Goal: Task Accomplishment & Management: Use online tool/utility

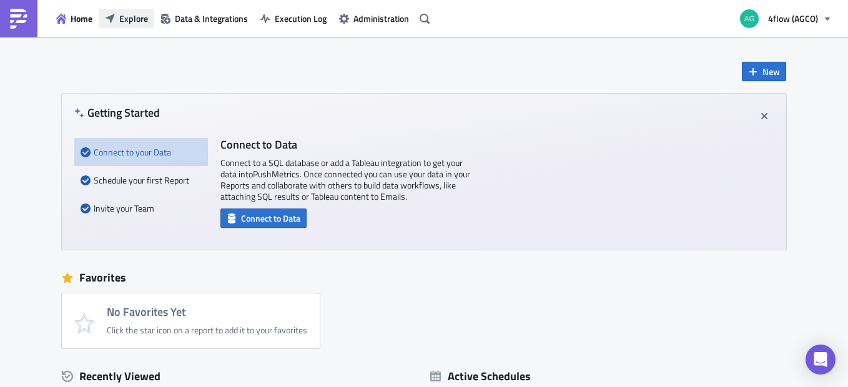
click at [133, 16] on span "Explore" at bounding box center [133, 18] width 29 height 13
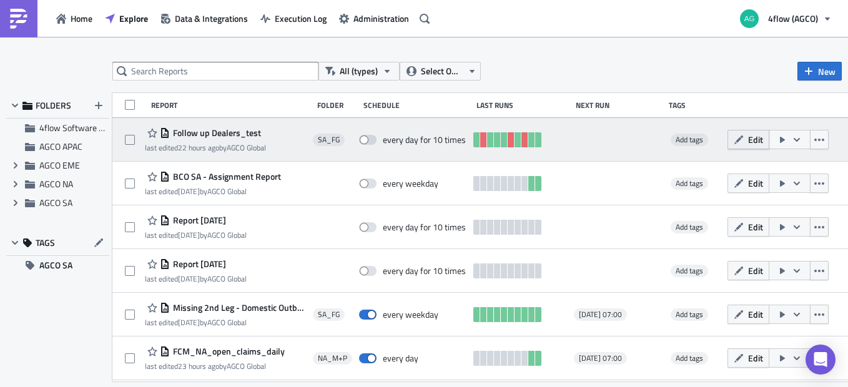
click at [744, 141] on icon "button" at bounding box center [739, 140] width 10 height 10
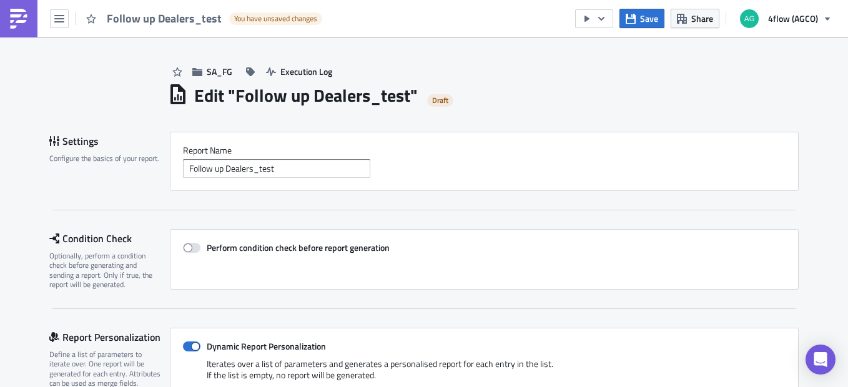
click at [310, 56] on div "SA_FG Execution Log" at bounding box center [483, 59] width 631 height 44
click at [308, 66] on span "Execution Log" at bounding box center [306, 71] width 52 height 13
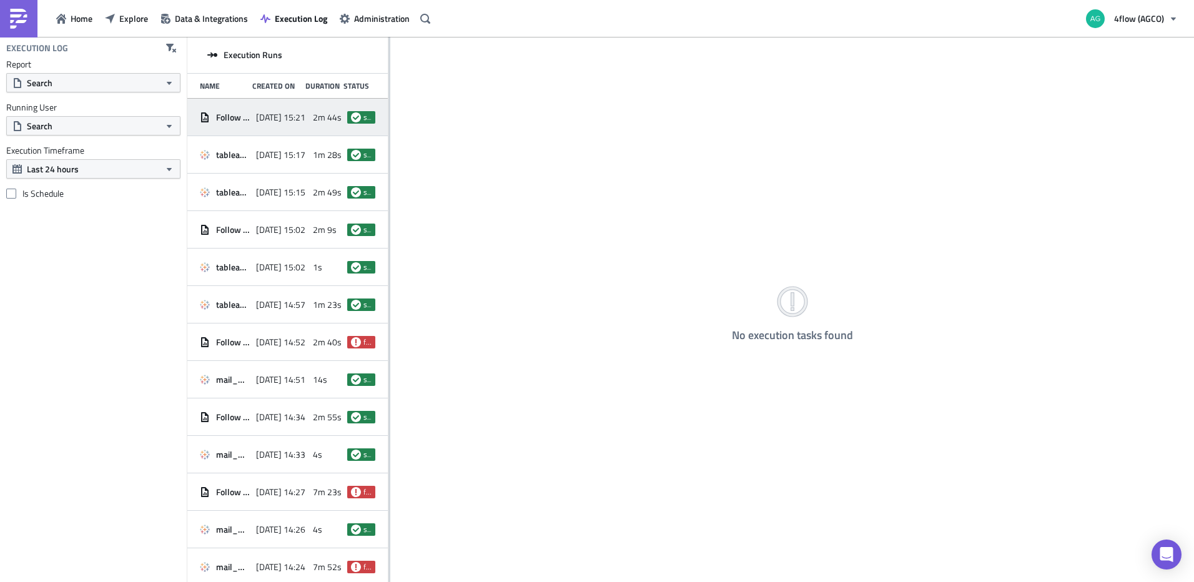
click at [222, 119] on span "Follow up Dealers_test" at bounding box center [233, 117] width 34 height 11
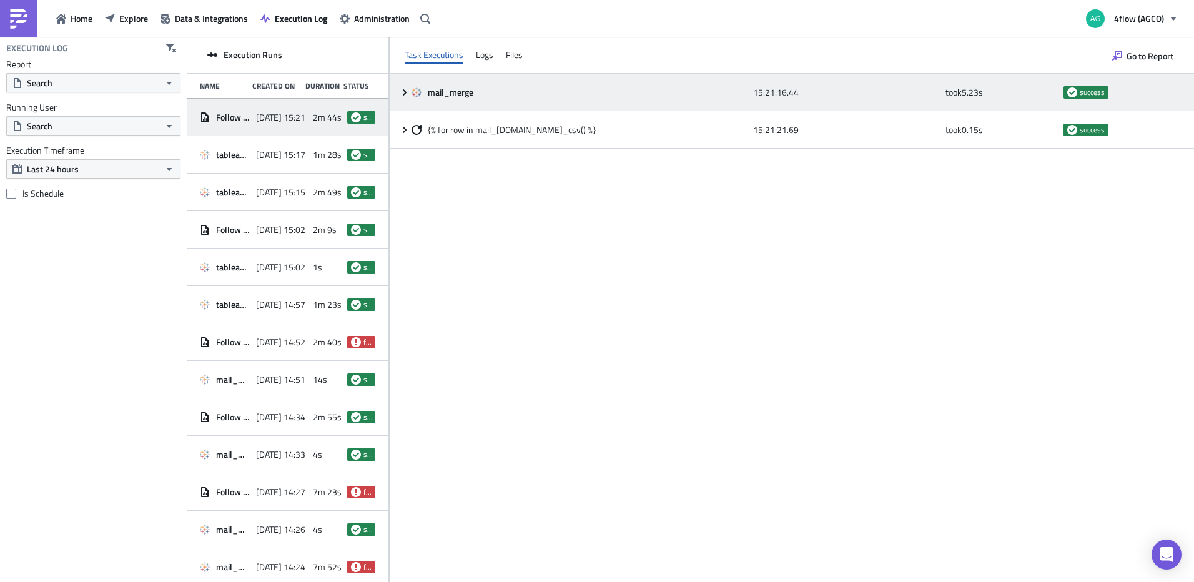
click at [408, 92] on icon at bounding box center [405, 92] width 10 height 10
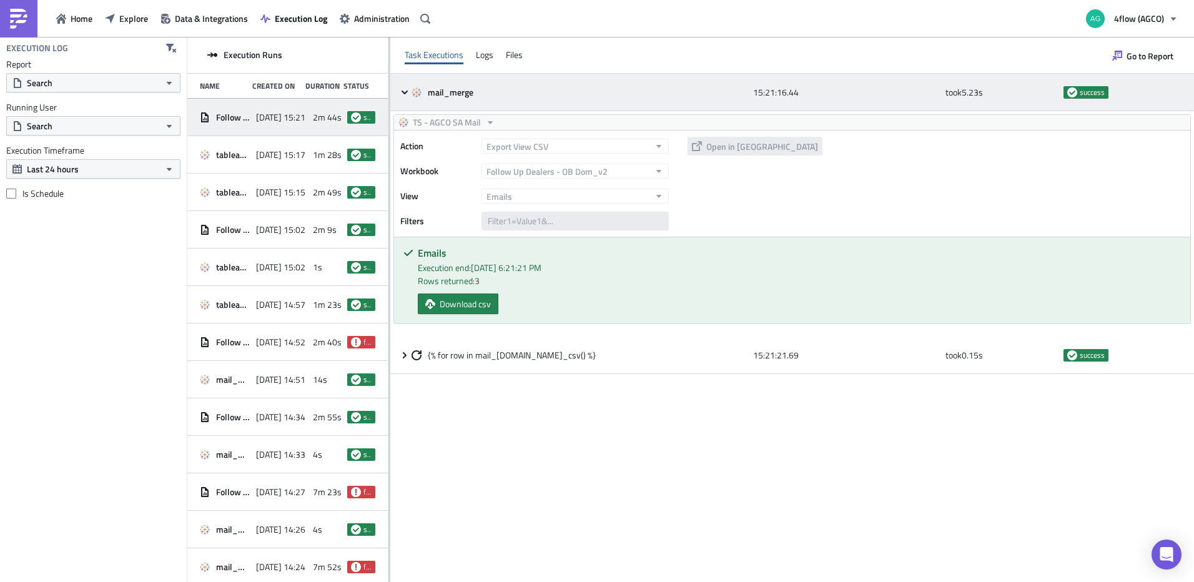
click at [404, 92] on icon at bounding box center [405, 92] width 6 height 4
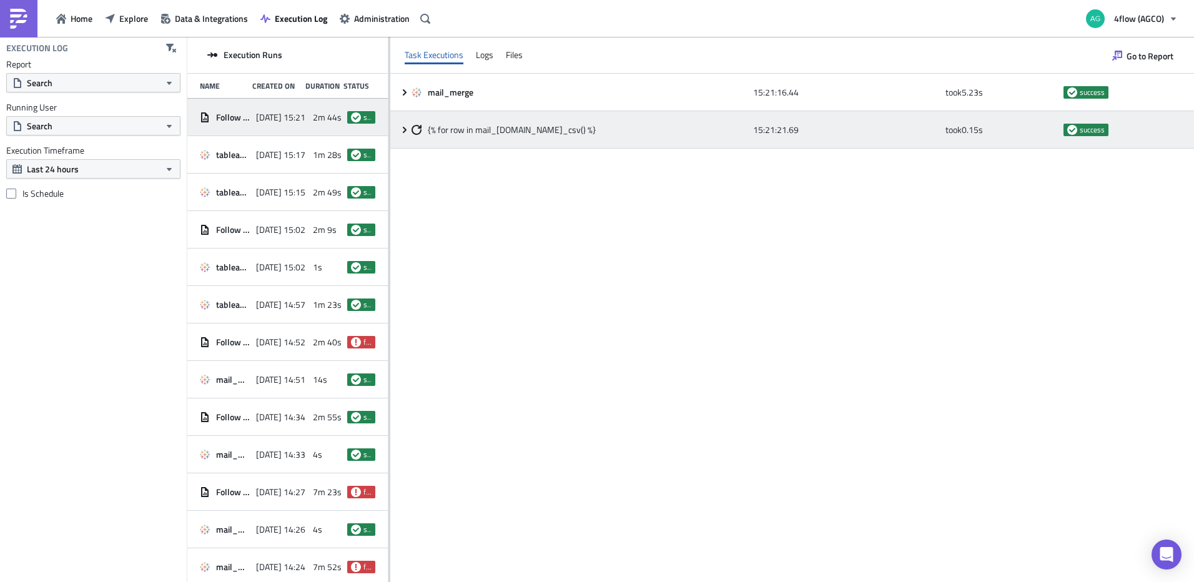
click at [400, 129] on icon at bounding box center [405, 130] width 10 height 10
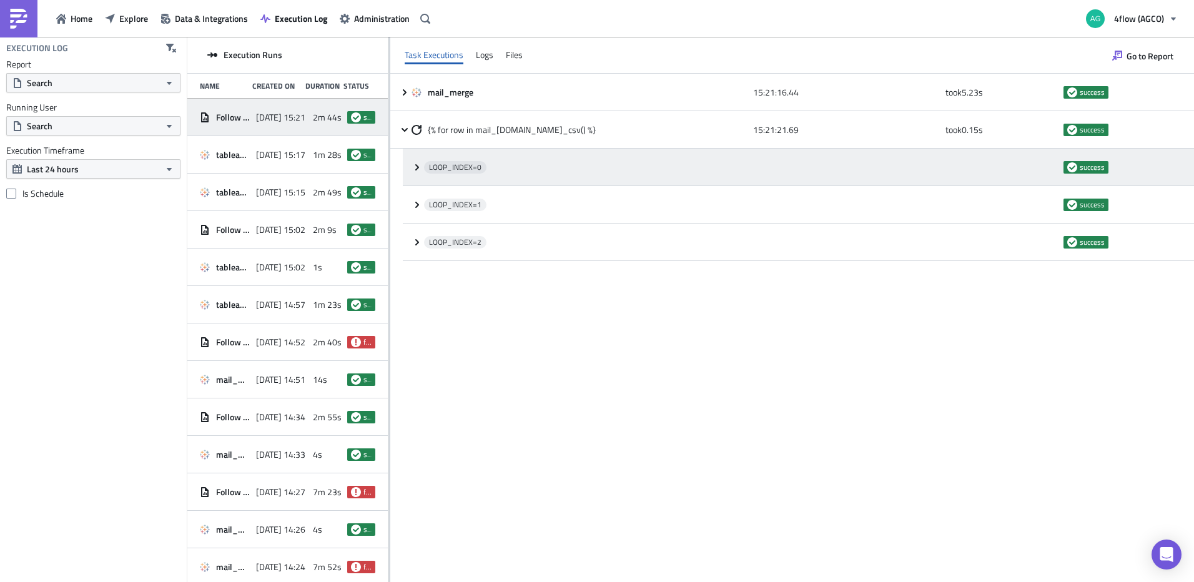
click at [419, 169] on icon at bounding box center [417, 167] width 10 height 10
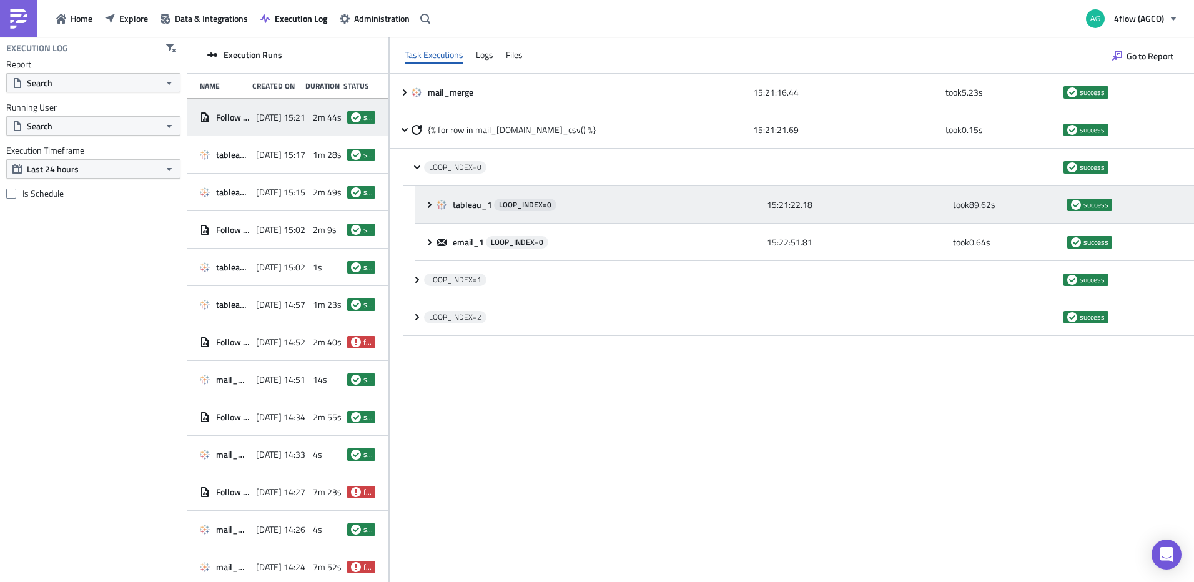
click at [427, 204] on icon at bounding box center [430, 205] width 10 height 10
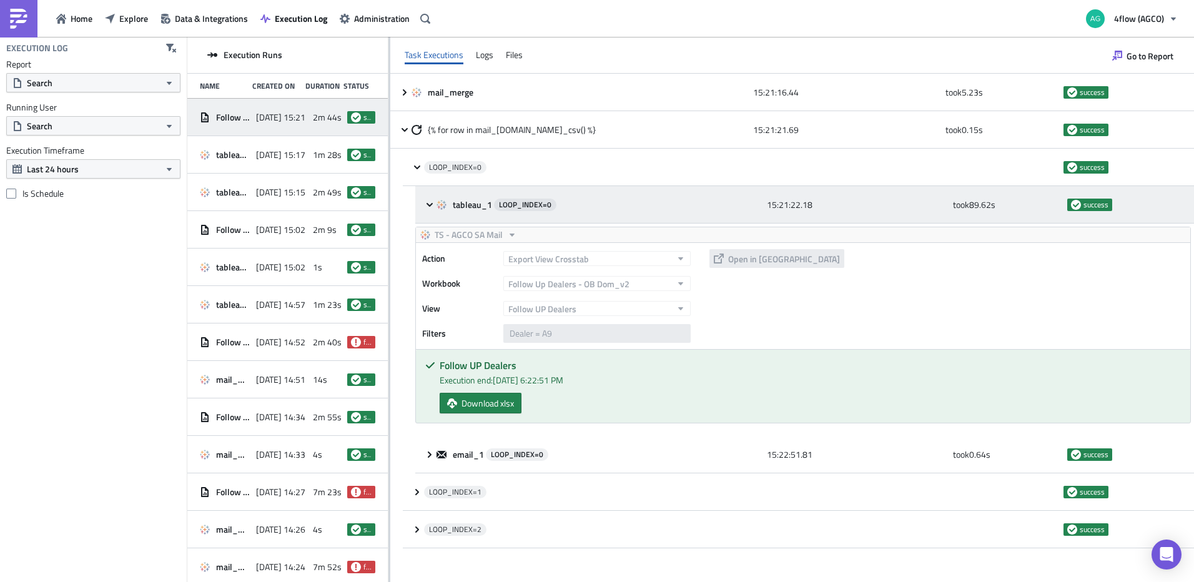
click at [430, 205] on icon at bounding box center [430, 204] width 6 height 4
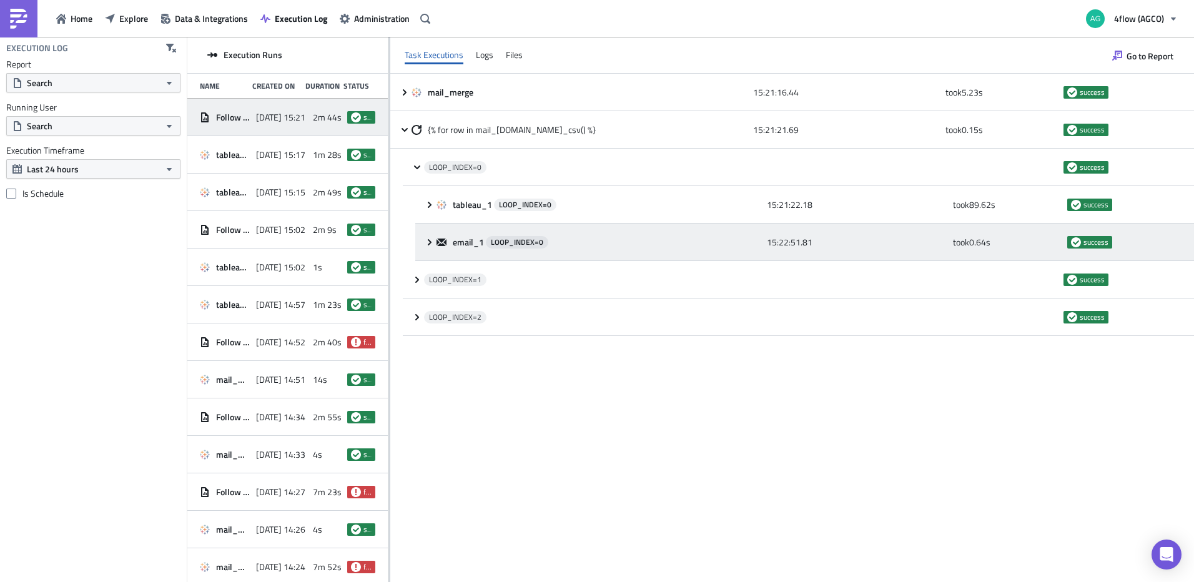
click at [427, 245] on icon at bounding box center [430, 242] width 10 height 10
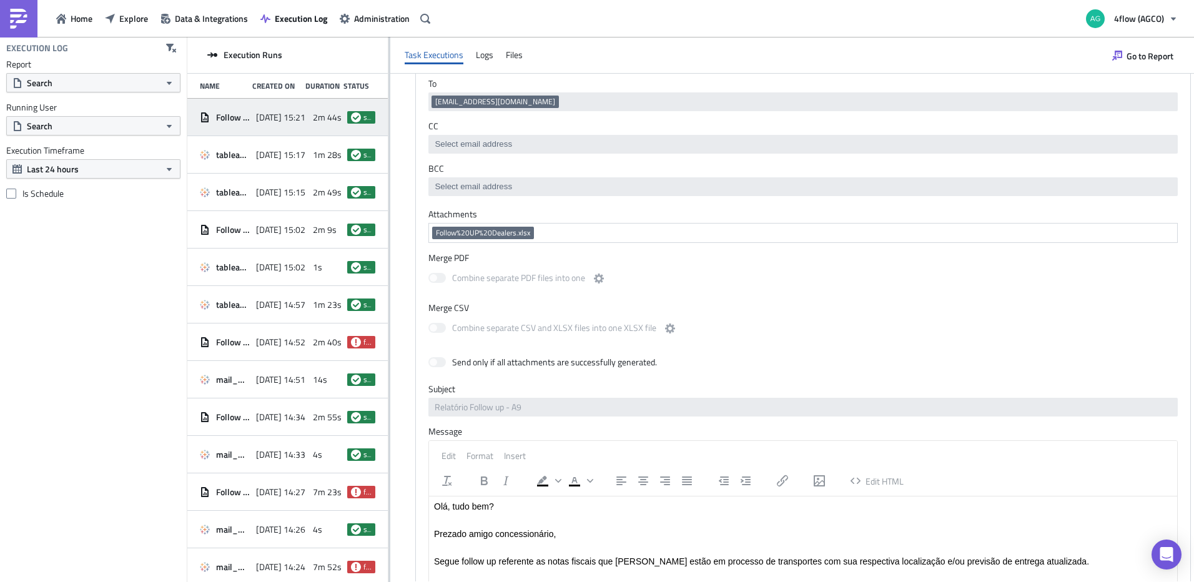
scroll to position [92, 0]
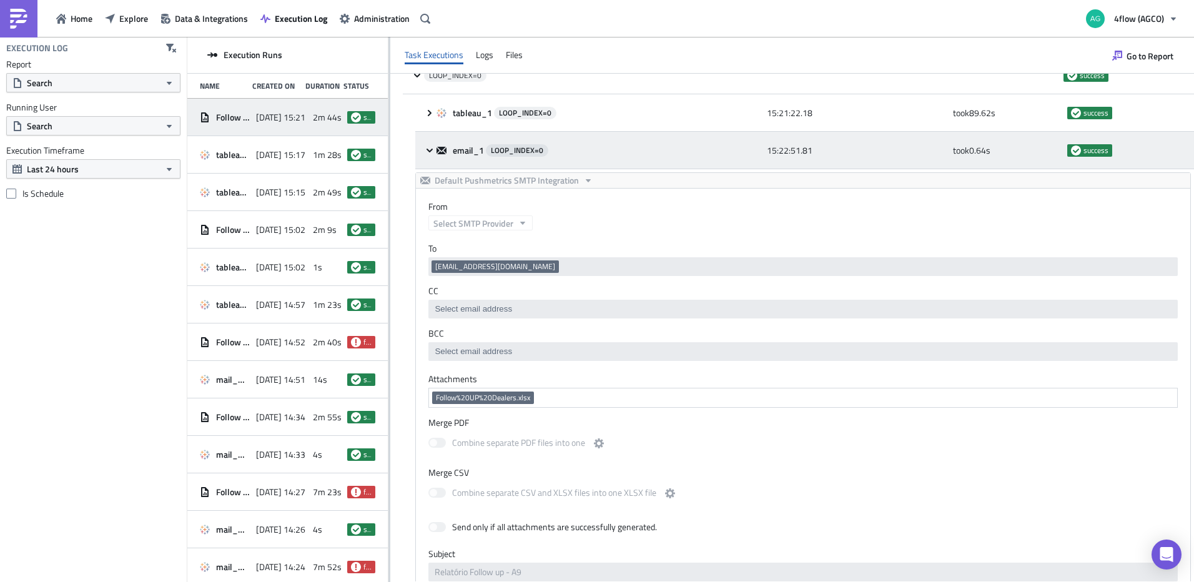
click at [431, 159] on div "email_1 LOOP_INDEX= 0 15:22:51.81 took 0.64 s success" at bounding box center [804, 150] width 779 height 37
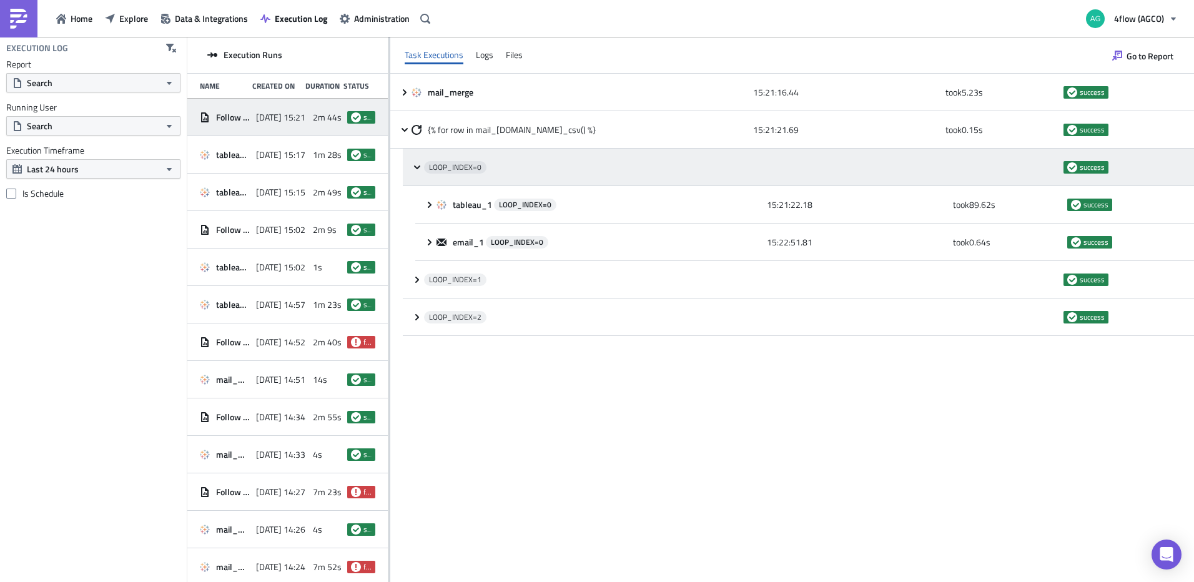
click at [411, 164] on div "LOOP_INDEX= 0 success" at bounding box center [798, 167] width 791 height 37
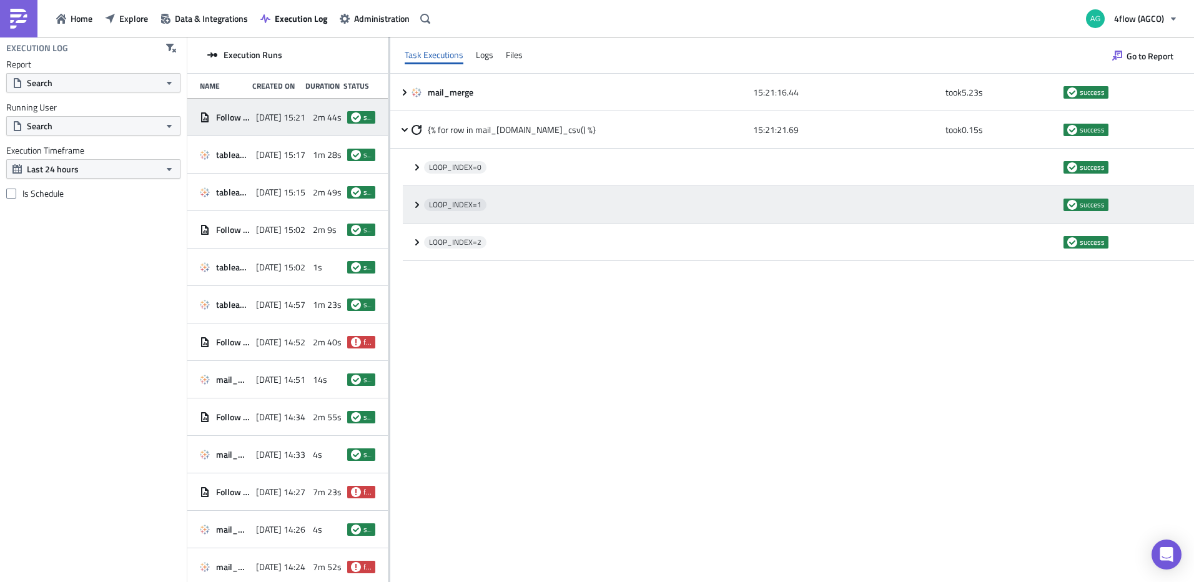
click at [416, 207] on icon at bounding box center [417, 204] width 4 height 6
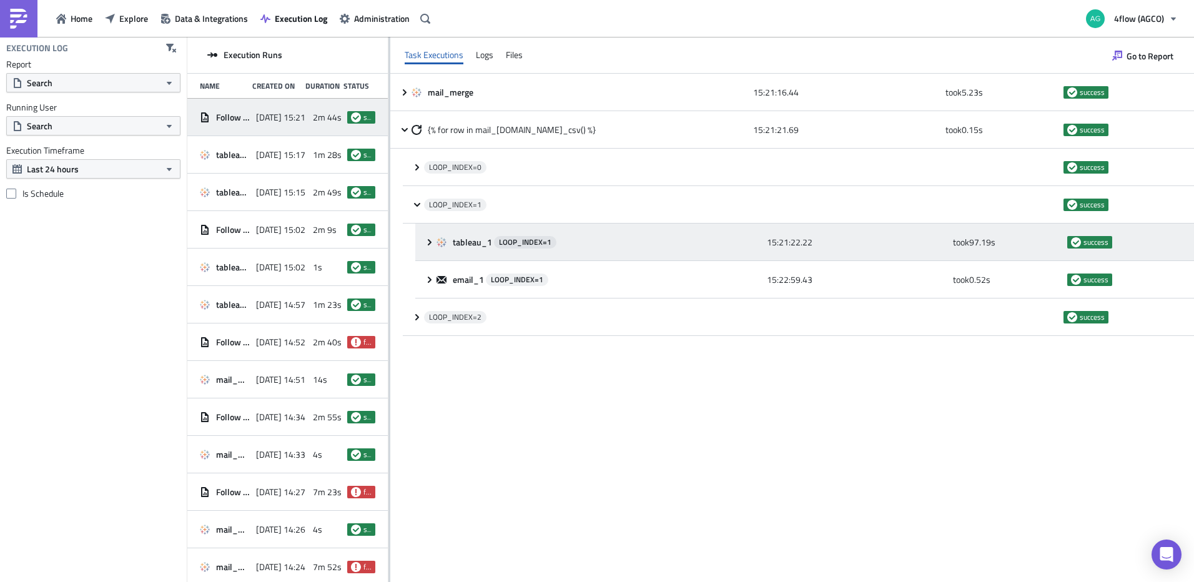
click at [426, 241] on icon at bounding box center [430, 242] width 10 height 10
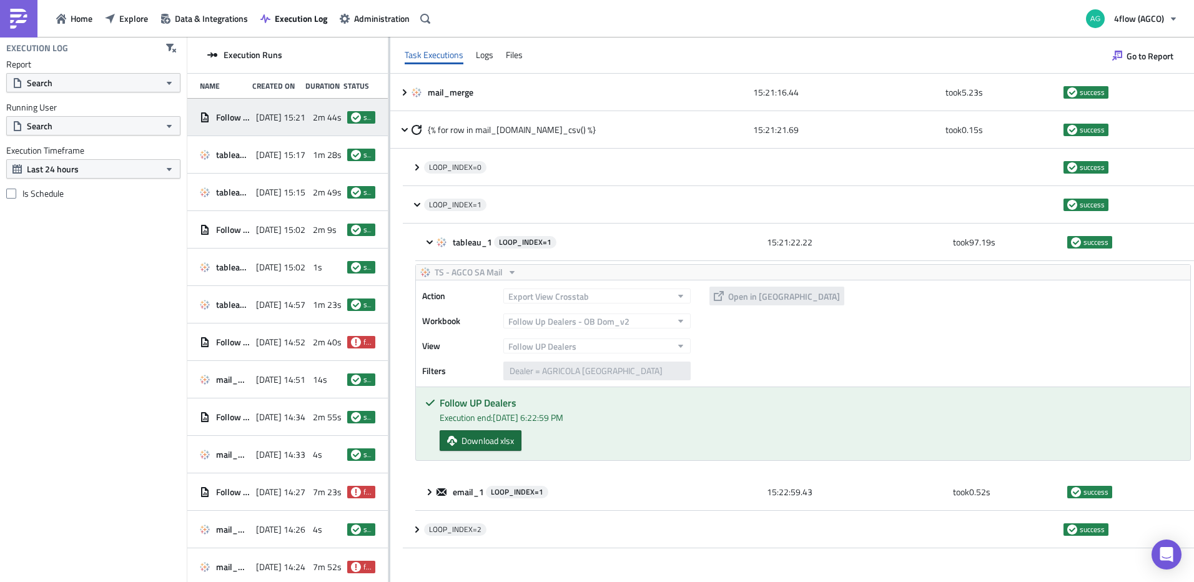
click at [507, 442] on span "Download xlsx" at bounding box center [488, 440] width 52 height 13
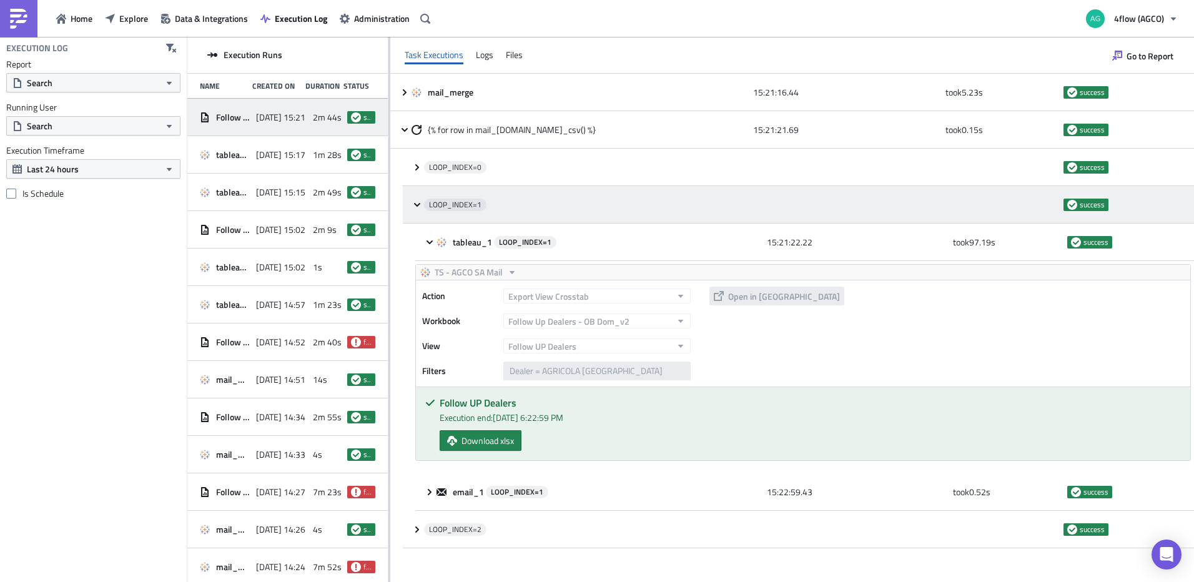
click at [414, 207] on icon at bounding box center [417, 205] width 10 height 10
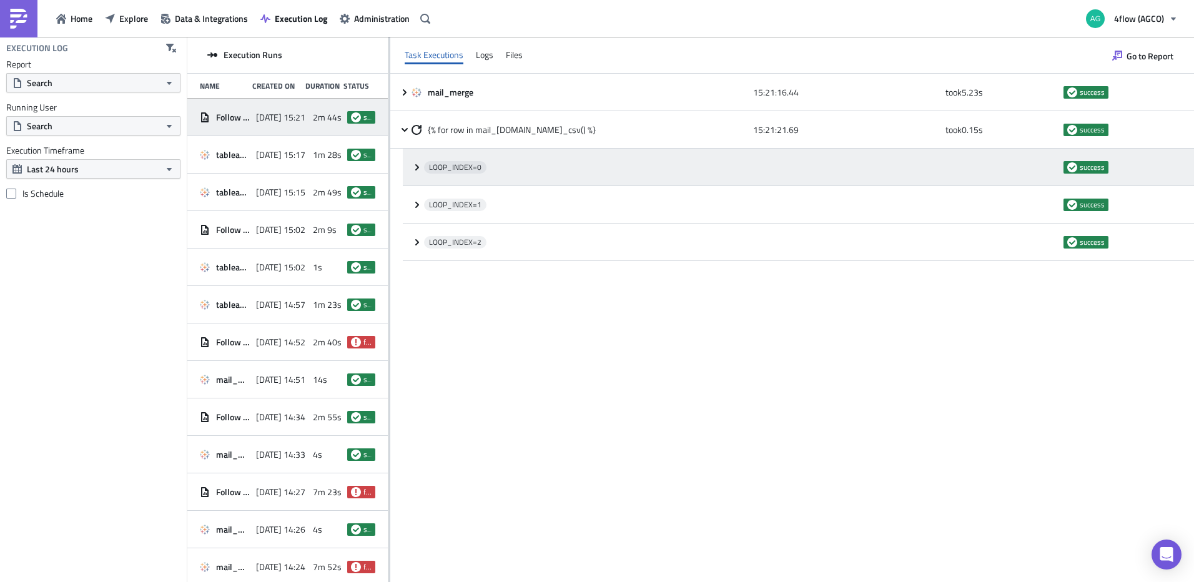
click at [417, 165] on icon at bounding box center [417, 167] width 4 height 6
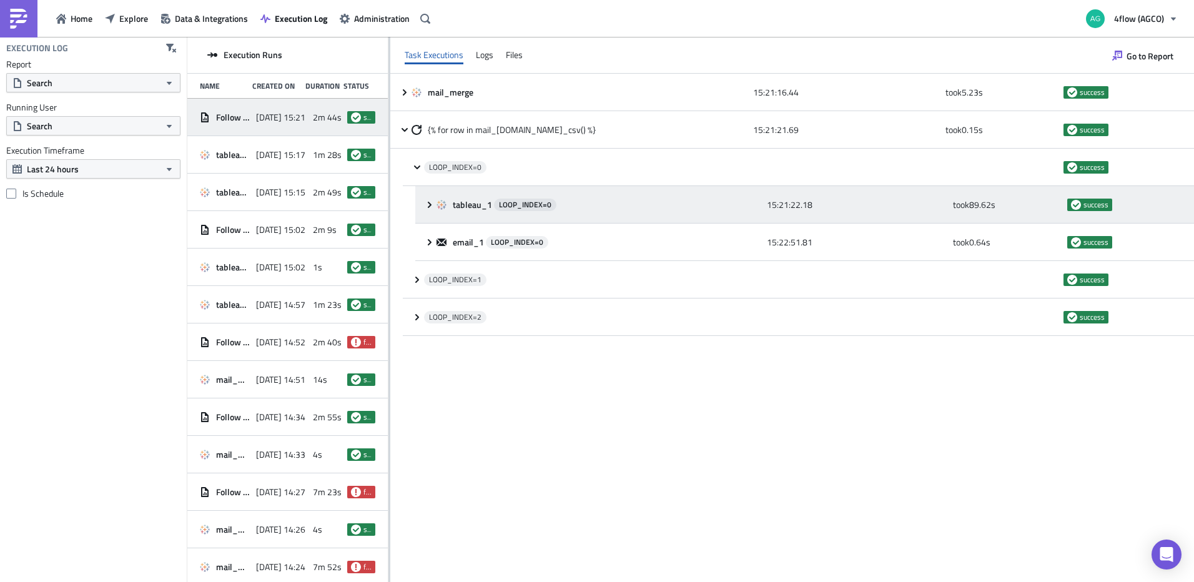
click at [431, 200] on icon at bounding box center [430, 205] width 10 height 10
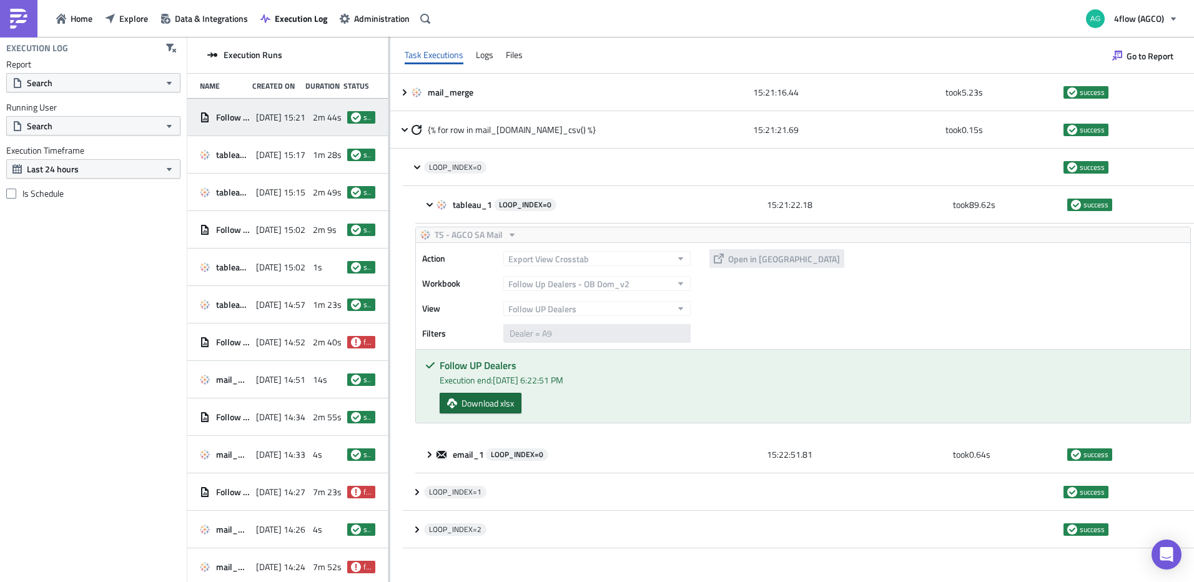
click at [497, 408] on span "Download xlsx" at bounding box center [488, 403] width 52 height 13
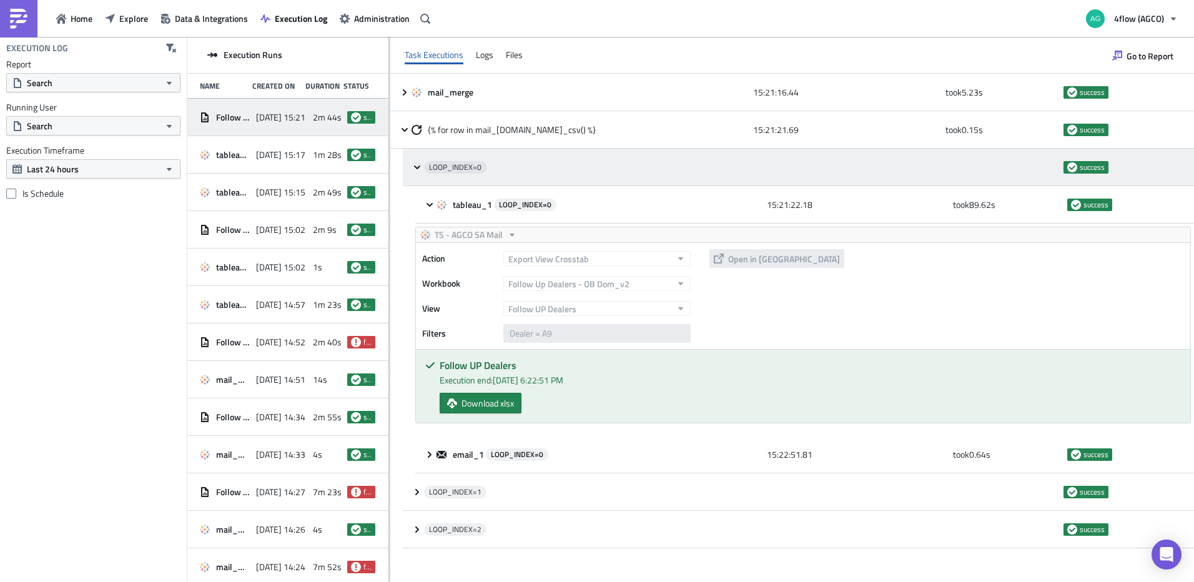
click at [415, 168] on icon at bounding box center [417, 167] width 10 height 10
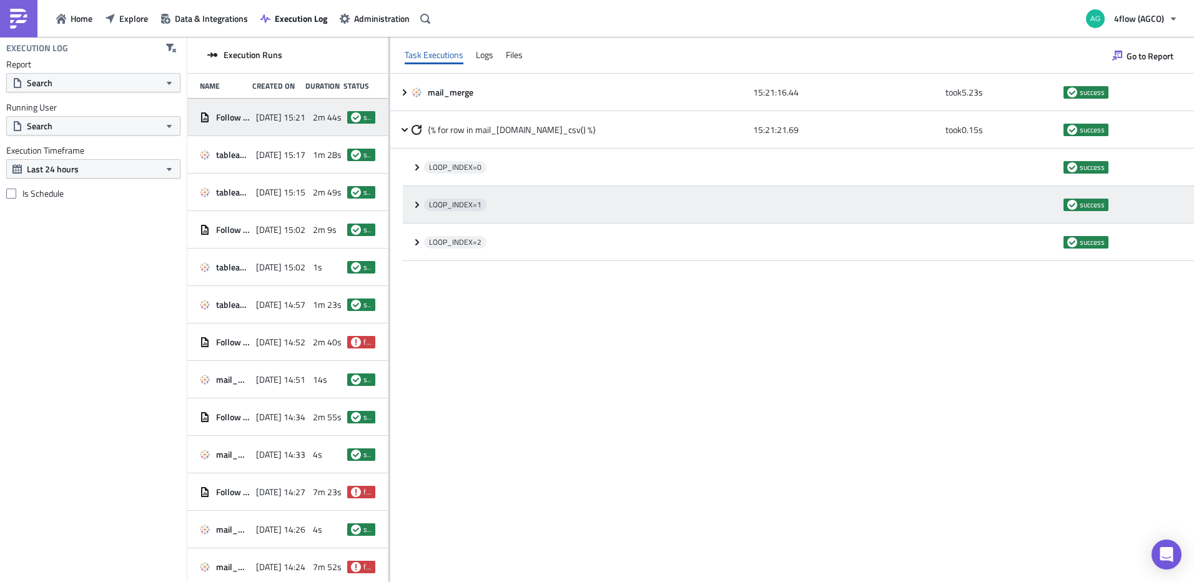
click at [419, 211] on div "LOOP_INDEX= 1 success" at bounding box center [798, 204] width 791 height 37
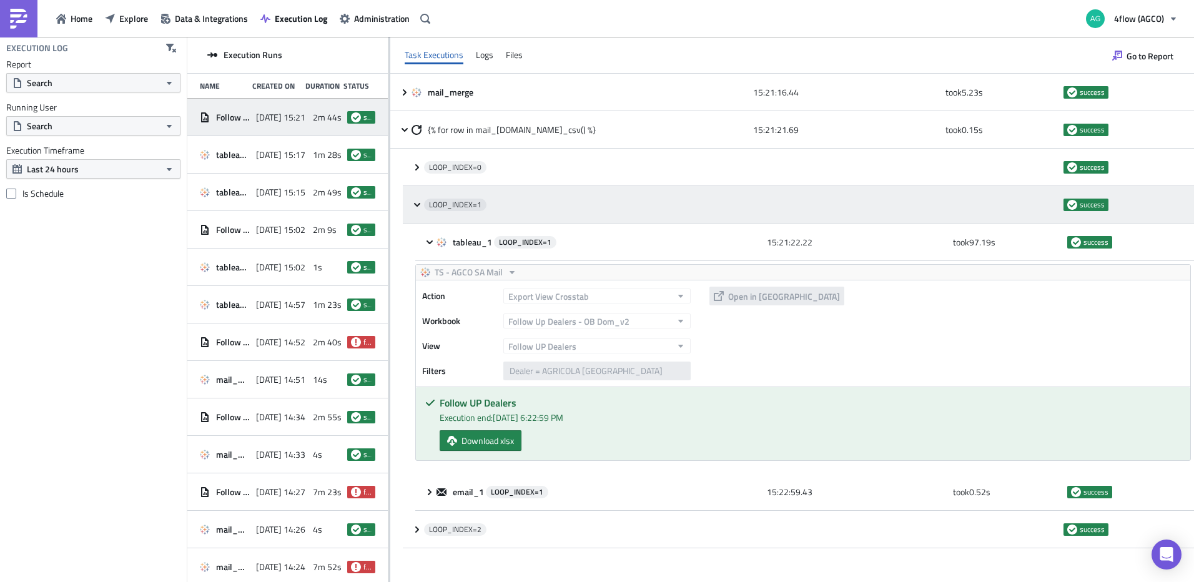
click at [415, 209] on icon at bounding box center [417, 205] width 10 height 10
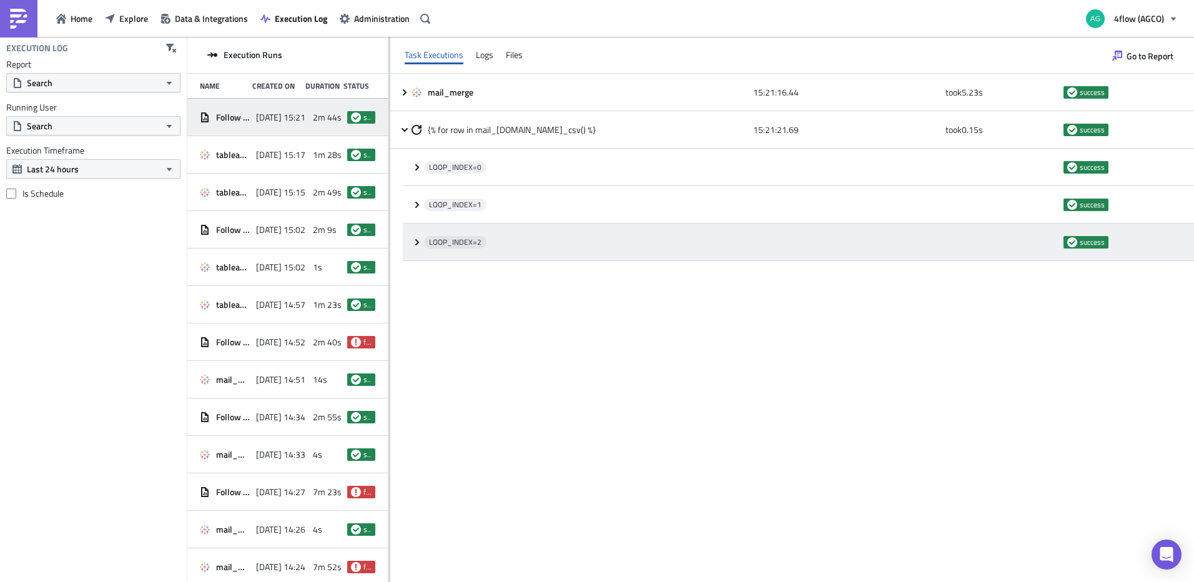
click at [413, 241] on icon at bounding box center [417, 242] width 10 height 10
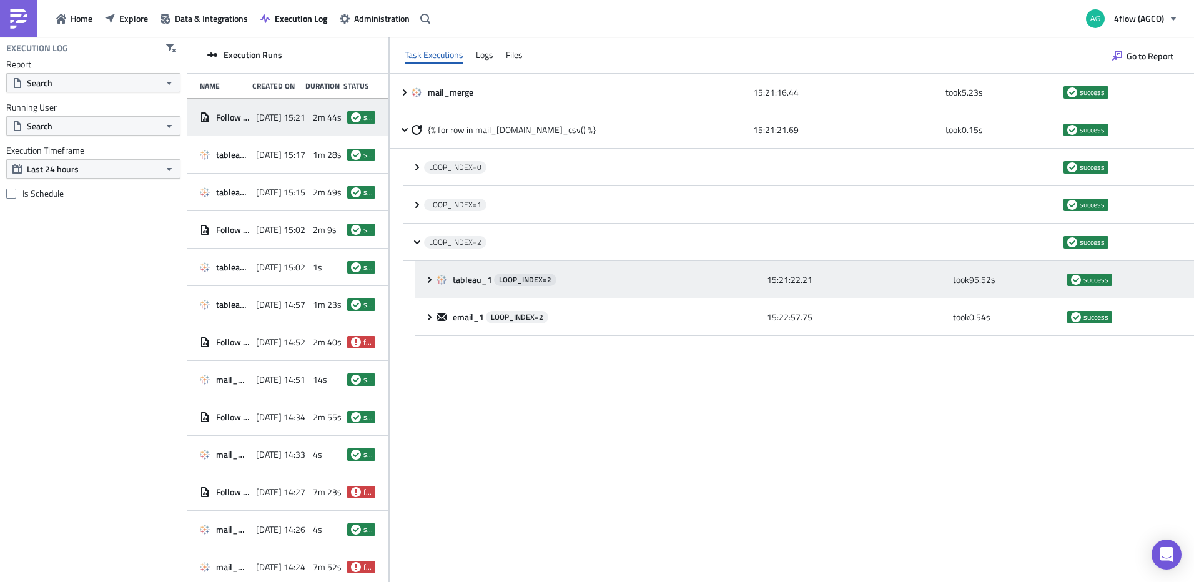
click at [423, 279] on div "tableau_1 LOOP_INDEX= 2 15:21:22.21 took 95.52 s success" at bounding box center [804, 279] width 779 height 37
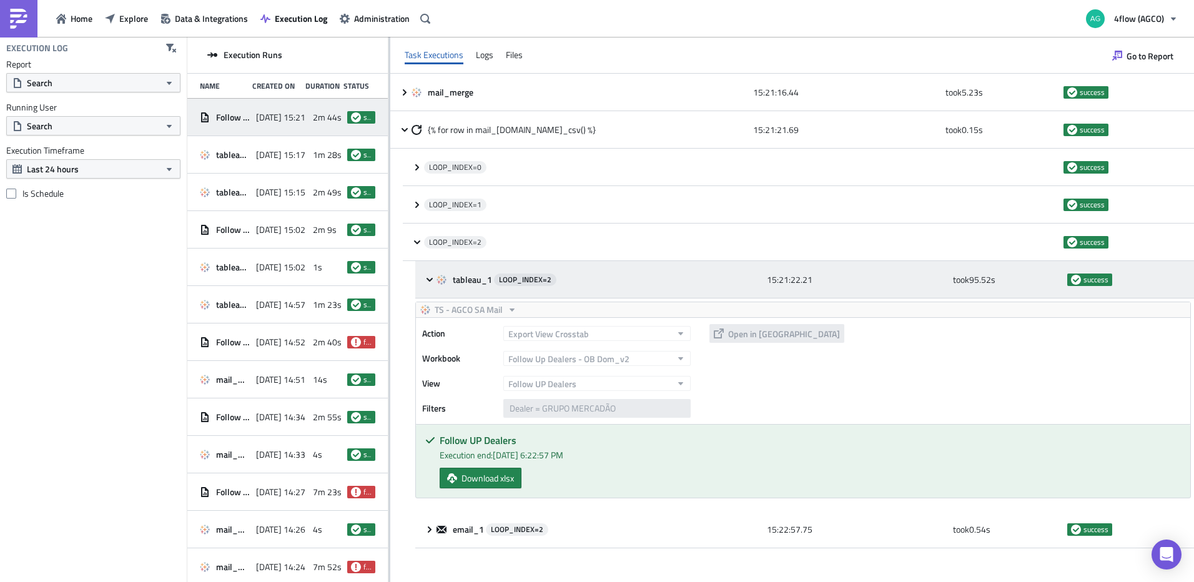
click at [423, 279] on div "tableau_1 LOOP_INDEX= 2 15:21:22.21 took 95.52 s success" at bounding box center [804, 279] width 779 height 37
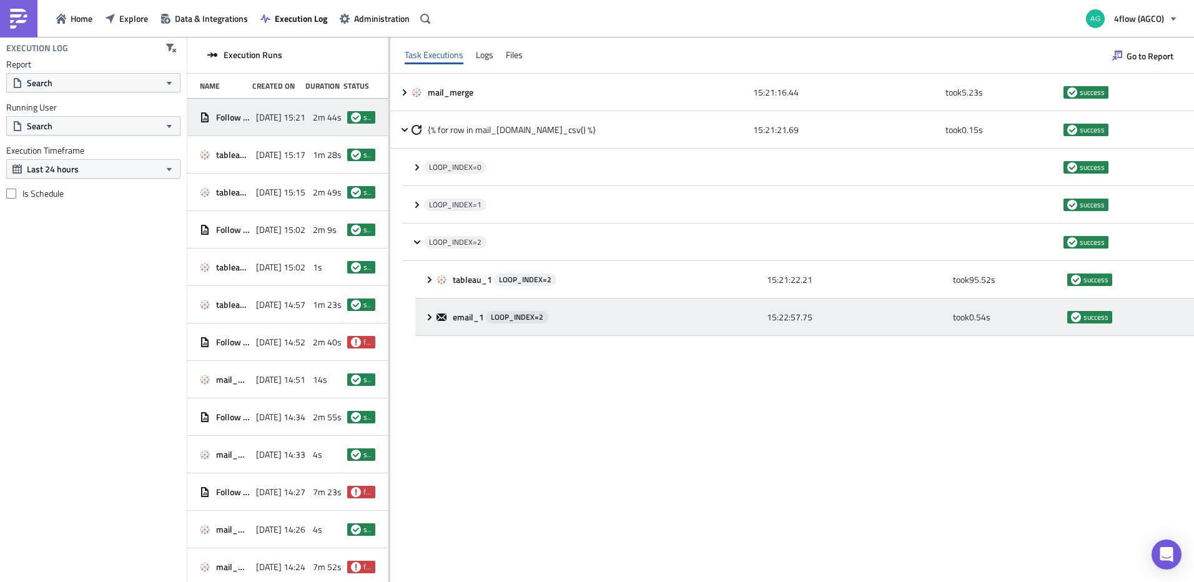
click at [424, 320] on div "email_1 LOOP_INDEX= 2 15:22:57.75 took 0.54 s success" at bounding box center [804, 317] width 779 height 37
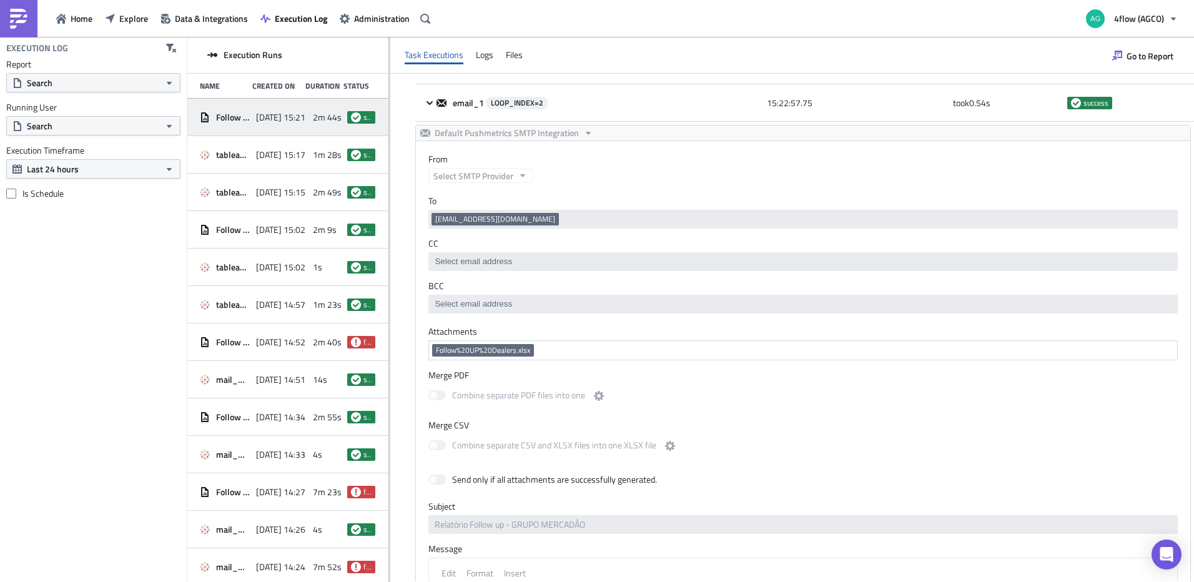
scroll to position [92, 0]
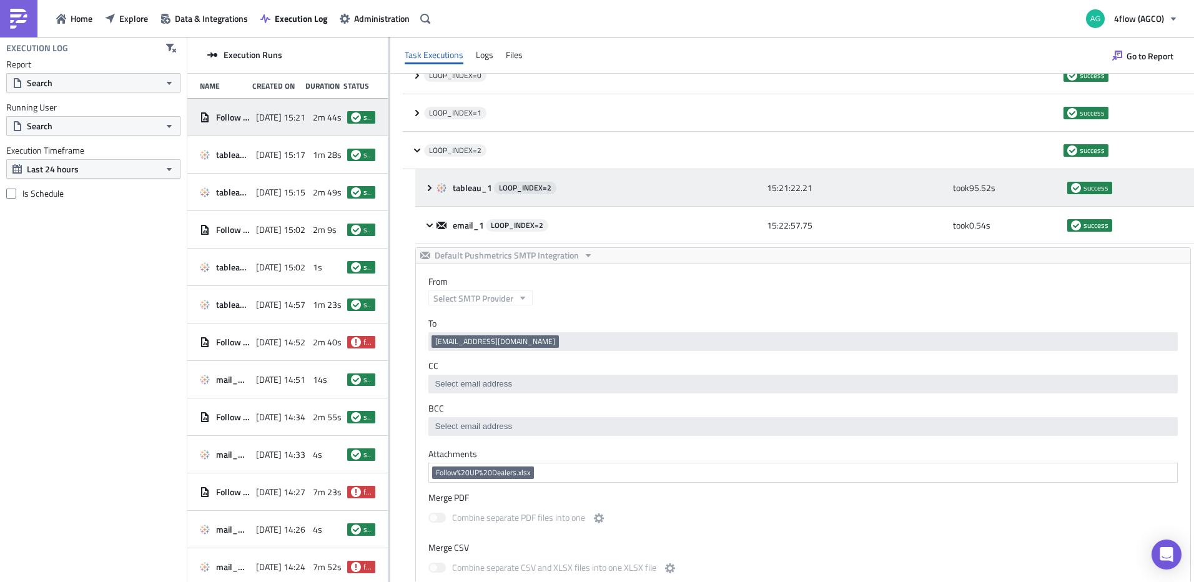
click at [423, 192] on div "tableau_1 LOOP_INDEX= 2 15:21:22.21 took 95.52 s success" at bounding box center [804, 187] width 779 height 37
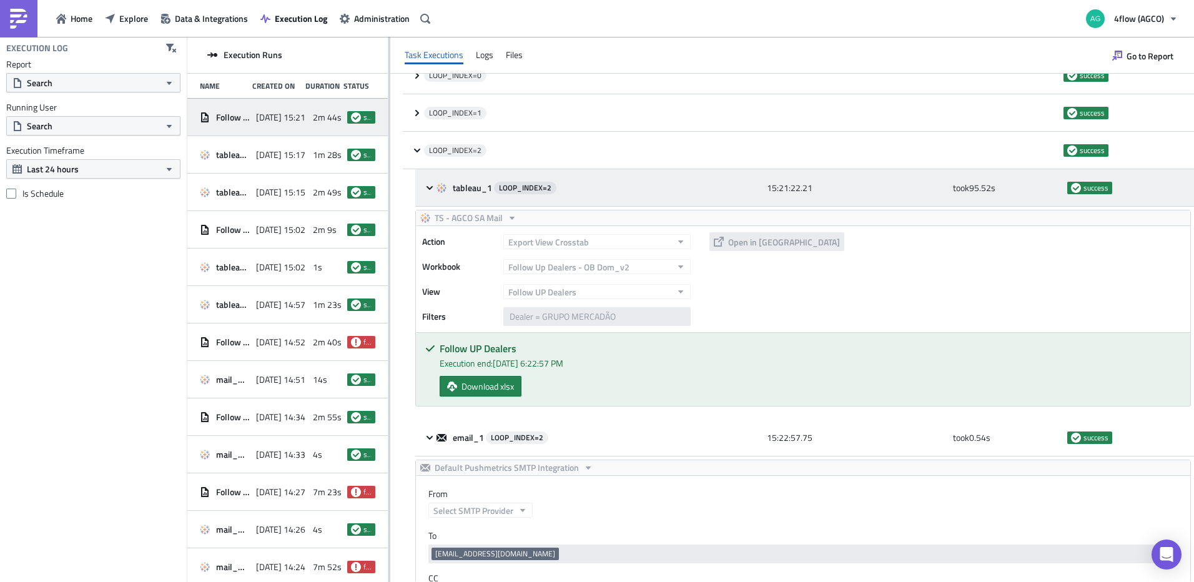
click at [424, 188] on div "tableau_1 LOOP_INDEX= 2 15:21:22.21 took 95.52 s success" at bounding box center [804, 187] width 779 height 37
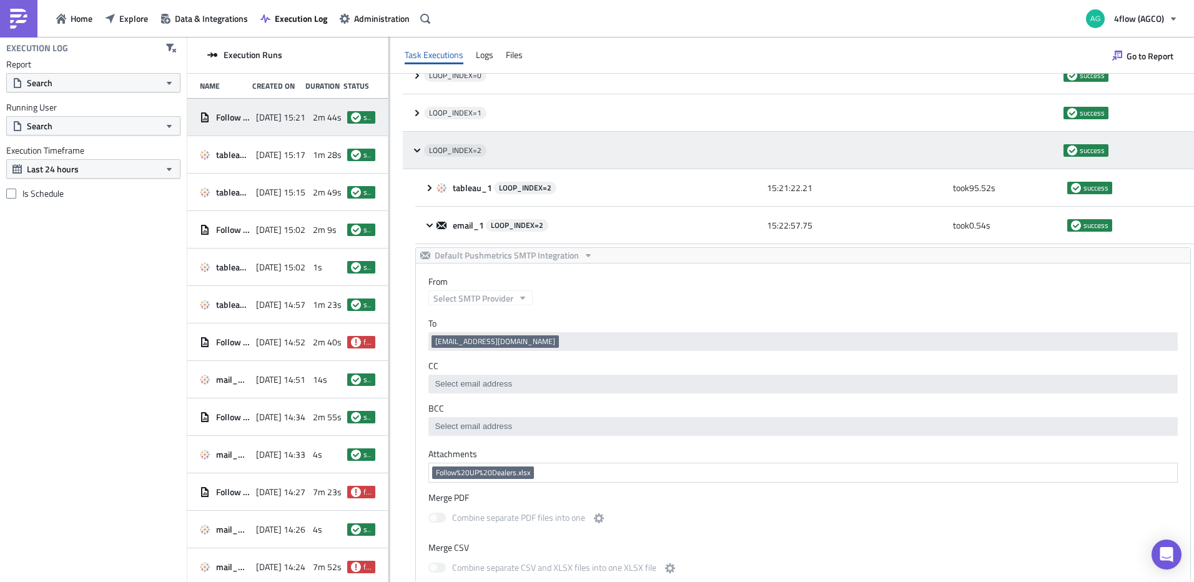
click at [416, 150] on icon at bounding box center [417, 150] width 6 height 4
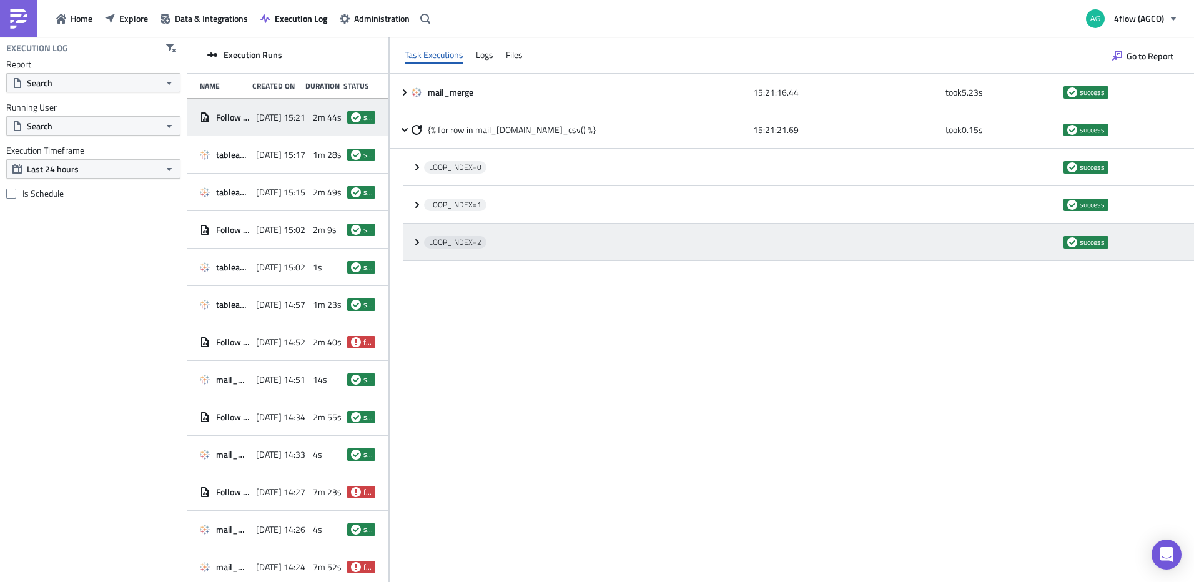
scroll to position [0, 0]
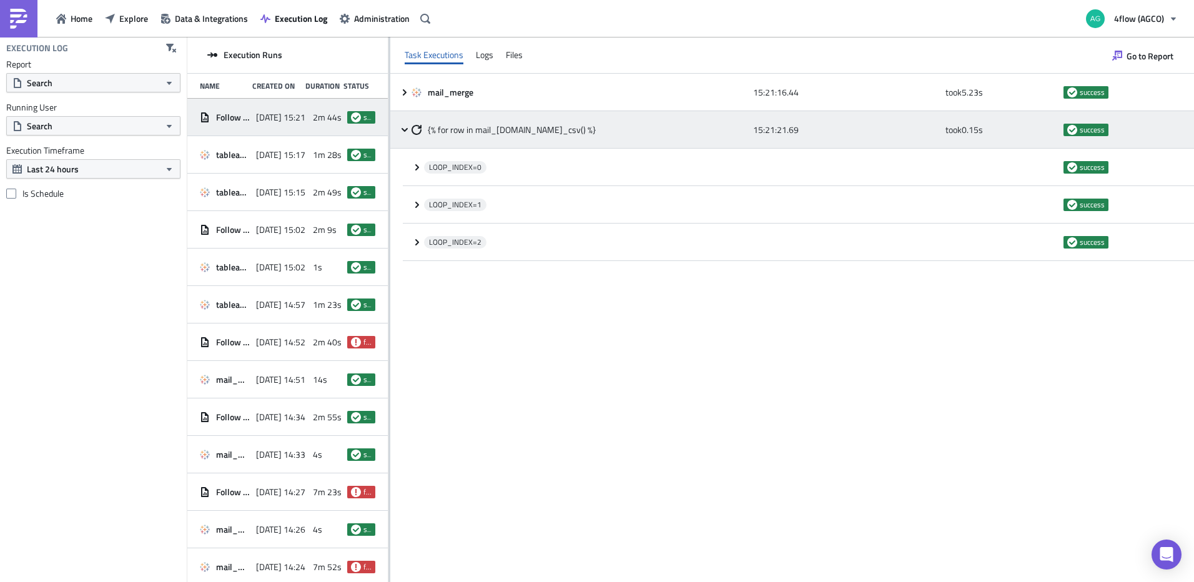
click at [405, 127] on icon at bounding box center [405, 130] width 10 height 10
click at [405, 130] on icon at bounding box center [405, 129] width 4 height 6
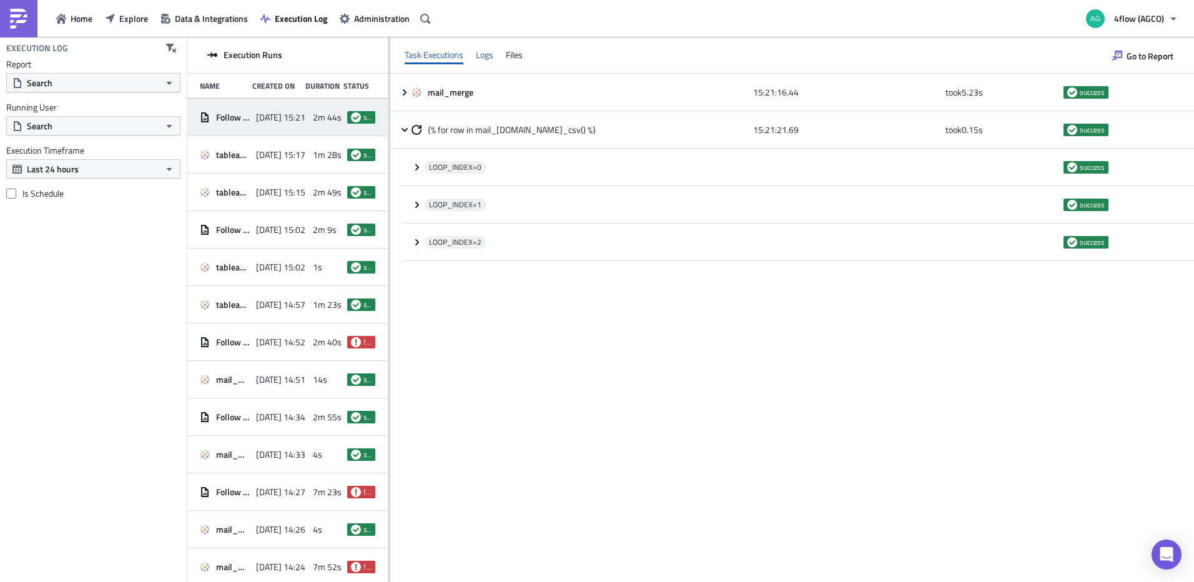
click at [490, 62] on div "Logs" at bounding box center [484, 55] width 17 height 19
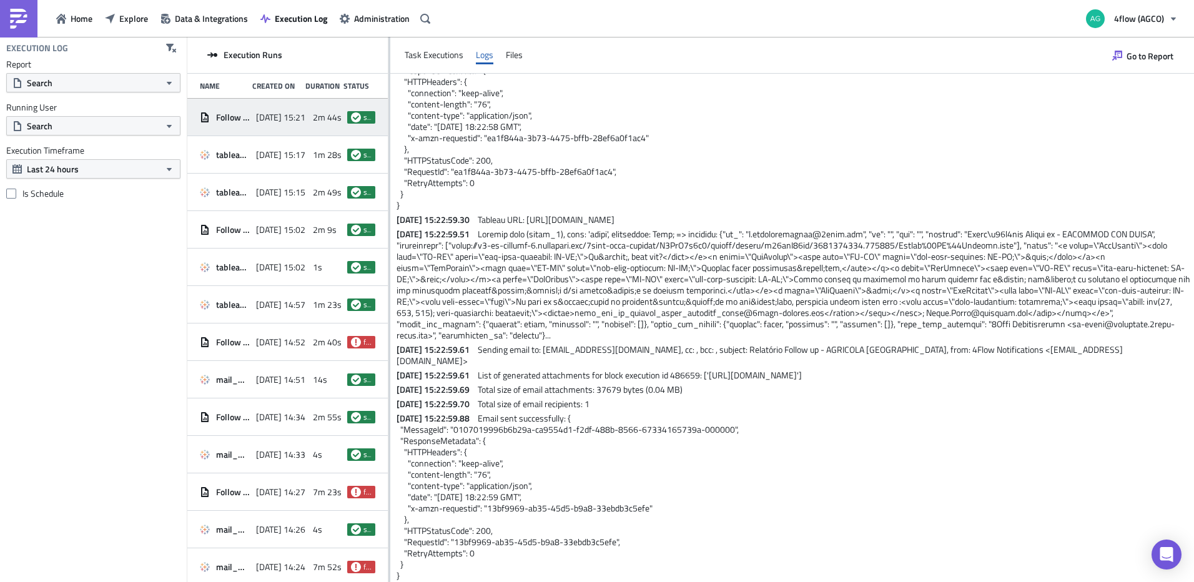
scroll to position [841, 0]
click at [622, 334] on span at bounding box center [795, 281] width 796 height 114
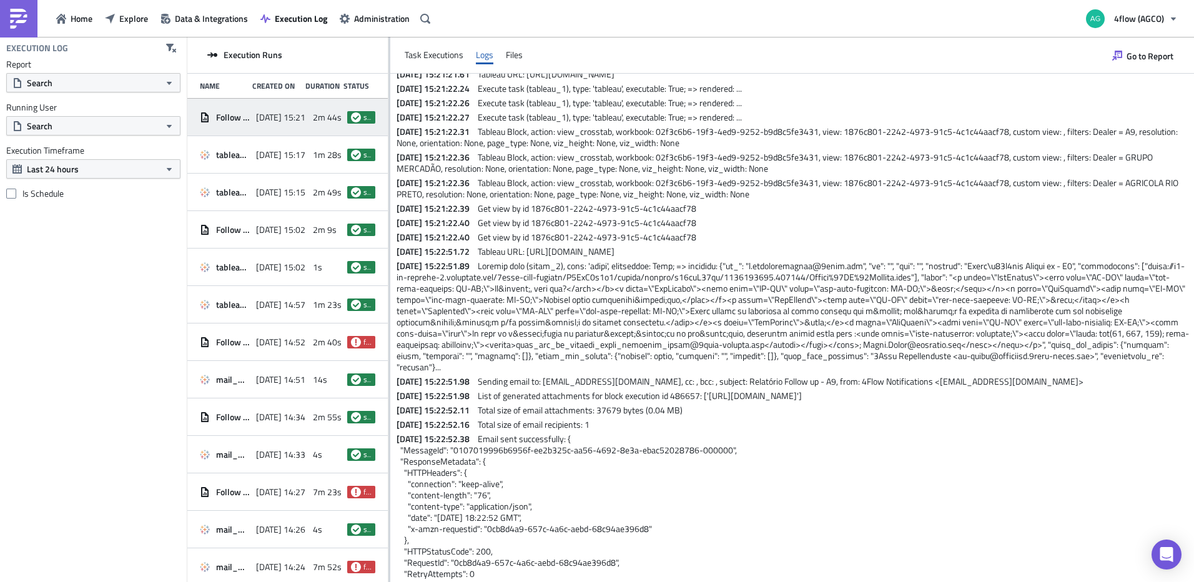
scroll to position [0, 0]
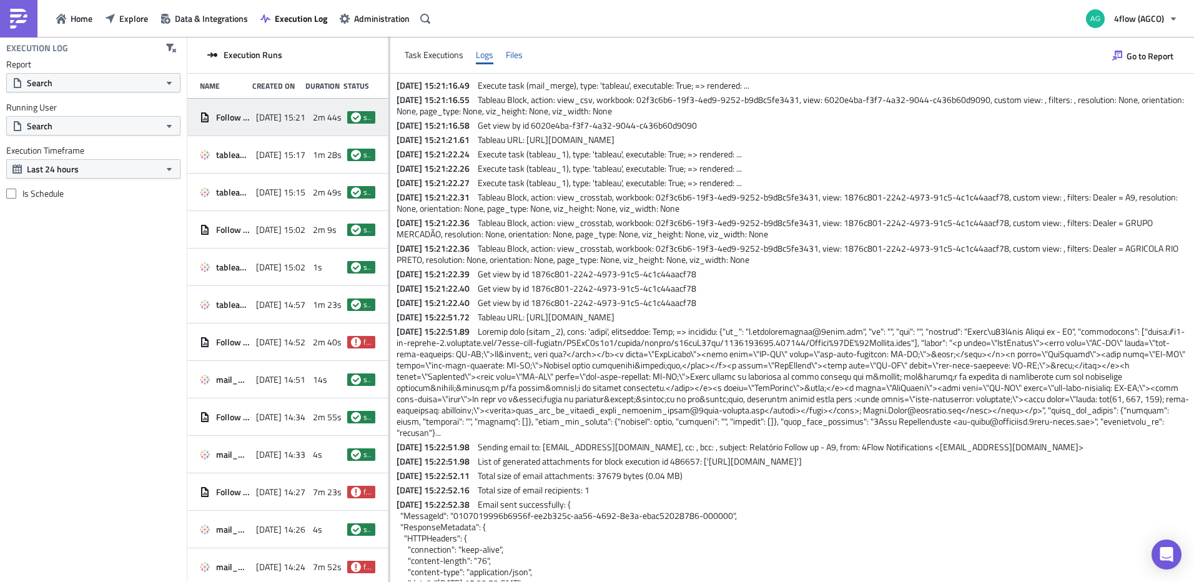
click at [515, 49] on div "Files" at bounding box center [514, 55] width 17 height 19
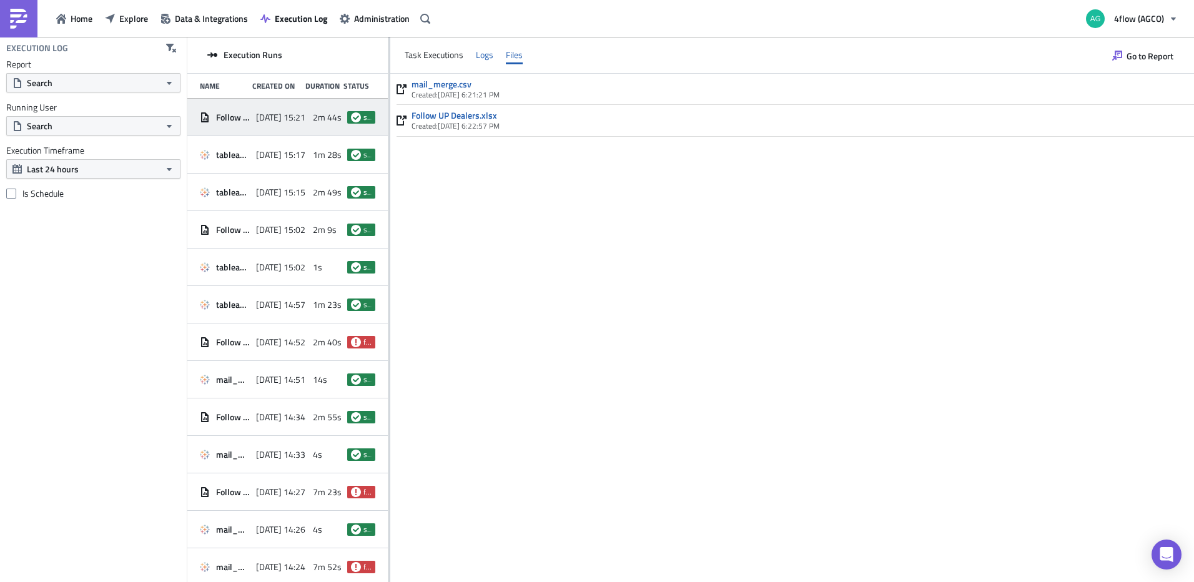
click at [487, 56] on div "Logs" at bounding box center [484, 55] width 17 height 19
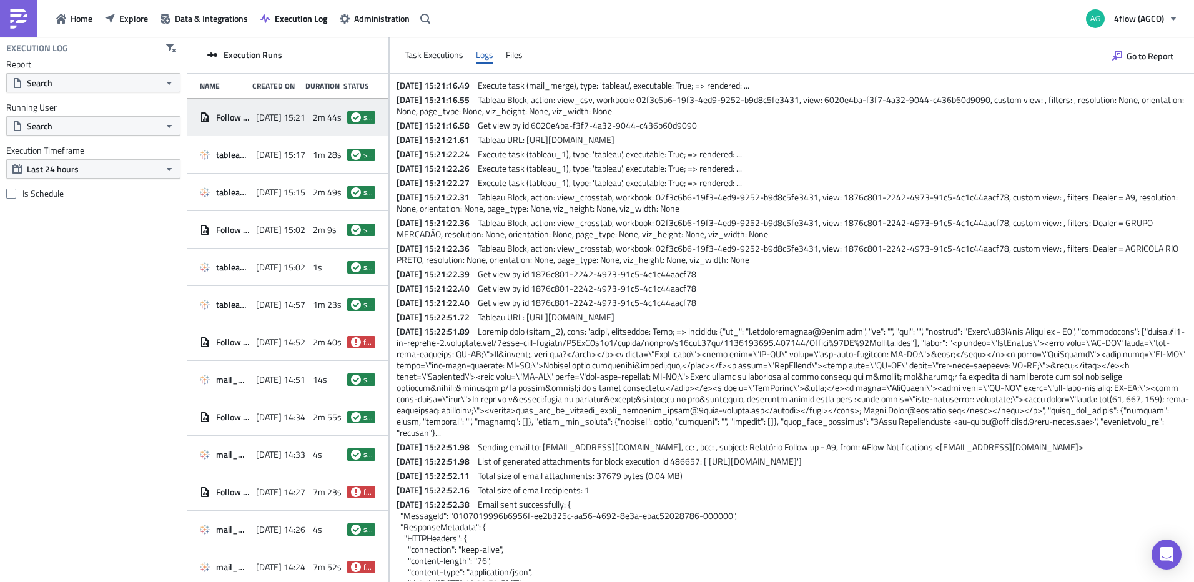
click at [775, 184] on p "2025-09-29 15:21:22.27 Execute task (tableau_1), type: 'tableau', executable: T…" at bounding box center [794, 182] width 795 height 11
click at [742, 183] on span "Execute task (tableau_1), type: 'tableau', executable: True; => rendered: ..." at bounding box center [610, 182] width 264 height 13
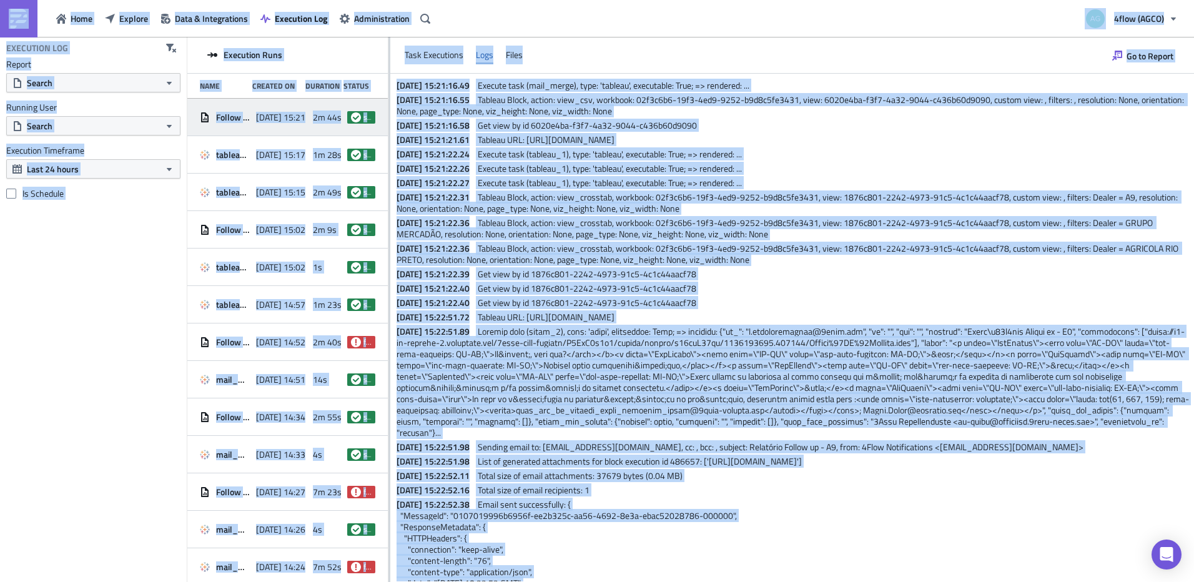
click at [473, 90] on span "2025-09-29 15:21:16.49" at bounding box center [436, 85] width 79 height 13
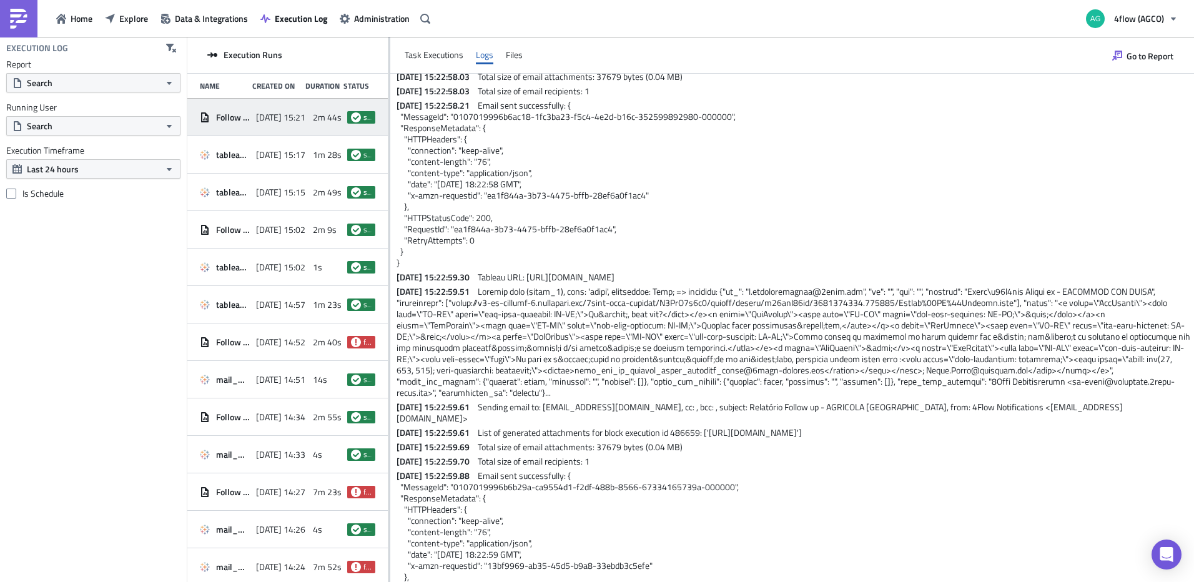
scroll to position [841, 0]
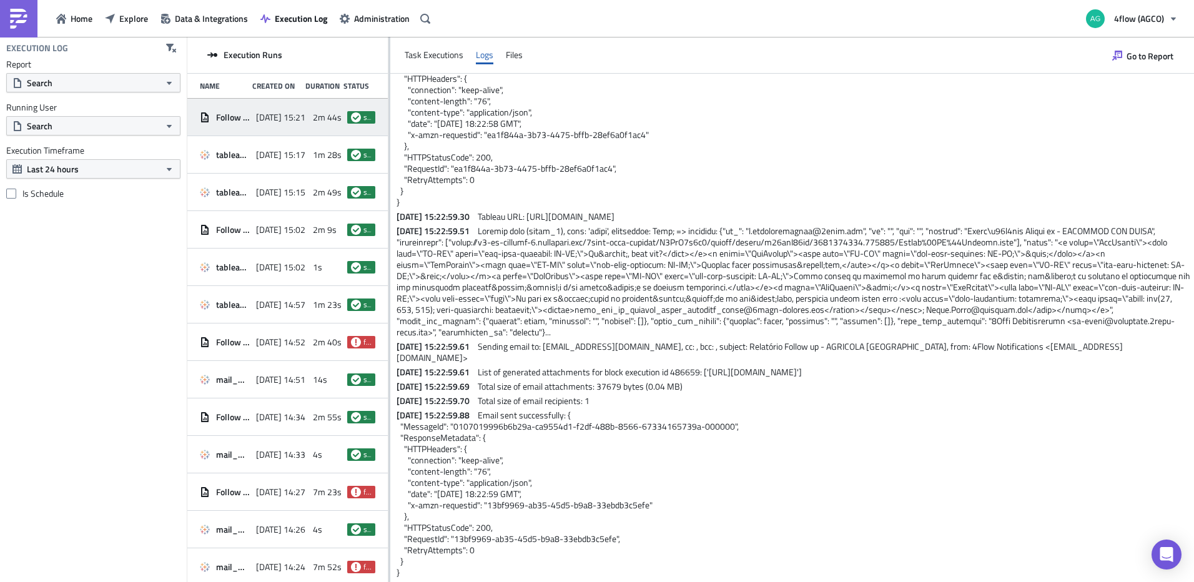
drag, startPoint x: 397, startPoint y: 85, endPoint x: 976, endPoint y: 609, distance: 781.1
click at [976, 582] on html "Home Explore Data & Integrations Execution Log Administration 4flow (AGCO) Exec…" at bounding box center [597, 292] width 1194 height 584
copy div "2025-09-29 15:21:16.49 Execute task (mail_merge), type: 'tableau', executable: …"
click at [1135, 56] on span "Go to Report" at bounding box center [1150, 55] width 47 height 13
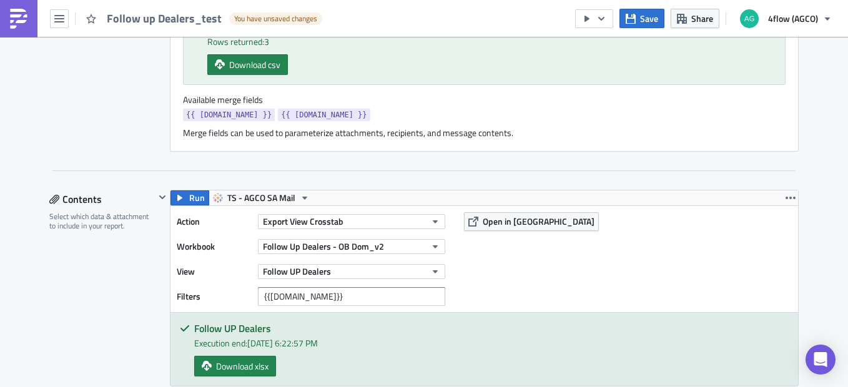
scroll to position [437, 0]
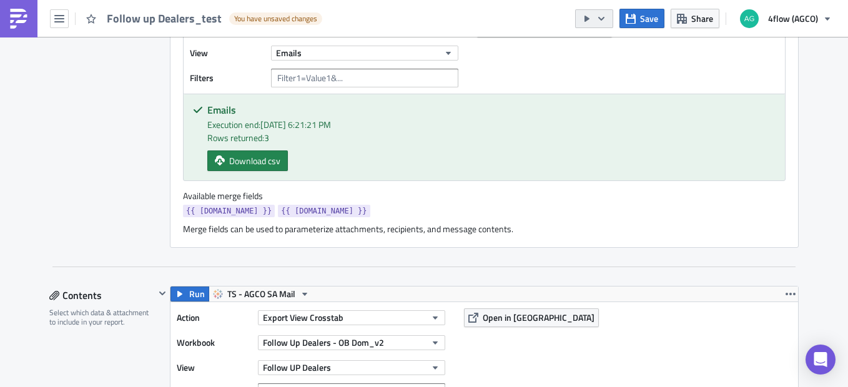
click at [600, 22] on icon "button" at bounding box center [602, 19] width 10 height 10
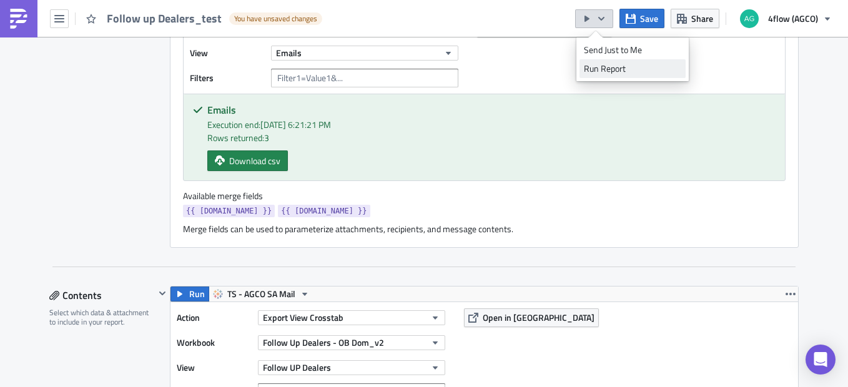
click at [612, 69] on div "Run Report" at bounding box center [632, 68] width 97 height 12
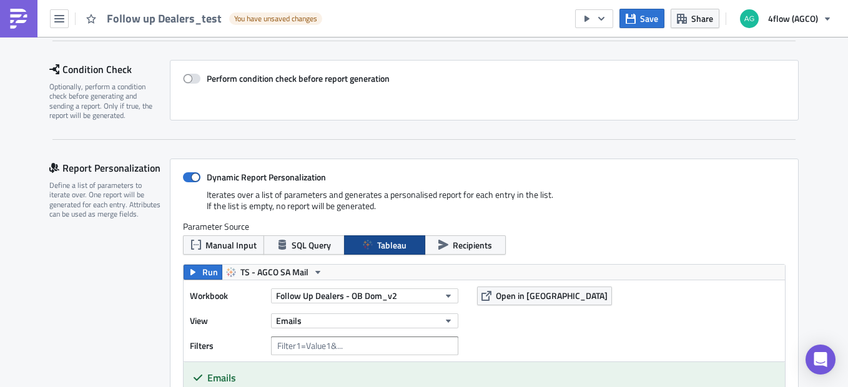
scroll to position [0, 0]
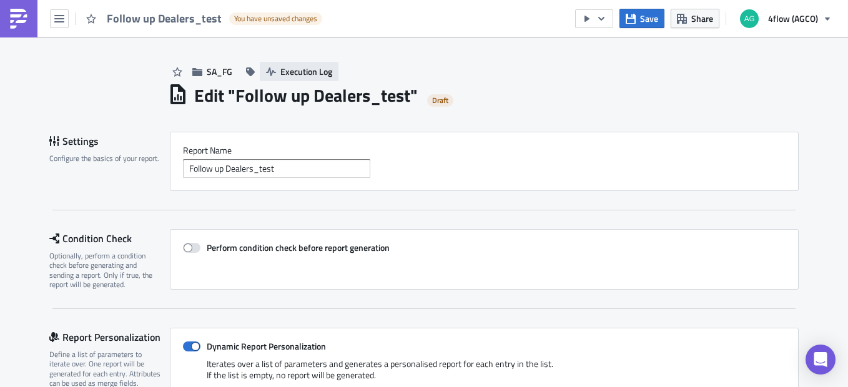
click at [297, 68] on span "Execution Log" at bounding box center [306, 71] width 52 height 13
click at [645, 16] on span "Save" at bounding box center [649, 18] width 18 height 13
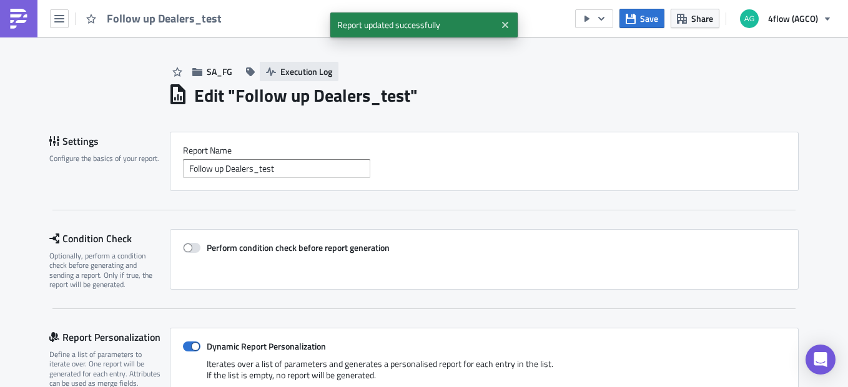
click at [319, 72] on span "Execution Log" at bounding box center [306, 71] width 52 height 13
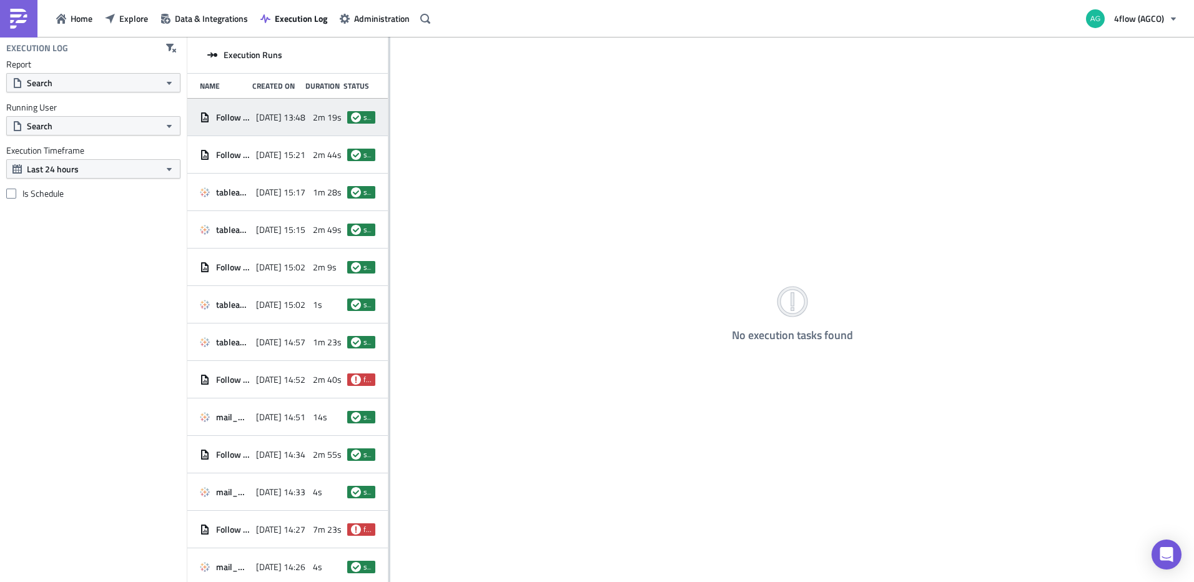
click at [241, 120] on span "Follow up Dealers_test" at bounding box center [233, 117] width 34 height 11
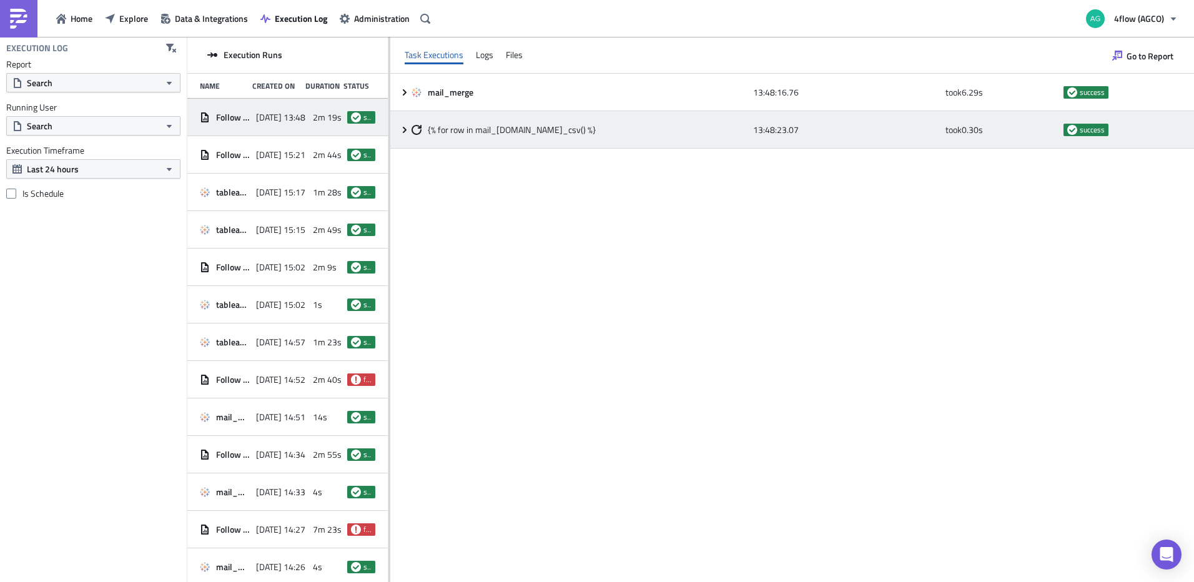
click at [399, 127] on div "{% for row in mail_merge.data_csv() %} 13:48:23.07 took 0.30 s success" at bounding box center [792, 129] width 804 height 37
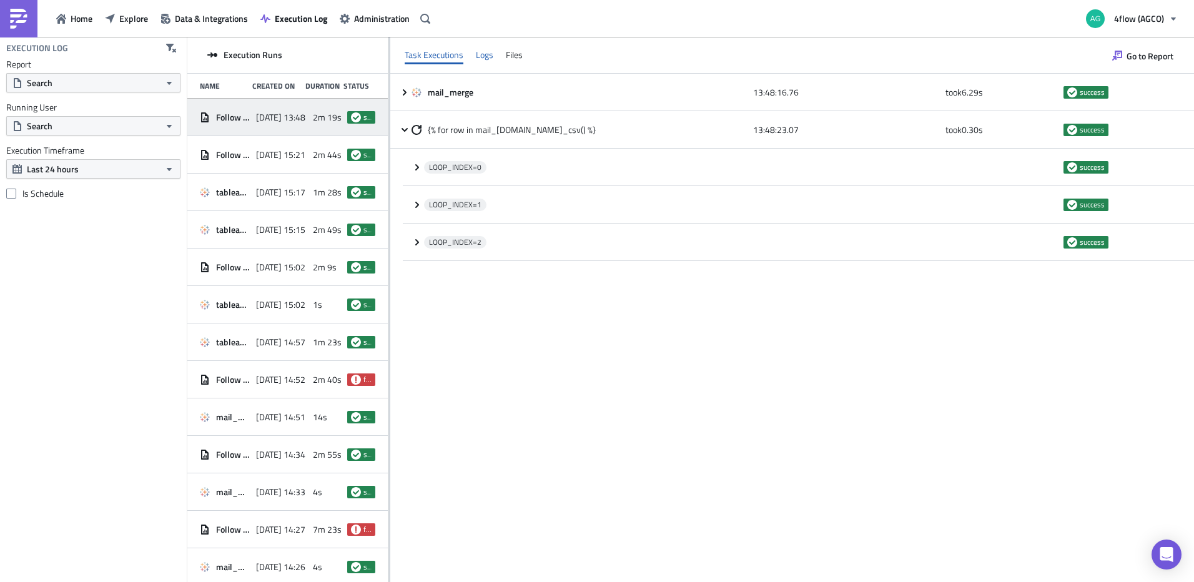
click at [479, 53] on div "Logs" at bounding box center [484, 55] width 17 height 19
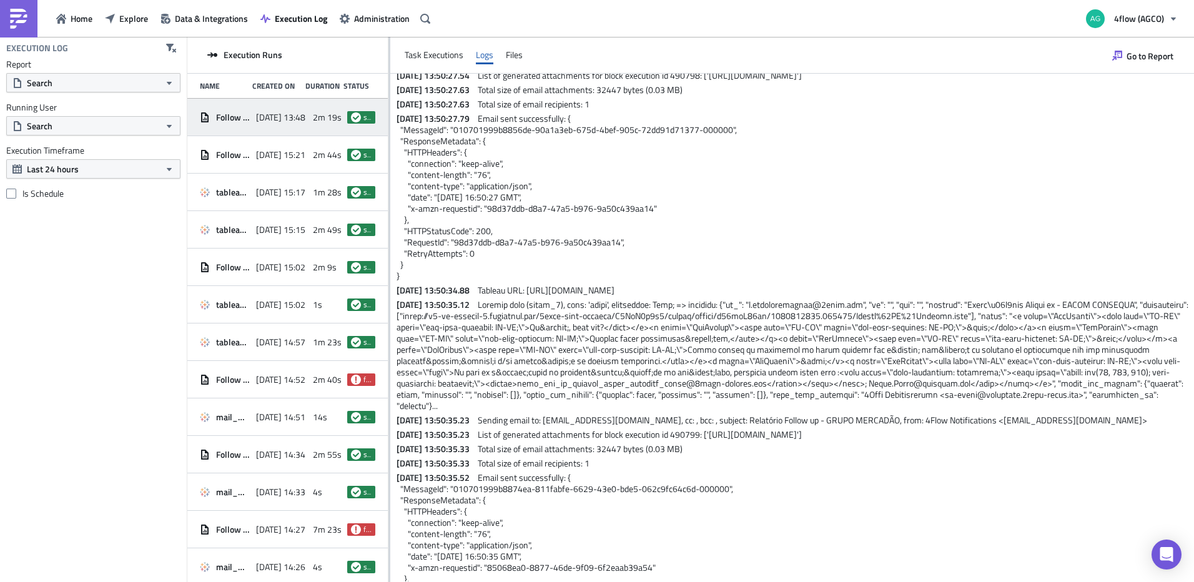
scroll to position [841, 0]
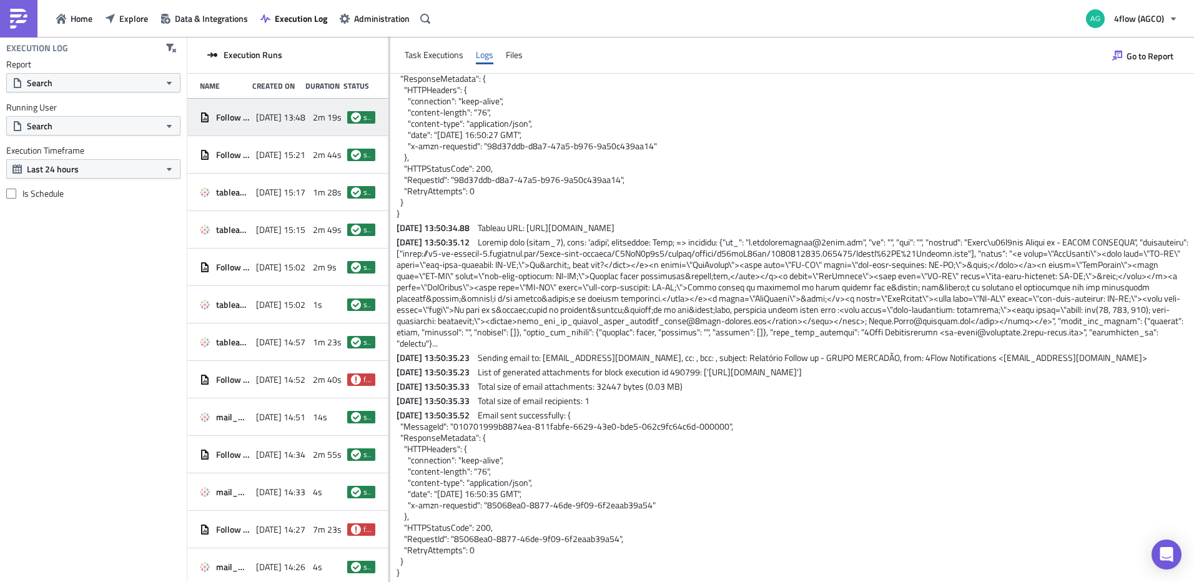
drag, startPoint x: 395, startPoint y: 84, endPoint x: 1014, endPoint y: 609, distance: 811.1
click at [848, 387] on html "Home Explore Data & Integrations Execution Log Administration 4flow (AGCO) Exec…" at bounding box center [597, 292] width 1194 height 584
copy div "2025-09-30 13:48:16.82 Execute task (mail_merge), type: 'tableau', executable: …"
click at [848, 62] on span "Go to Report" at bounding box center [1150, 55] width 47 height 13
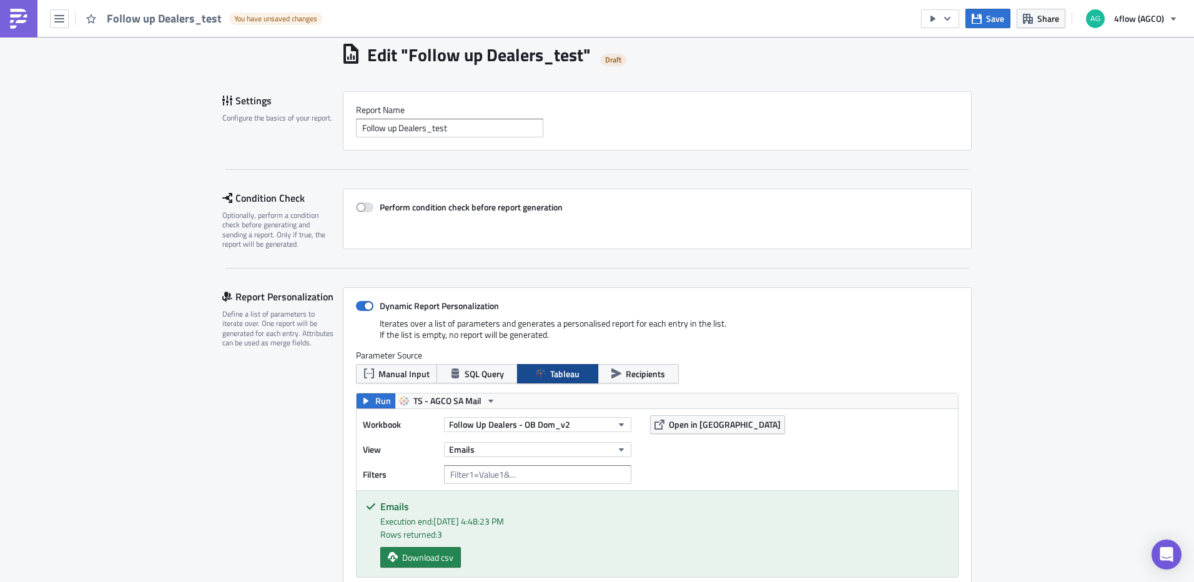
scroll to position [62, 0]
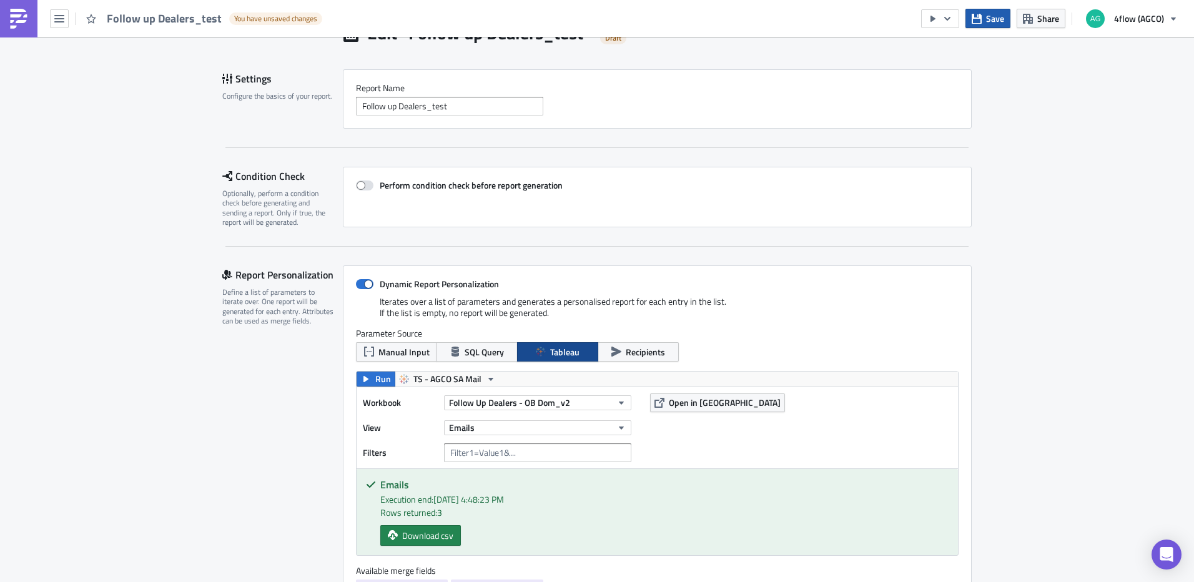
click at [848, 10] on button "Save" at bounding box center [988, 18] width 45 height 19
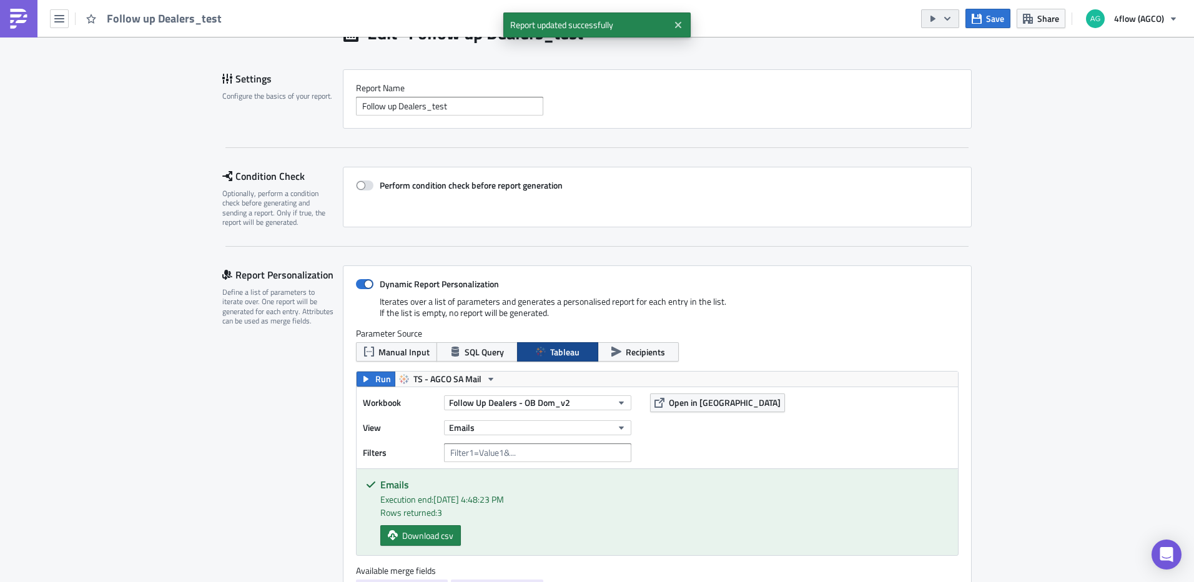
click at [848, 20] on icon "button" at bounding box center [948, 19] width 10 height 10
click at [848, 71] on div "Run Report" at bounding box center [978, 68] width 97 height 12
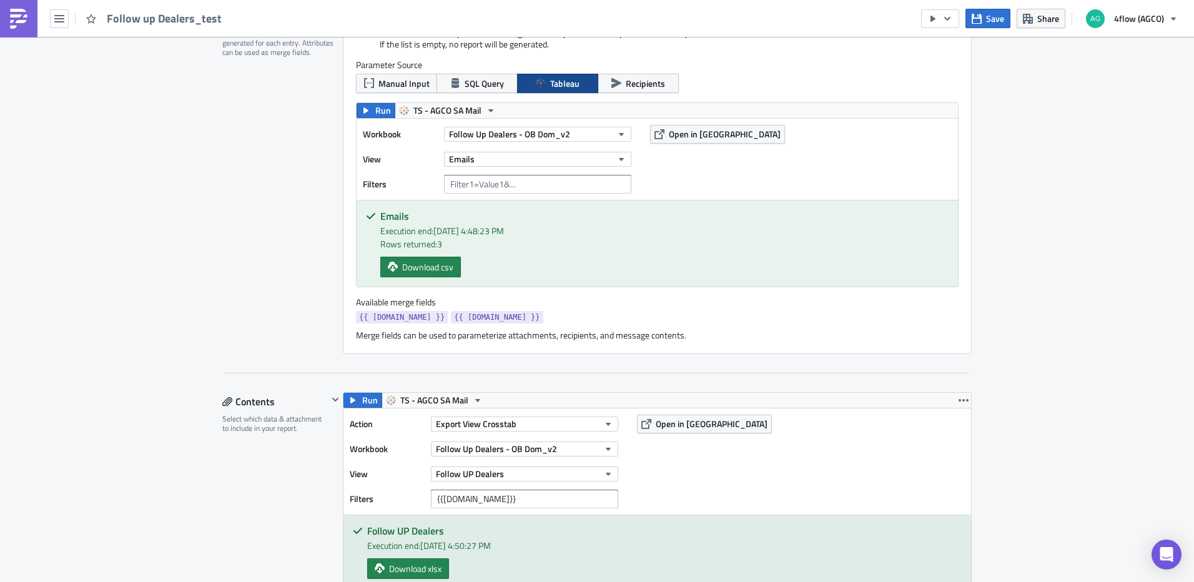
scroll to position [437, 0]
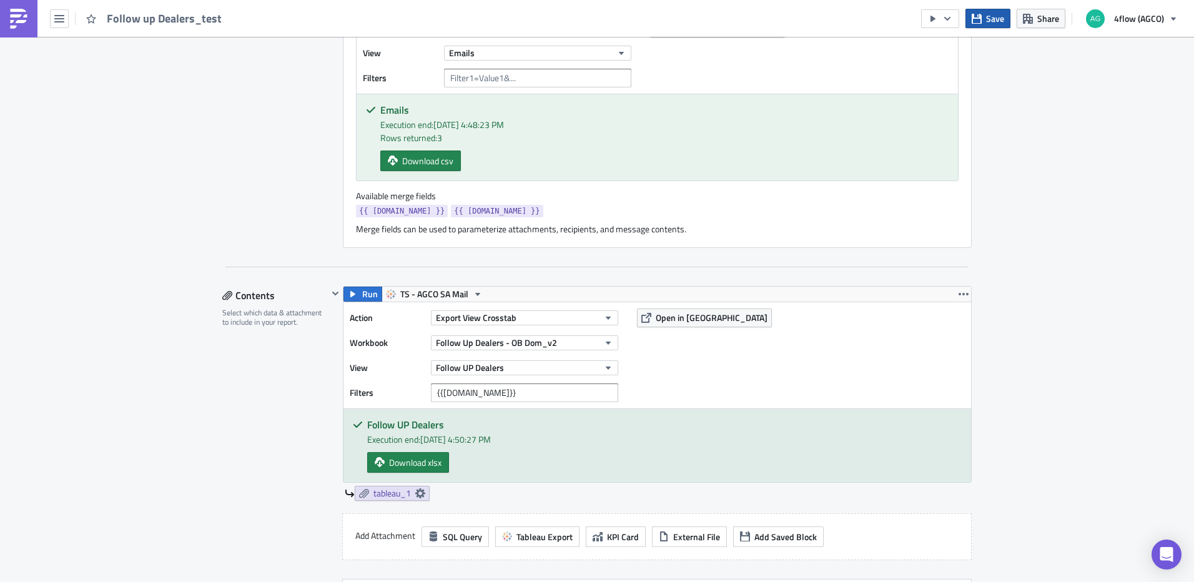
click at [848, 21] on button "Save" at bounding box center [988, 18] width 45 height 19
click at [512, 387] on input "{{[DOMAIN_NAME]}}" at bounding box center [524, 393] width 187 height 19
paste input "Dealer = {{ row.Dealer"
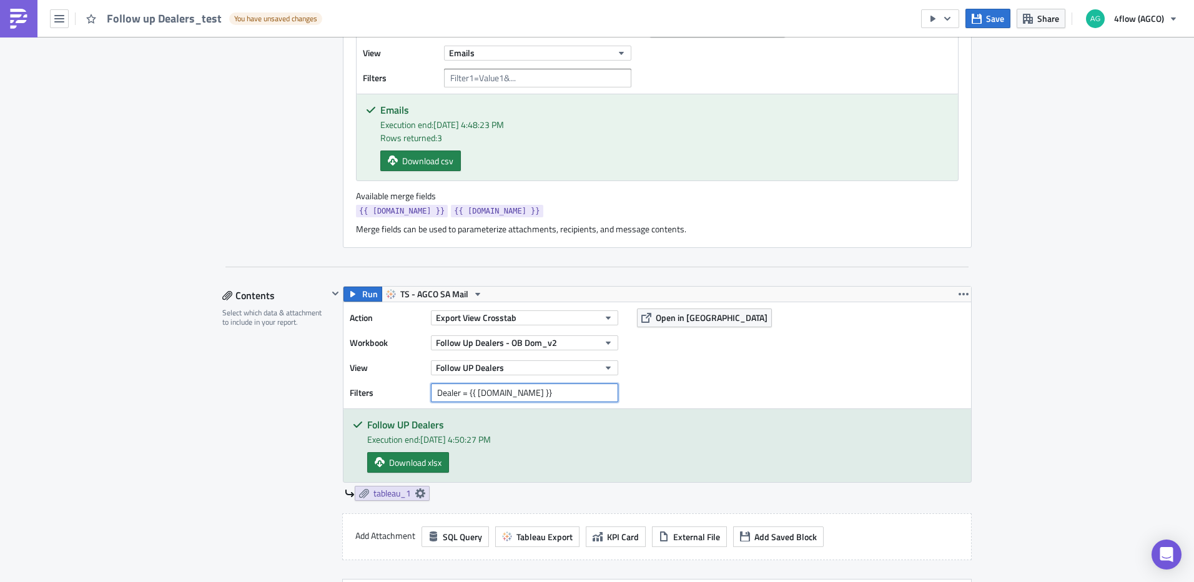
drag, startPoint x: 568, startPoint y: 393, endPoint x: 467, endPoint y: 402, distance: 102.3
click at [467, 387] on div "Action Export View Crosstab Workbook Follow Up Dealers - OB Dom_v2 View Follow …" at bounding box center [658, 355] width 628 height 106
type input "Dealer = A9"
click at [848, 23] on span "Save" at bounding box center [995, 18] width 18 height 13
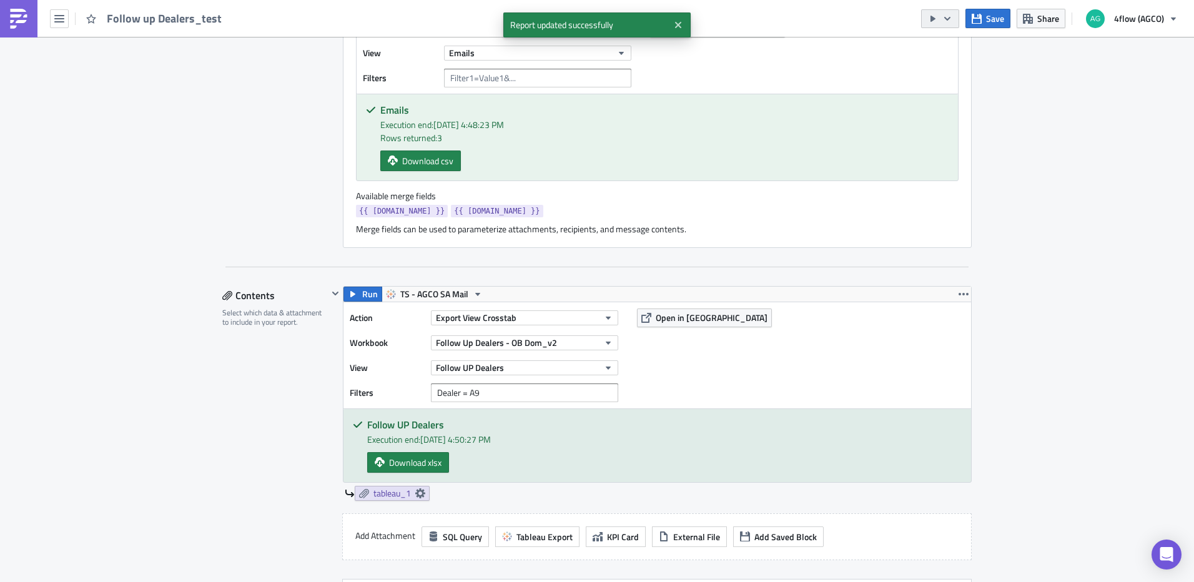
click at [848, 22] on button "button" at bounding box center [940, 18] width 38 height 19
click at [848, 73] on div "Run Report" at bounding box center [978, 68] width 97 height 12
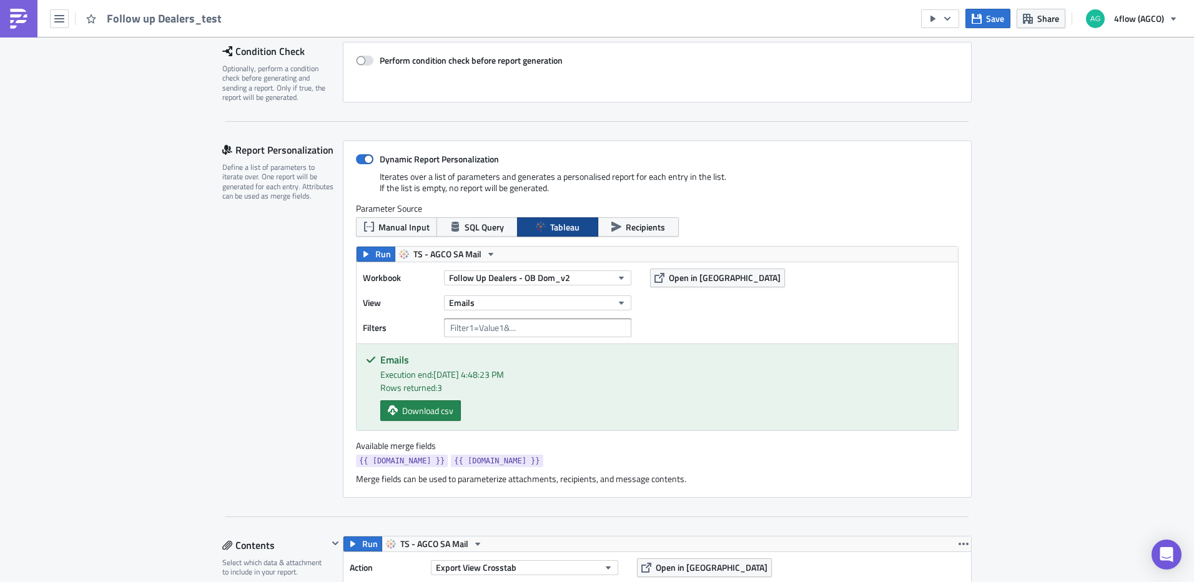
scroll to position [0, 0]
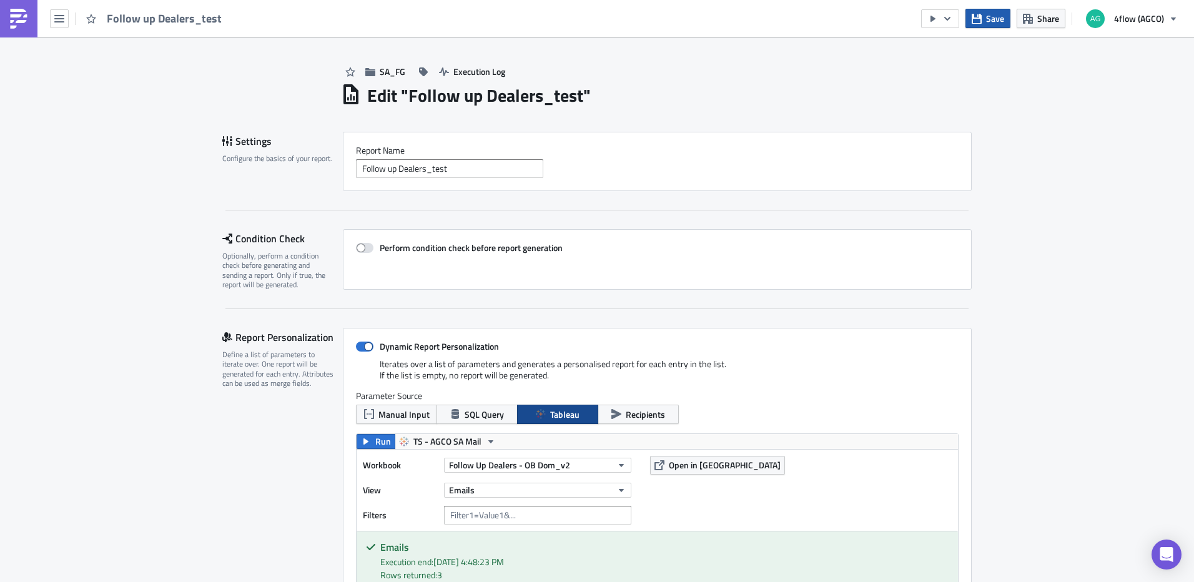
click at [848, 23] on icon "button" at bounding box center [977, 18] width 10 height 10
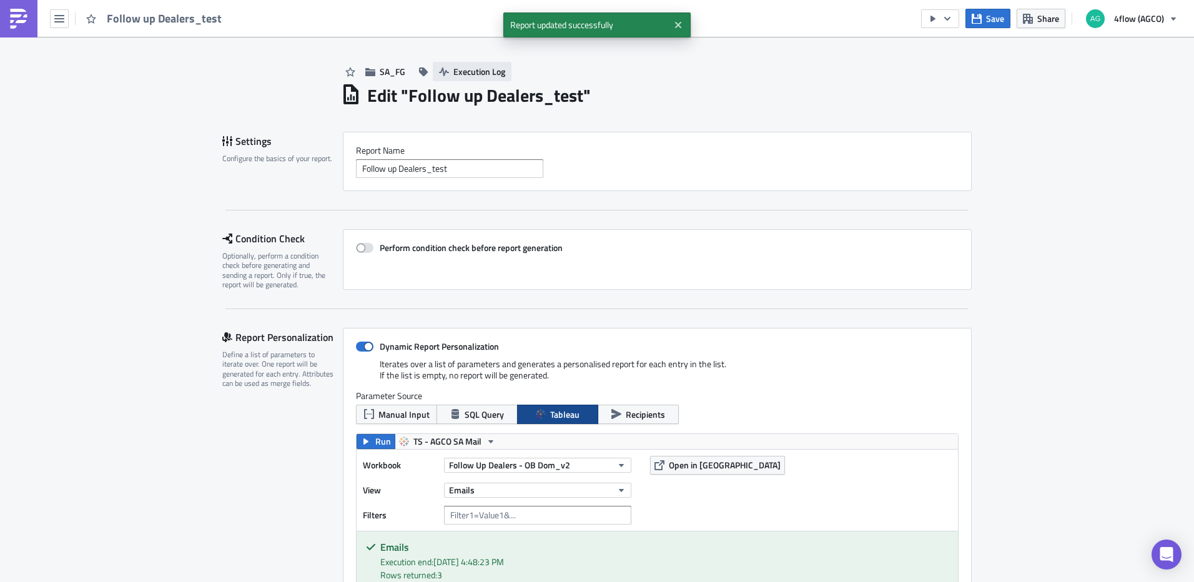
click at [467, 72] on span "Execution Log" at bounding box center [480, 71] width 52 height 13
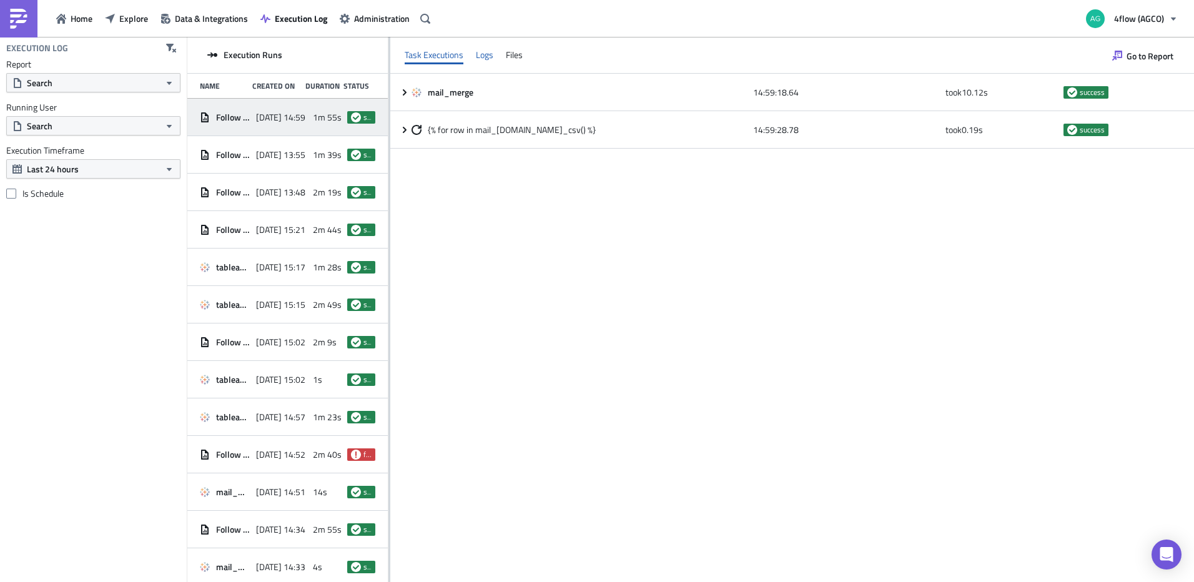
click at [491, 62] on div "Logs" at bounding box center [484, 55] width 17 height 19
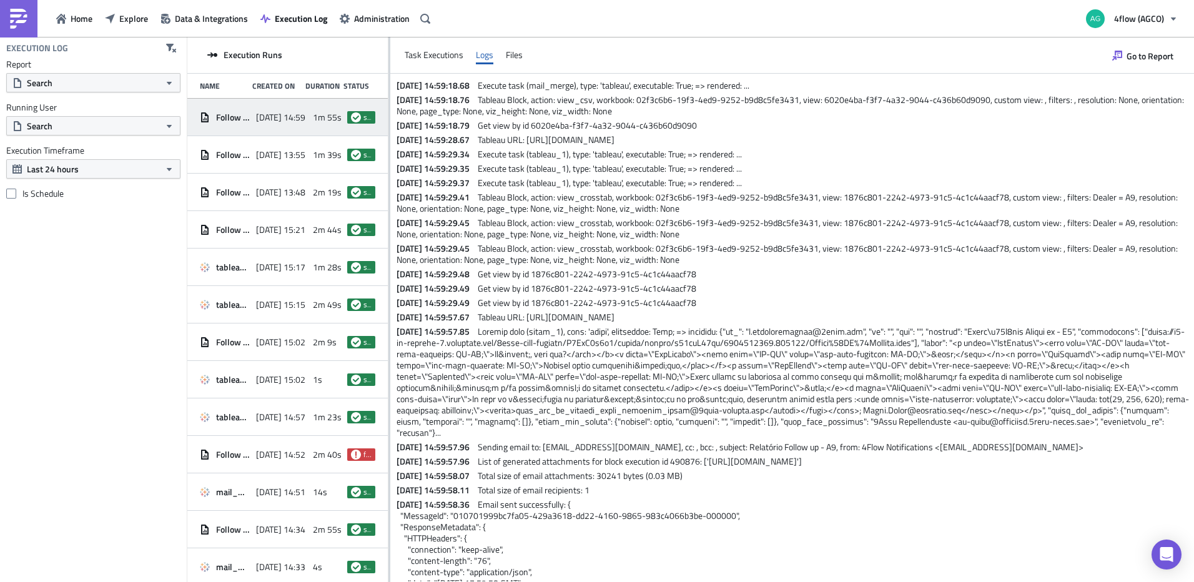
click at [881, 217] on span "Tableau Block, action: view_crosstab, workbook: 02f3c6b6-19f3-4ed9-9252-b9d8c5f…" at bounding box center [788, 228] width 783 height 24
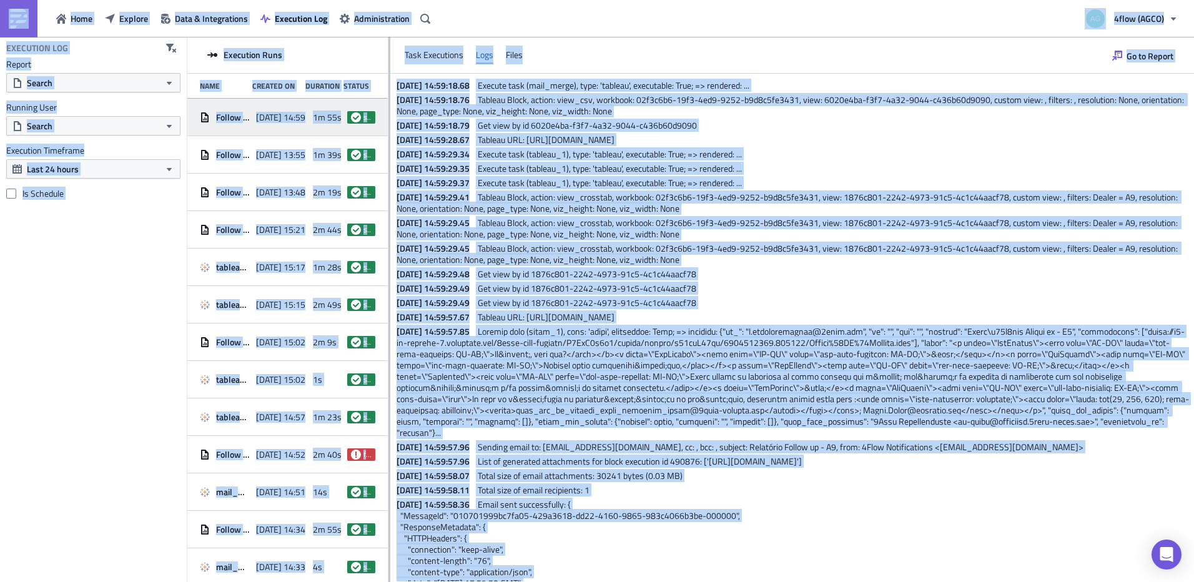
click at [389, 79] on div at bounding box center [390, 310] width 2 height 547
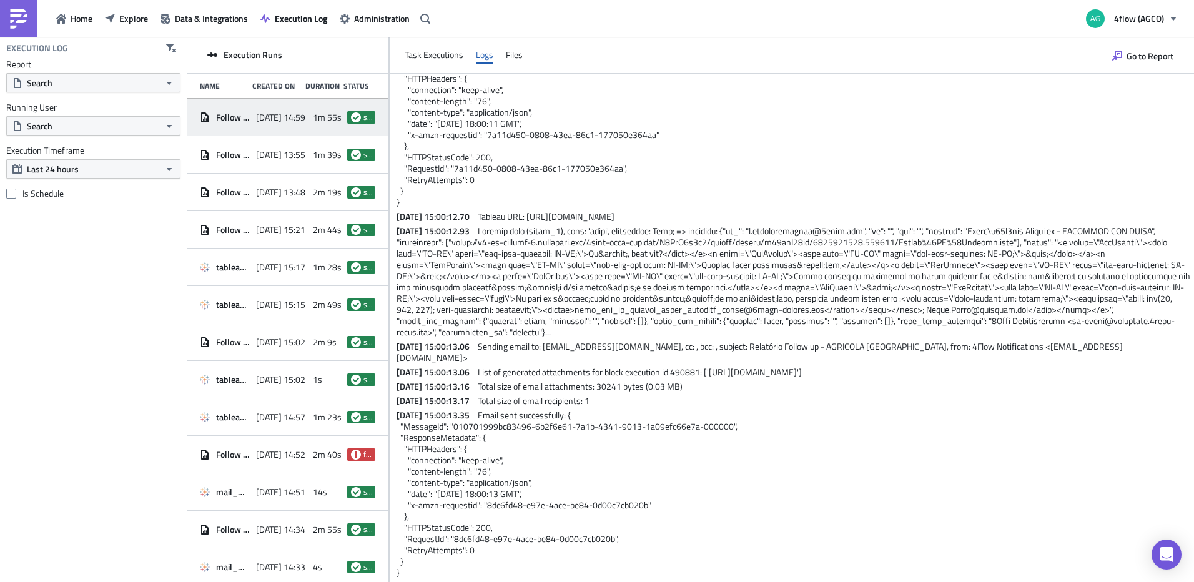
scroll to position [841, 0]
drag, startPoint x: 397, startPoint y: 85, endPoint x: 886, endPoint y: 609, distance: 716.9
click at [886, 582] on html "Home Explore Data & Integrations Execution Log Administration 4flow (AGCO) Exec…" at bounding box center [597, 292] width 1194 height 584
copy div "2025-09-30 14:59:18.68 Execute task (mail_merge), type: 'tableau', executable: …"
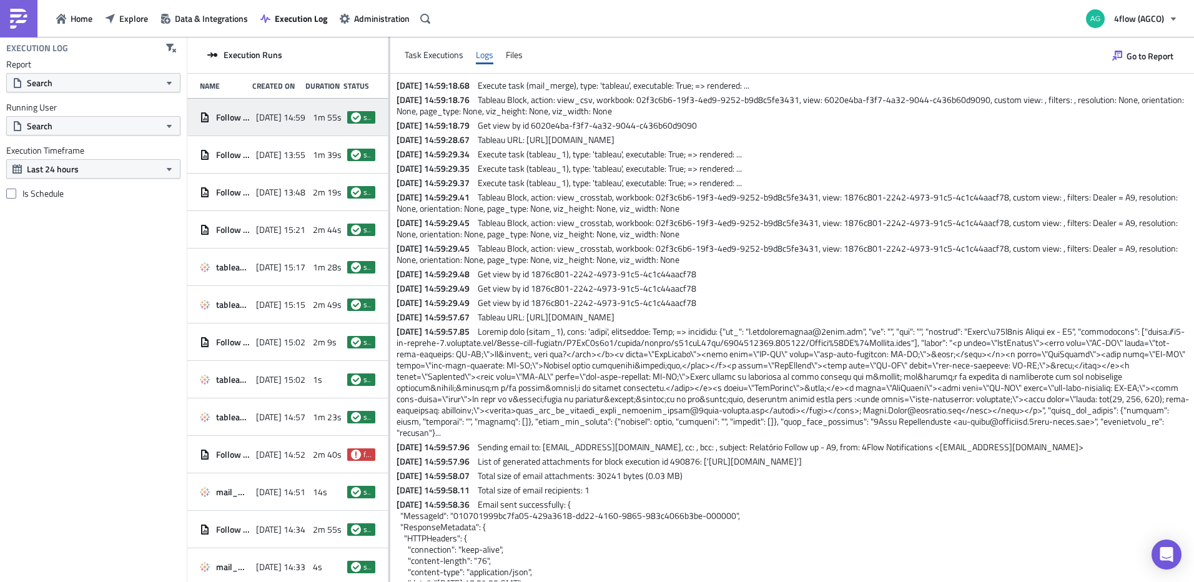
click at [930, 169] on p "2025-09-30 14:59:29.35 Execute task (tableau_1), type: 'tableau', executable: T…" at bounding box center [794, 168] width 795 height 11
click at [1142, 59] on span "Go to Report" at bounding box center [1150, 55] width 47 height 13
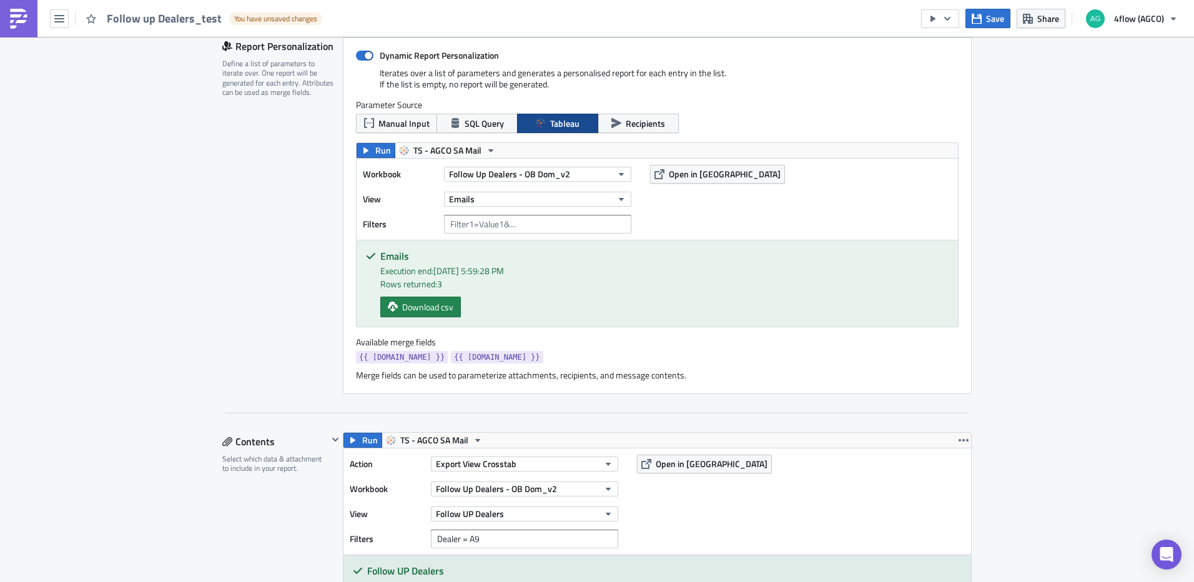
scroll to position [312, 0]
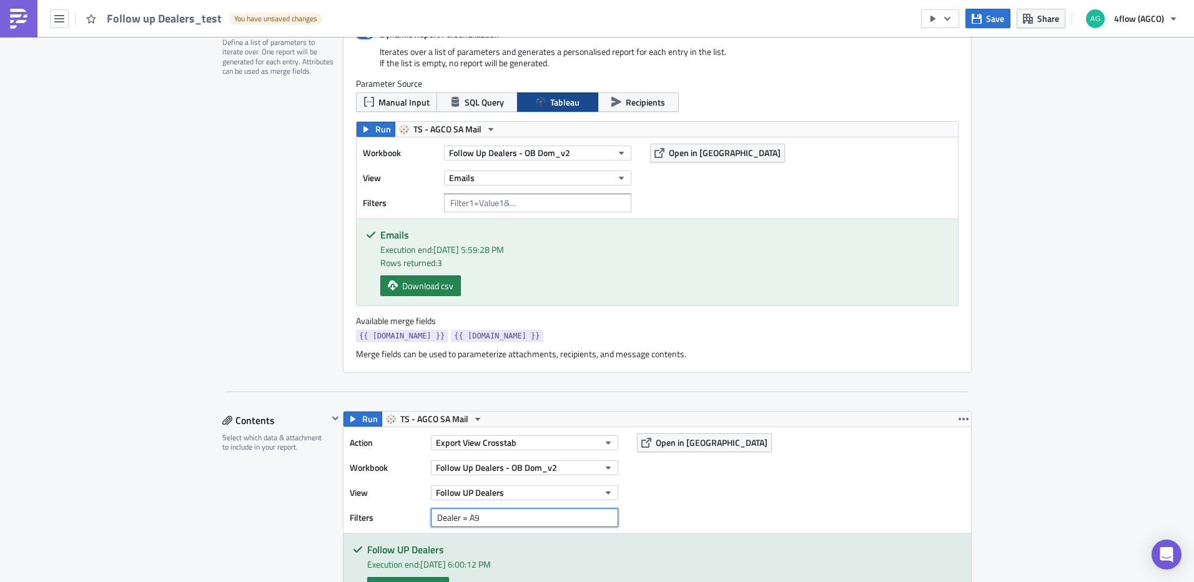
click at [459, 519] on input "Dealer = A9" at bounding box center [524, 517] width 187 height 19
click at [464, 517] on input "Dealer= A9" at bounding box center [524, 517] width 187 height 19
click at [432, 521] on input "Dealer=A9" at bounding box center [524, 517] width 187 height 19
click at [995, 18] on span "Save" at bounding box center [995, 18] width 18 height 13
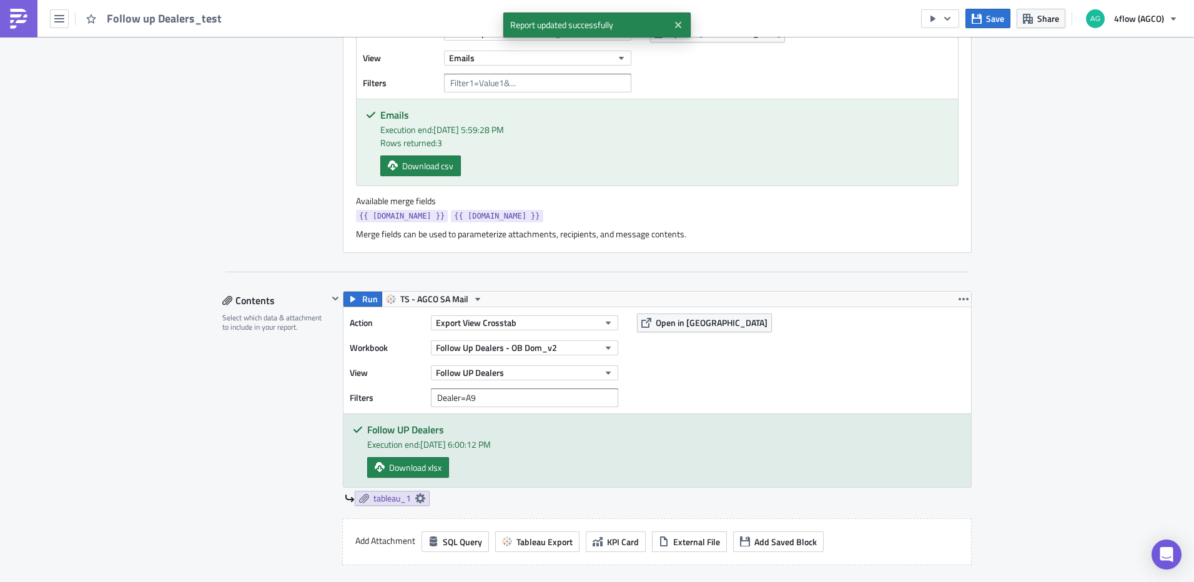
scroll to position [437, 0]
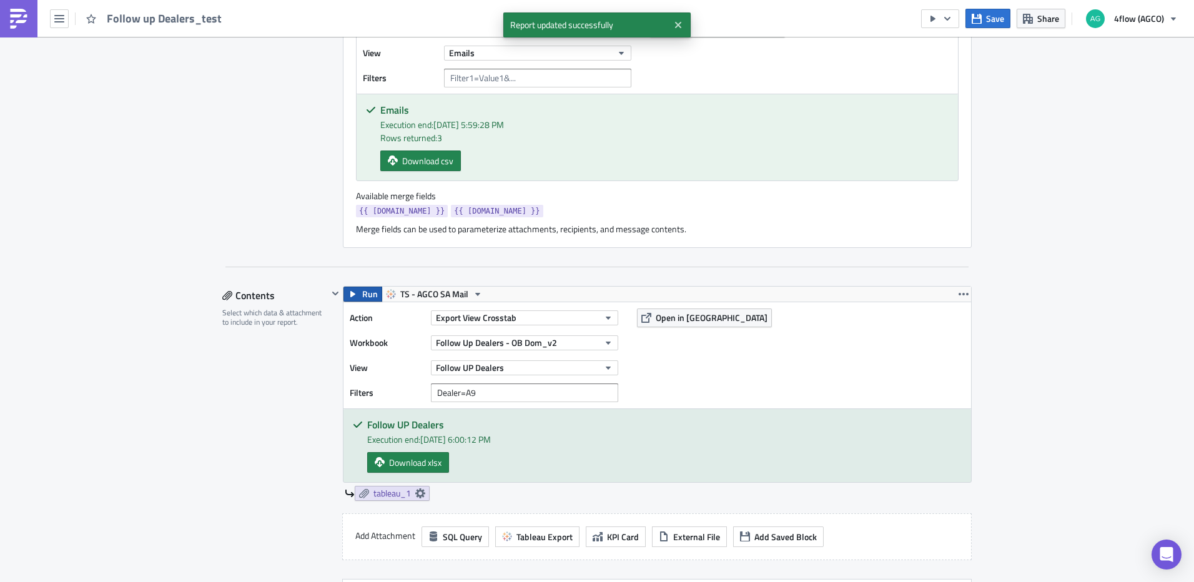
click at [367, 299] on span "Run" at bounding box center [370, 294] width 16 height 15
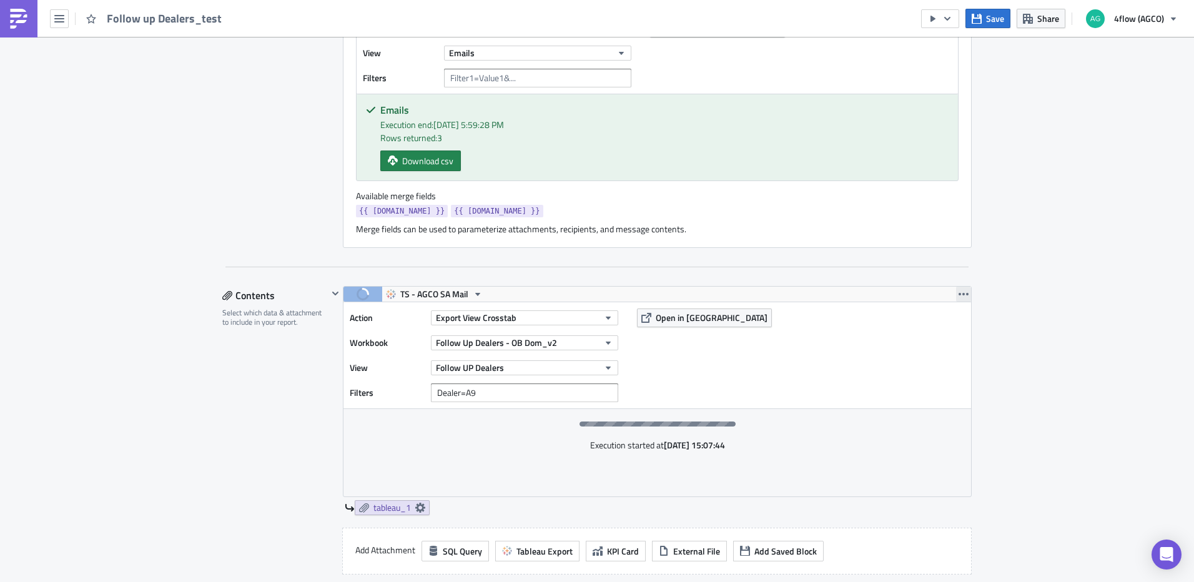
click at [960, 292] on icon "button" at bounding box center [964, 294] width 10 height 10
click at [1096, 224] on div "SA_FG Execution Log Edit " Follow up Dealers_test " Settings Configure the basi…" at bounding box center [597, 582] width 1194 height 1964
click at [477, 390] on input "Dealer=A9" at bounding box center [524, 393] width 187 height 19
click at [871, 383] on div "Action Export View Crosstab Workbook Follow Up Dealers - OB Dom_v2 View Follow …" at bounding box center [658, 355] width 628 height 106
click at [417, 512] on icon at bounding box center [420, 508] width 10 height 10
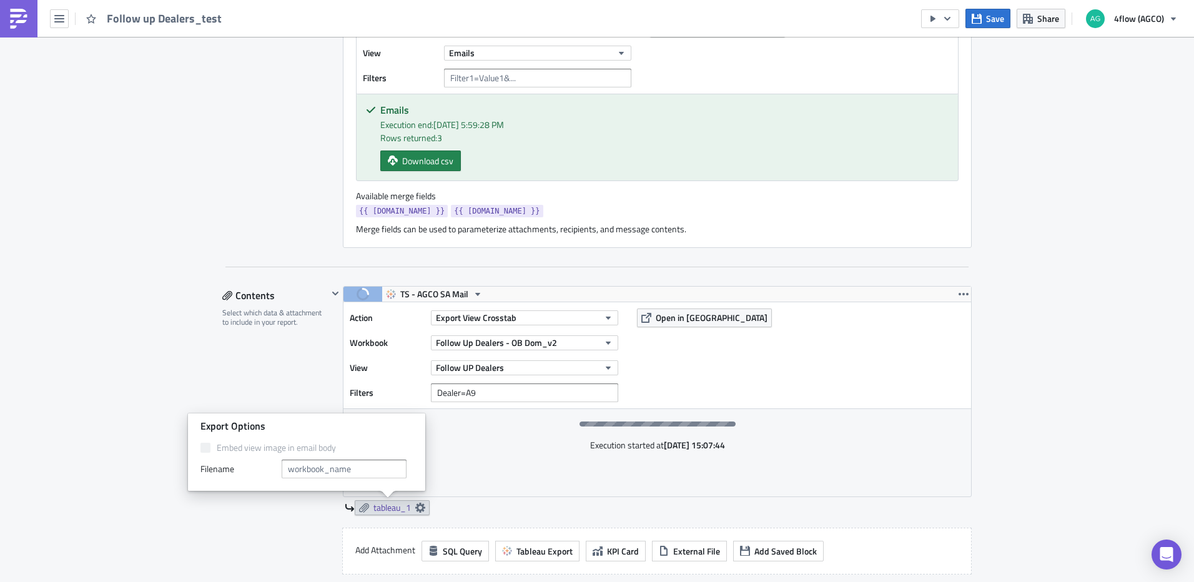
click at [1080, 335] on div "SA_FG Execution Log Edit " Follow up Dealers_test " Settings Configure the basi…" at bounding box center [597, 582] width 1194 height 1964
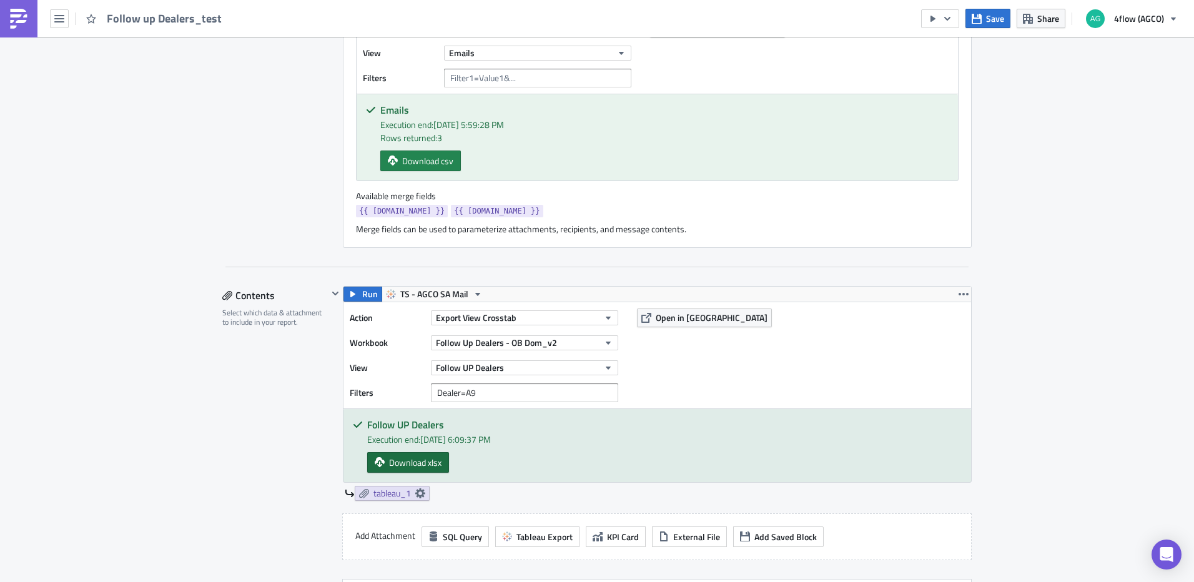
click at [434, 468] on span "Download xlsx" at bounding box center [415, 462] width 52 height 13
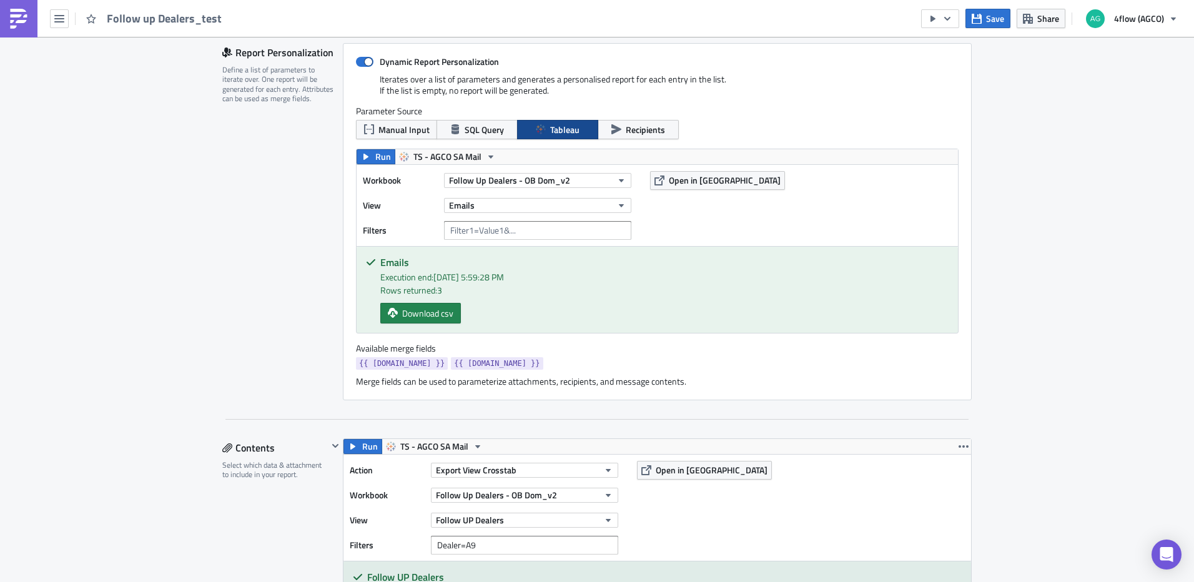
scroll to position [375, 0]
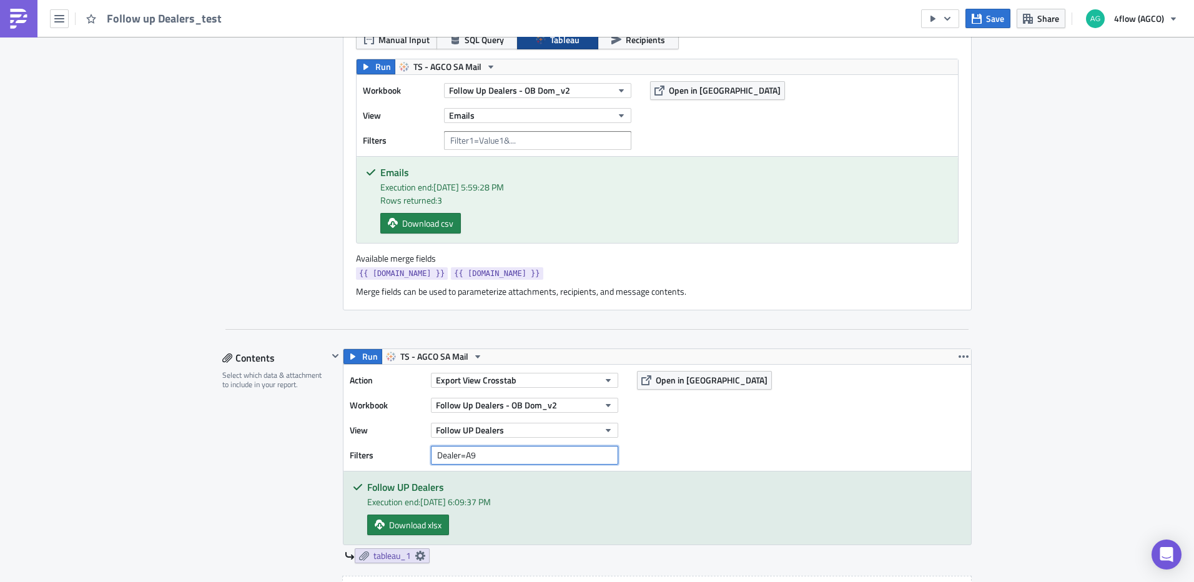
click at [463, 454] on input "Dealer=A9" at bounding box center [524, 455] width 187 height 19
type input "Dealer= {{row.Dealer}}"
click at [993, 17] on span "Save" at bounding box center [995, 18] width 18 height 13
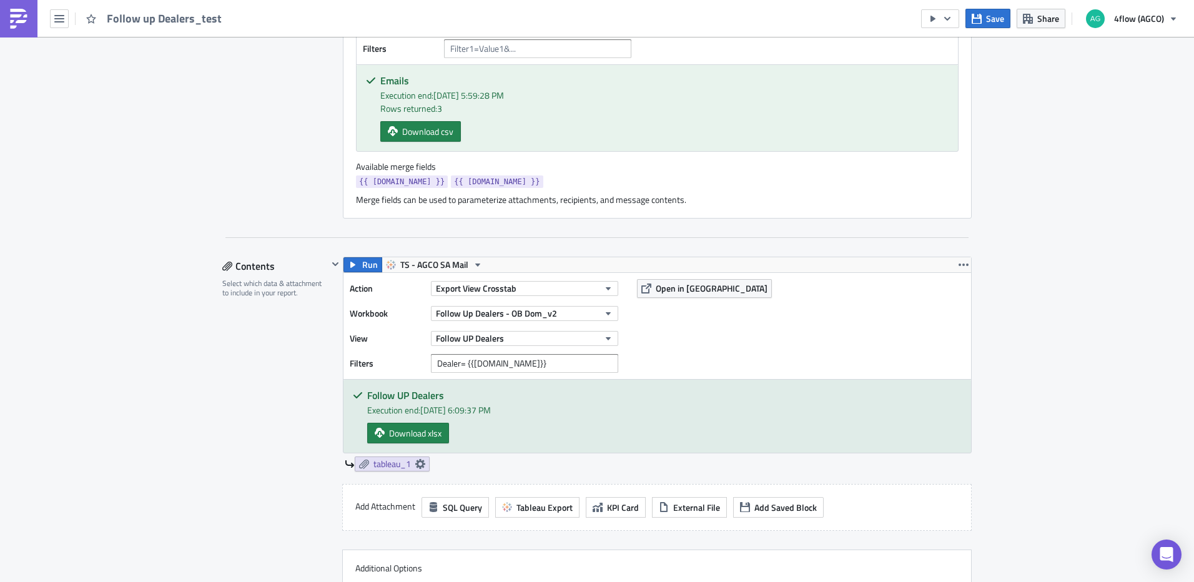
scroll to position [500, 0]
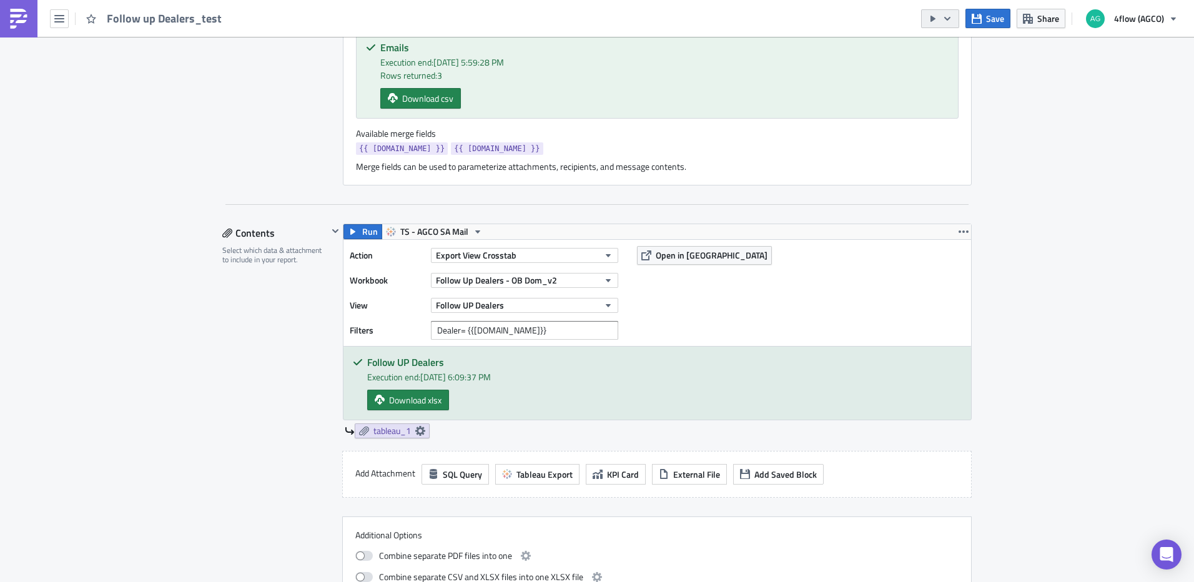
click at [945, 23] on icon "button" at bounding box center [948, 19] width 10 height 10
click at [955, 70] on div "Run Report" at bounding box center [978, 68] width 97 height 12
click at [365, 233] on span "Run" at bounding box center [370, 231] width 16 height 15
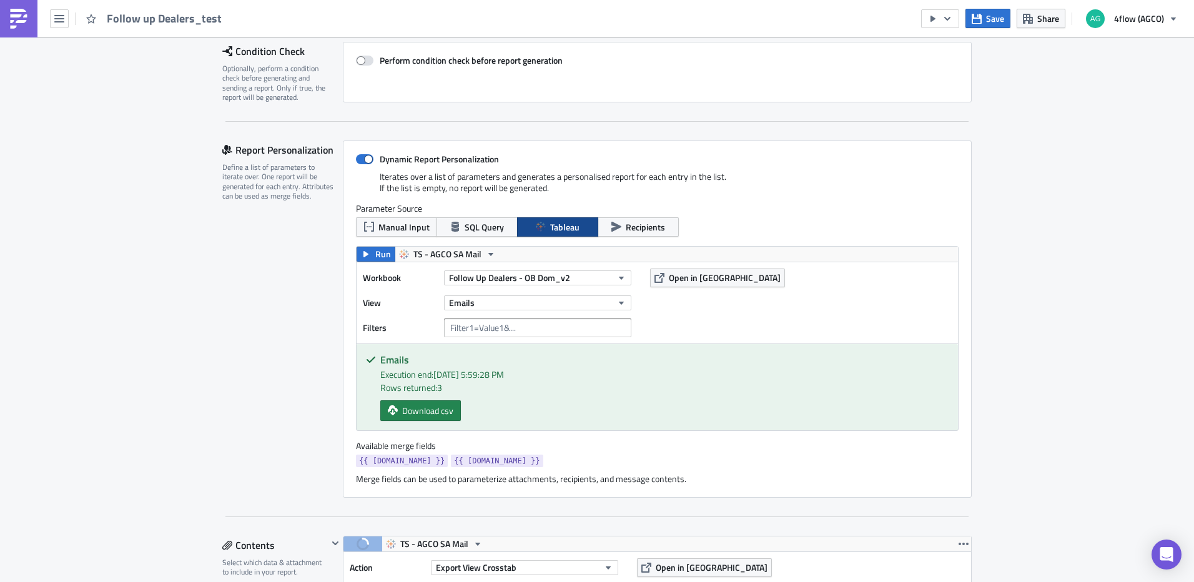
scroll to position [0, 0]
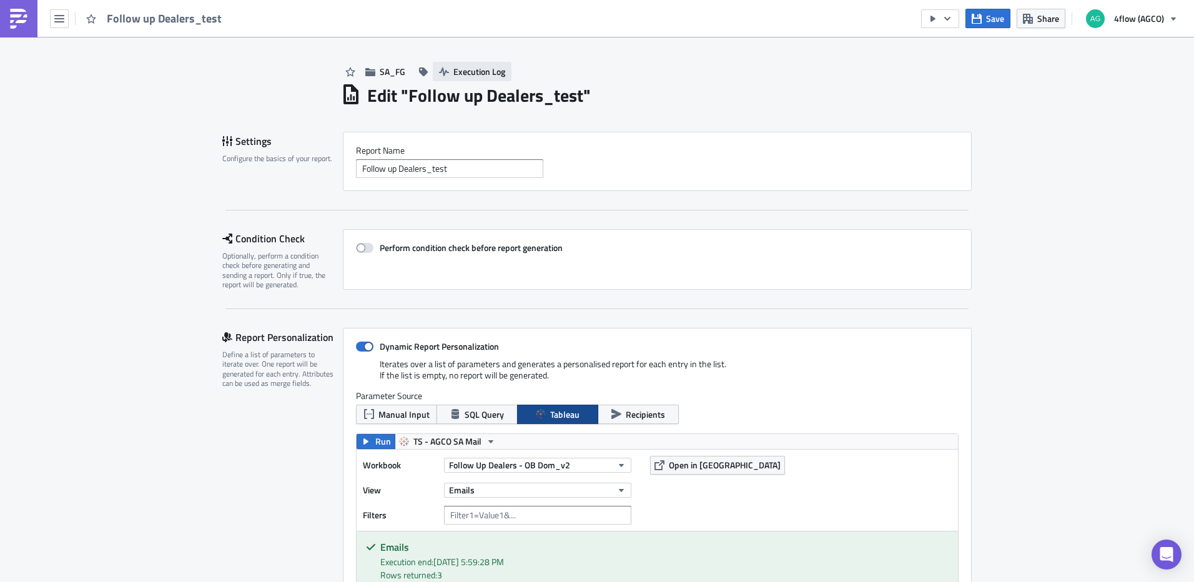
click at [439, 74] on icon "button" at bounding box center [444, 71] width 10 height 9
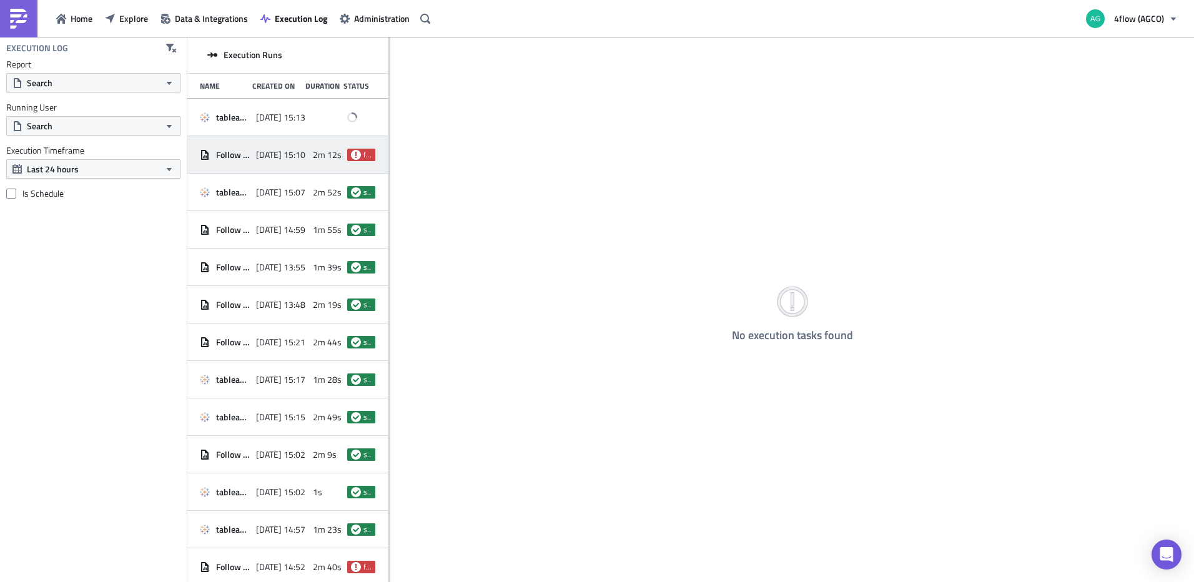
click at [243, 161] on div "Follow up Dealers_test" at bounding box center [225, 155] width 50 height 22
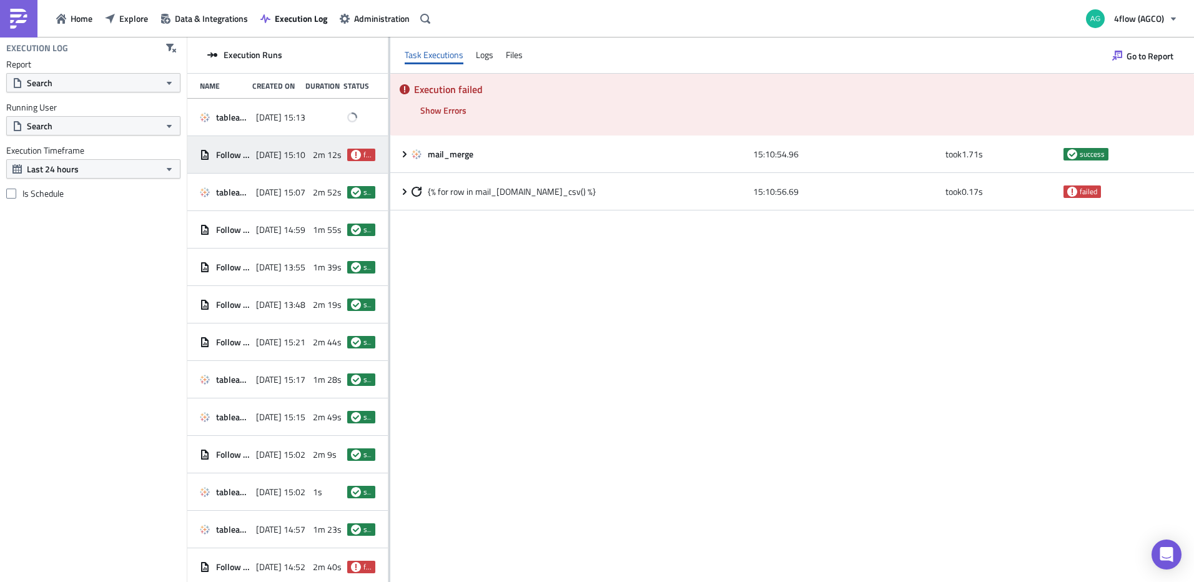
click at [402, 93] on icon at bounding box center [405, 89] width 10 height 10
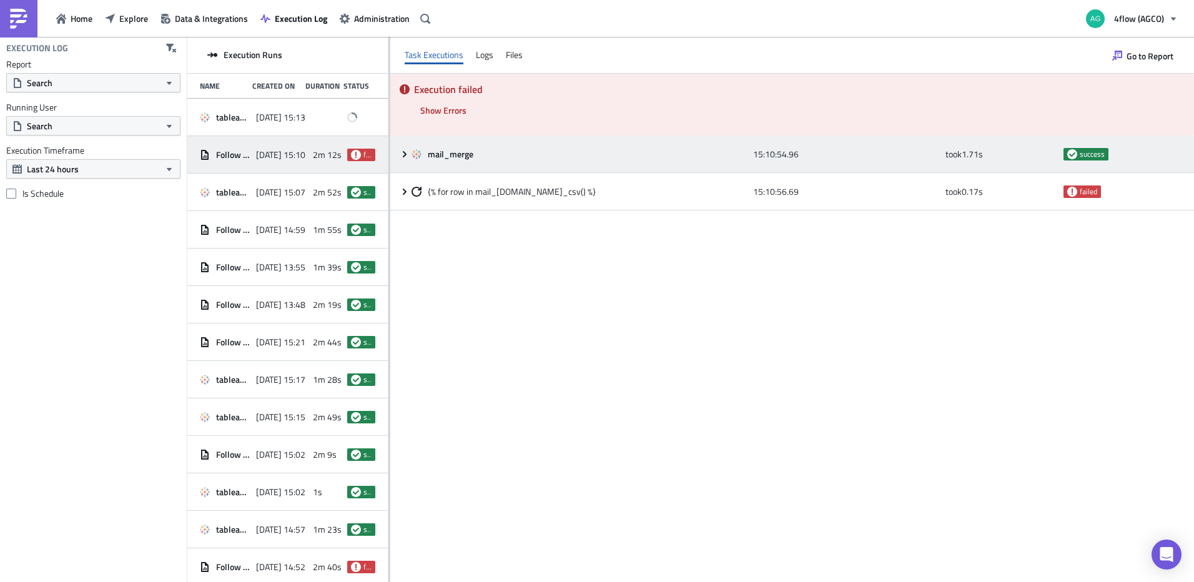
click at [403, 154] on icon at bounding box center [405, 154] width 10 height 10
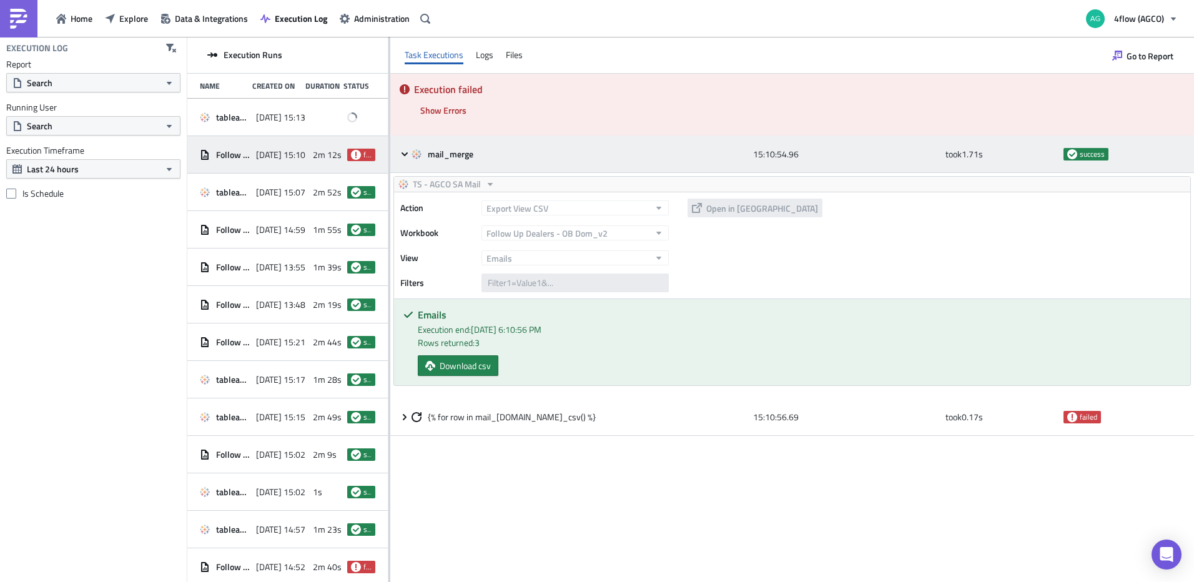
click at [403, 154] on icon at bounding box center [405, 154] width 10 height 10
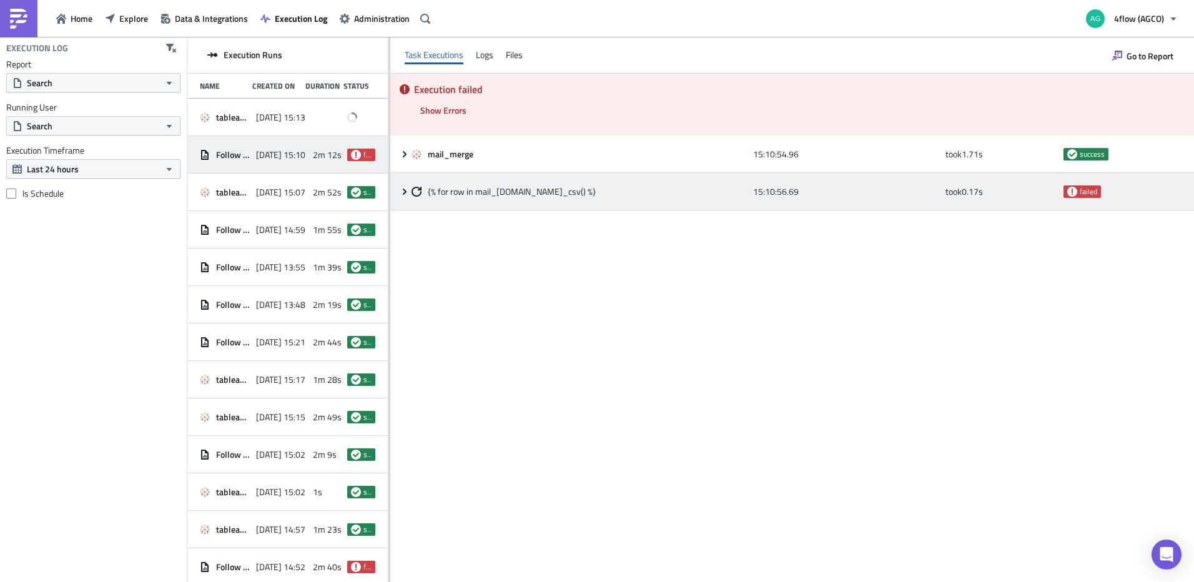
click at [405, 196] on icon at bounding box center [405, 192] width 10 height 10
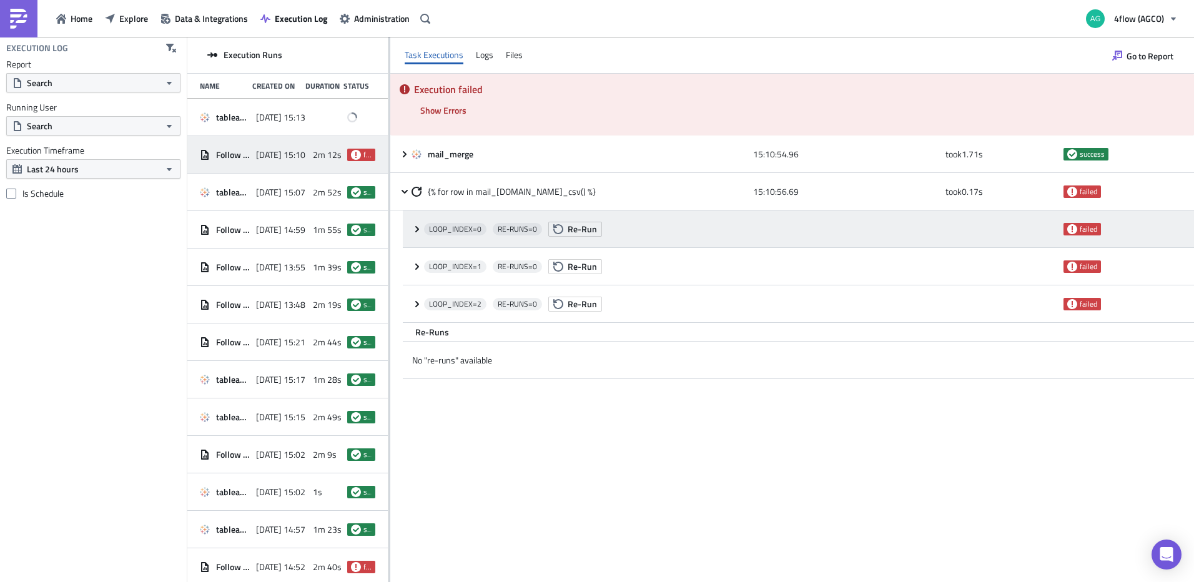
click at [419, 232] on icon at bounding box center [417, 229] width 10 height 10
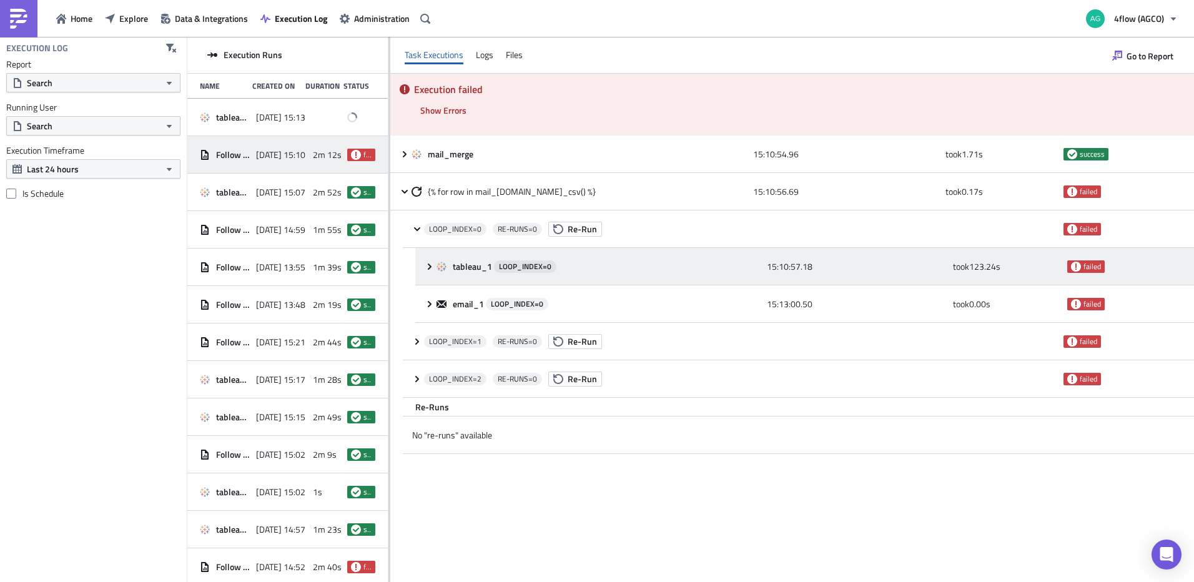
click at [424, 270] on div "tableau_1 LOOP_INDEX= 0 15:10:57.18 took 123.24 s failed" at bounding box center [804, 266] width 779 height 37
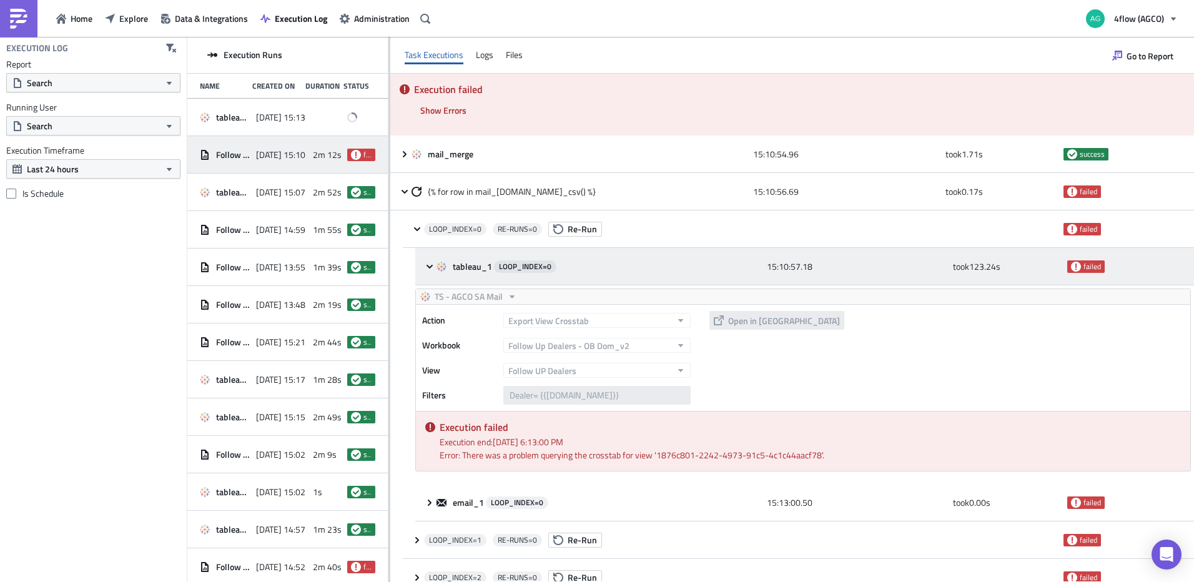
click at [424, 270] on div "tableau_1 LOOP_INDEX= 0 15:10:57.18 took 123.24 s failed" at bounding box center [804, 266] width 779 height 37
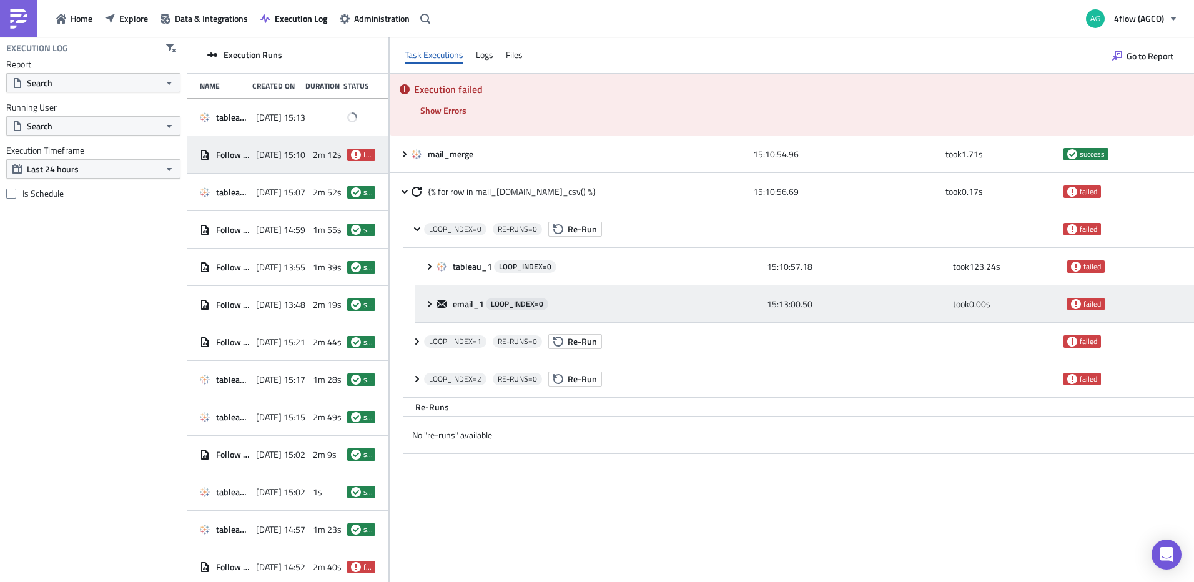
click at [430, 305] on icon at bounding box center [430, 303] width 4 height 6
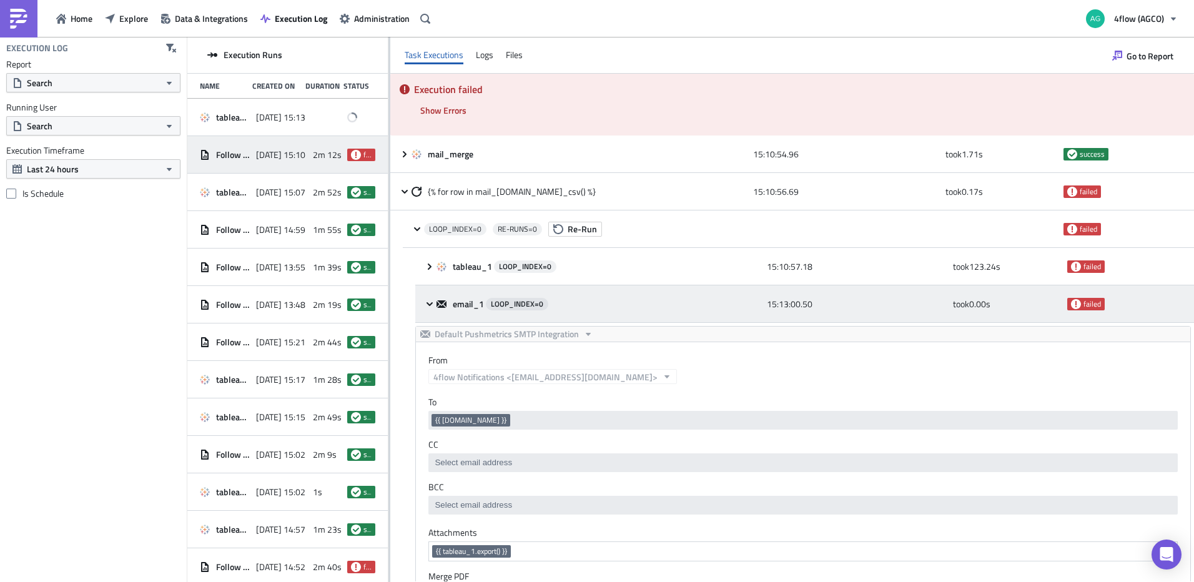
click at [431, 305] on icon at bounding box center [430, 304] width 10 height 10
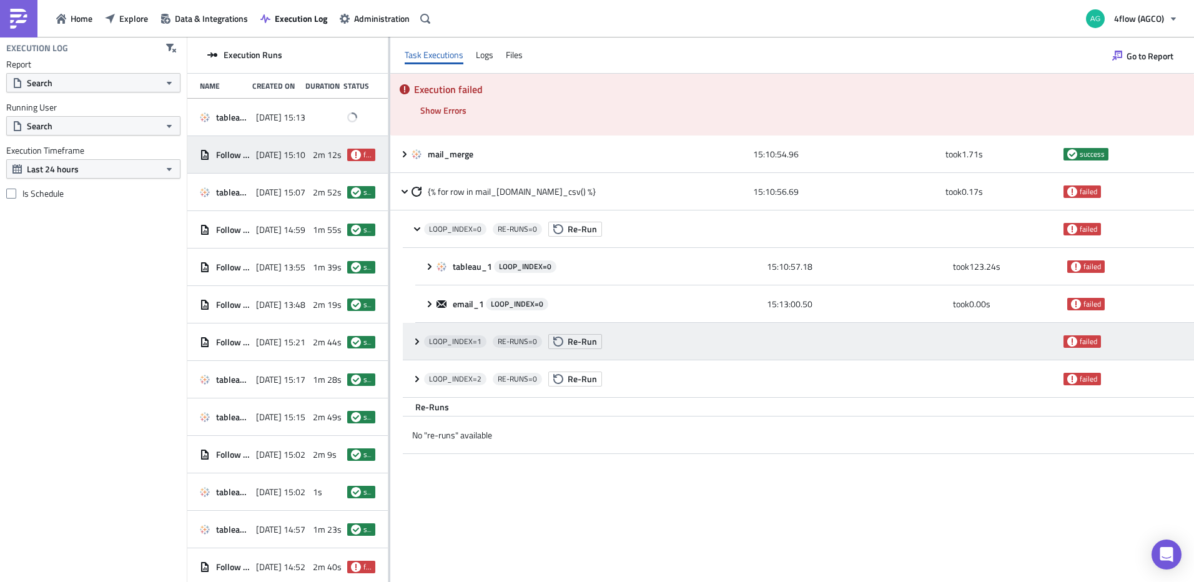
click at [416, 338] on icon at bounding box center [417, 342] width 10 height 10
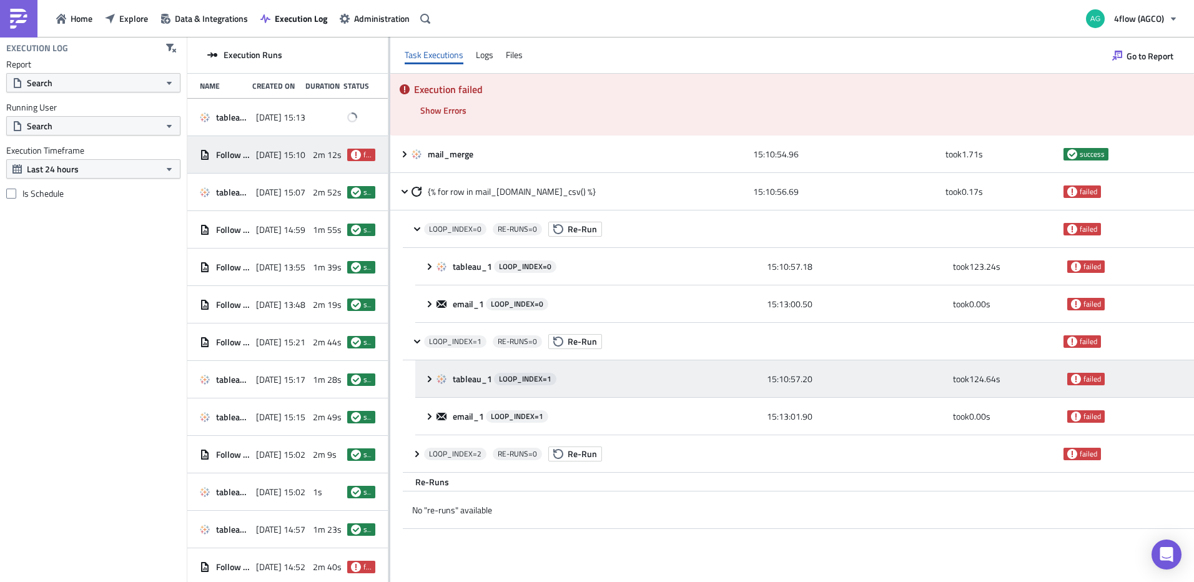
click at [430, 372] on div "tableau_1 LOOP_INDEX= 1 15:10:57.20 took 124.64 s failed" at bounding box center [804, 378] width 779 height 37
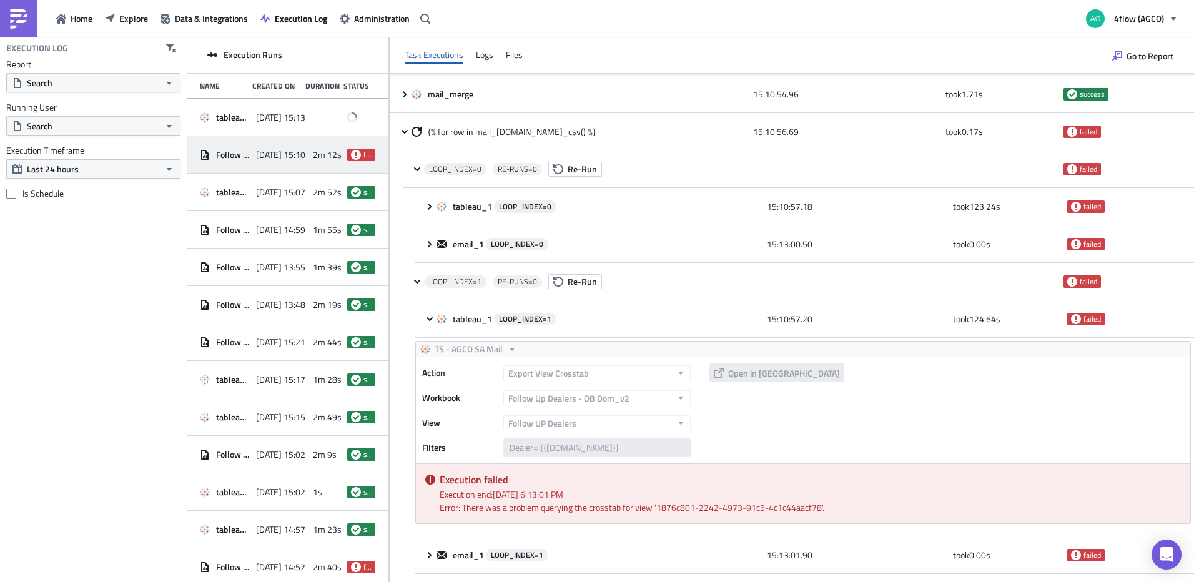
scroll to position [146, 0]
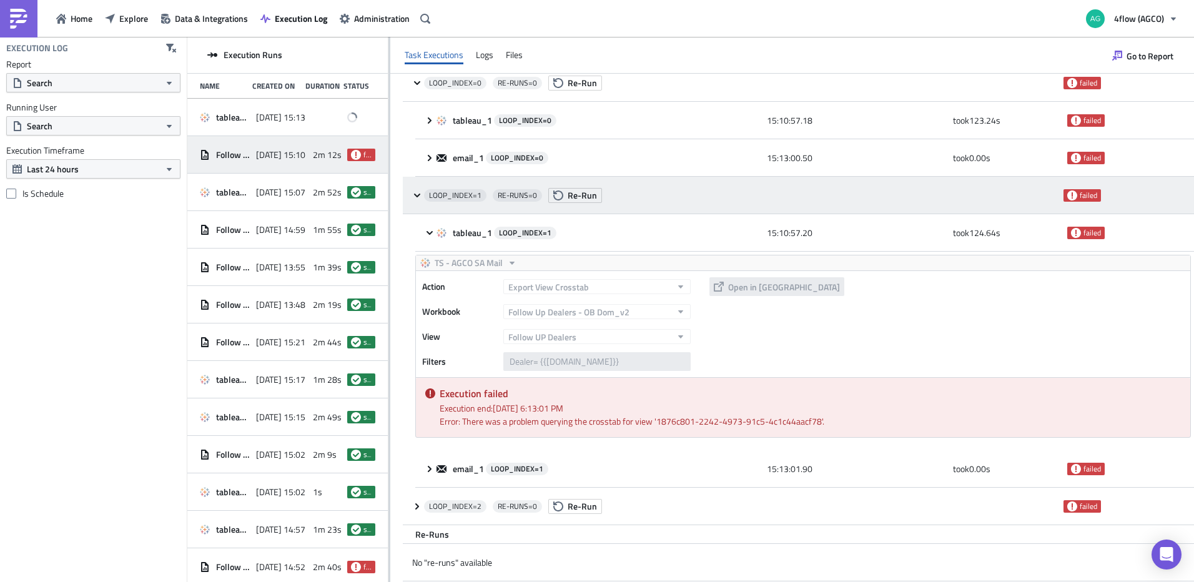
click at [420, 195] on icon at bounding box center [417, 195] width 6 height 4
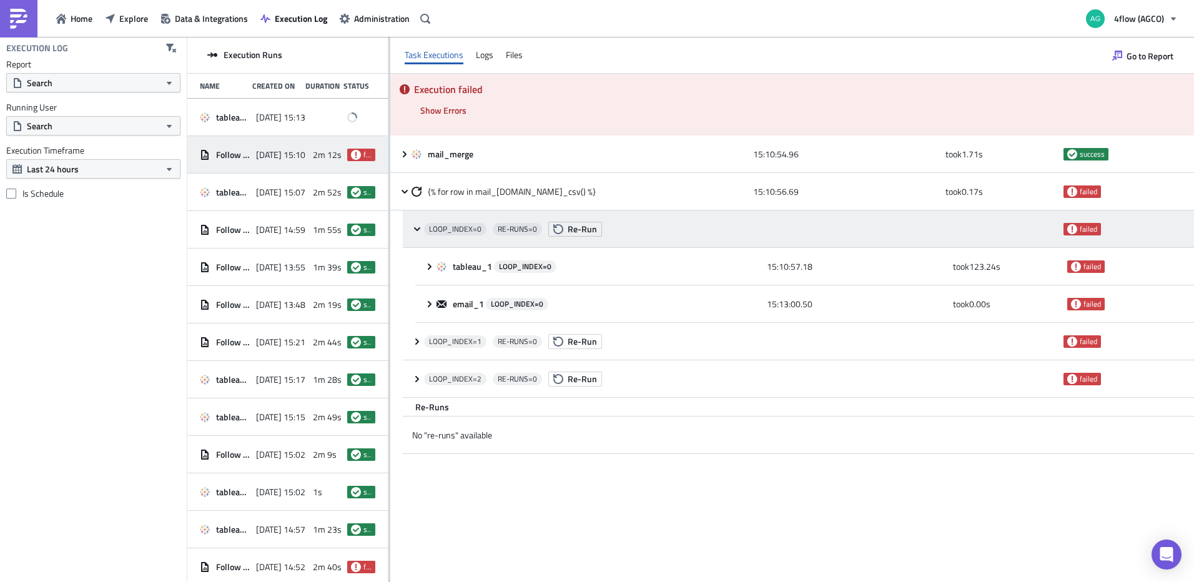
click at [414, 227] on icon at bounding box center [417, 229] width 10 height 10
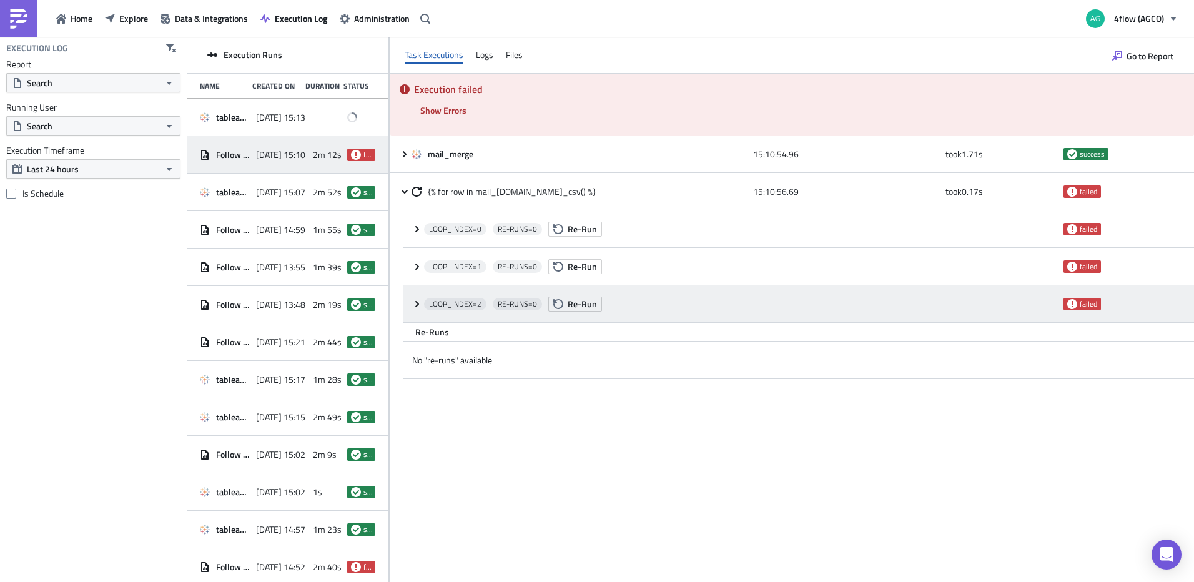
click at [419, 303] on icon at bounding box center [417, 303] width 4 height 6
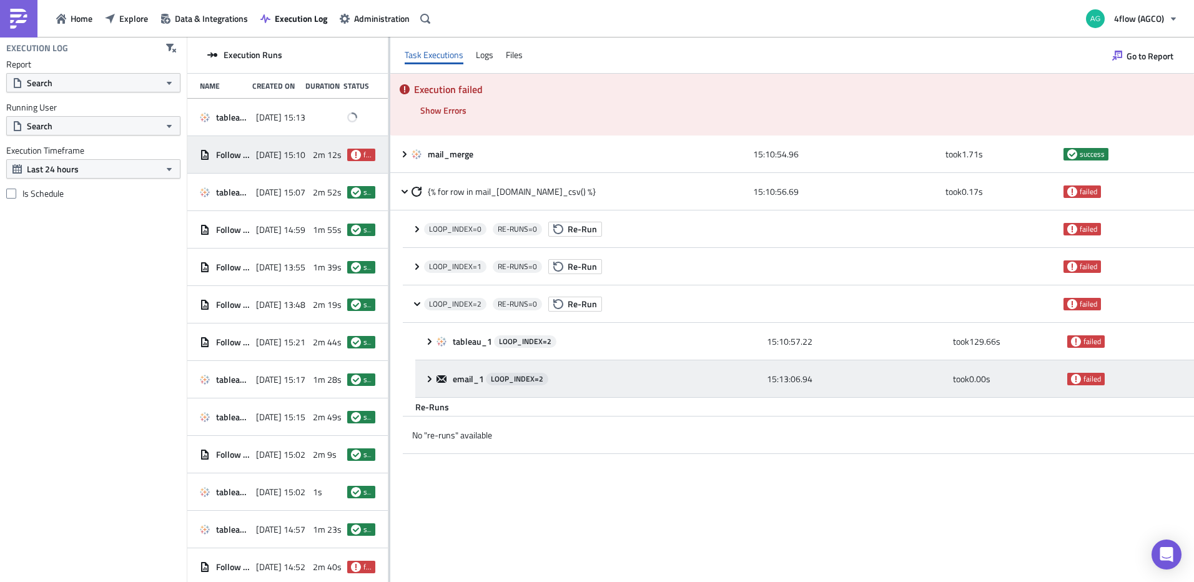
click at [427, 380] on icon at bounding box center [430, 379] width 10 height 10
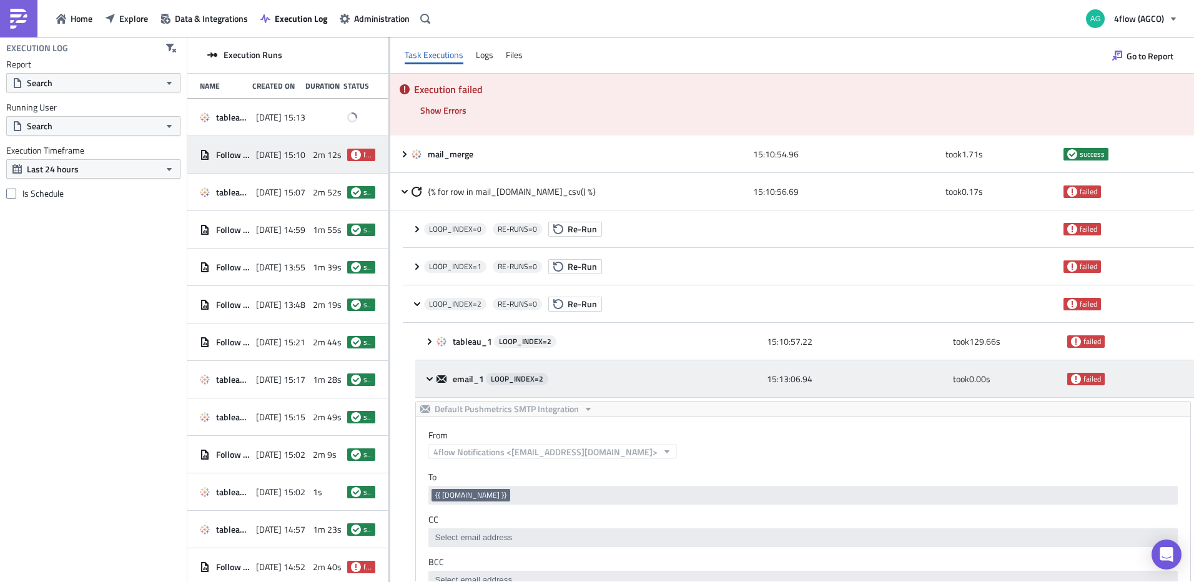
click at [427, 380] on icon at bounding box center [430, 379] width 10 height 10
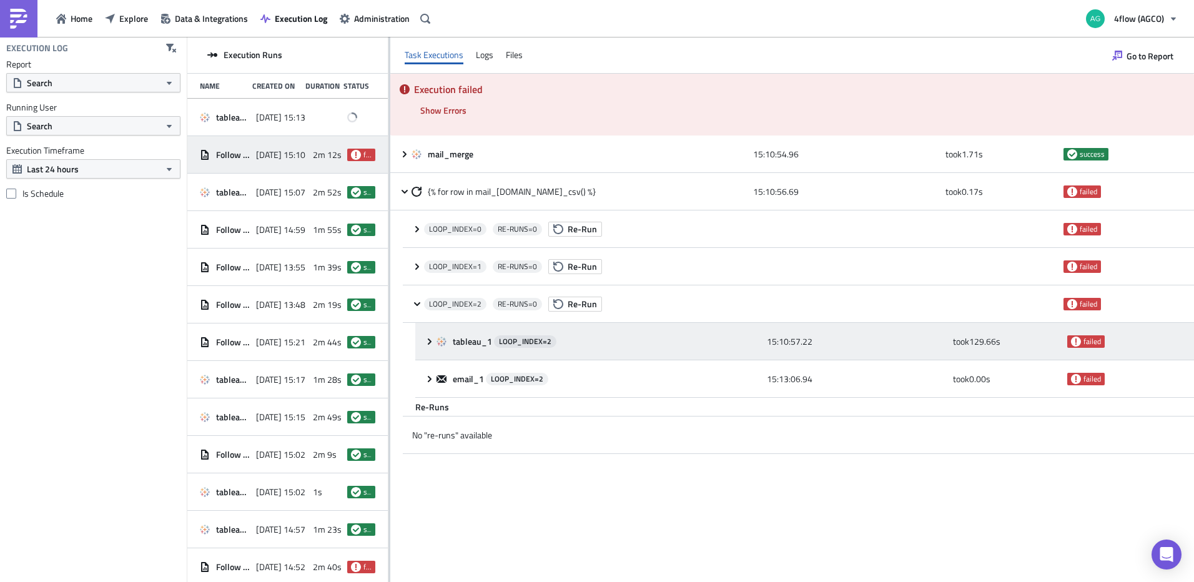
click at [425, 339] on icon at bounding box center [430, 342] width 10 height 10
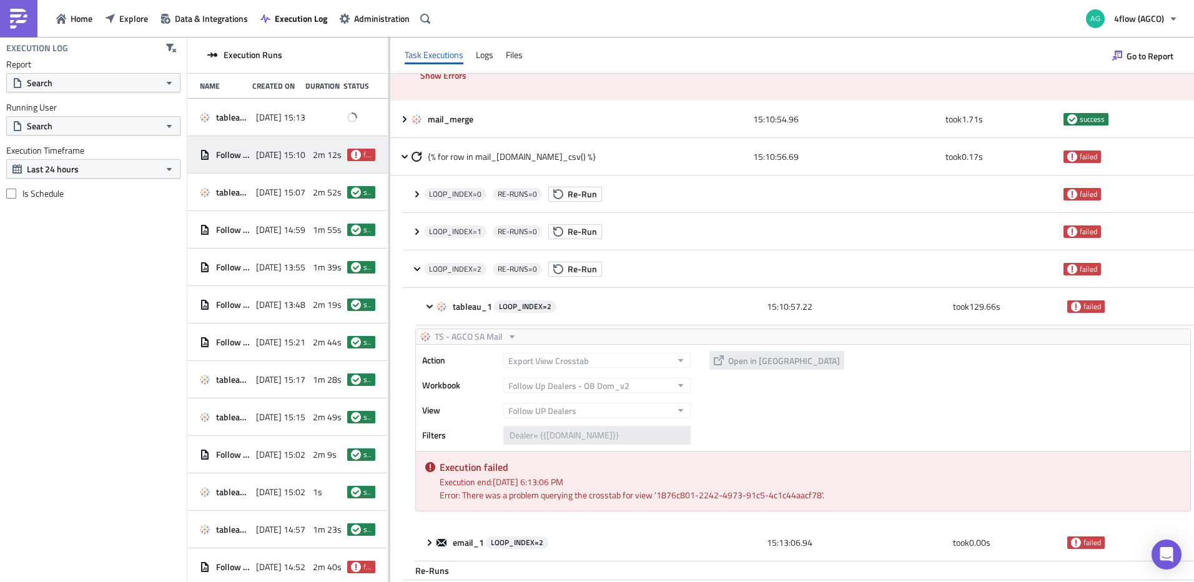
scroll to position [71, 0]
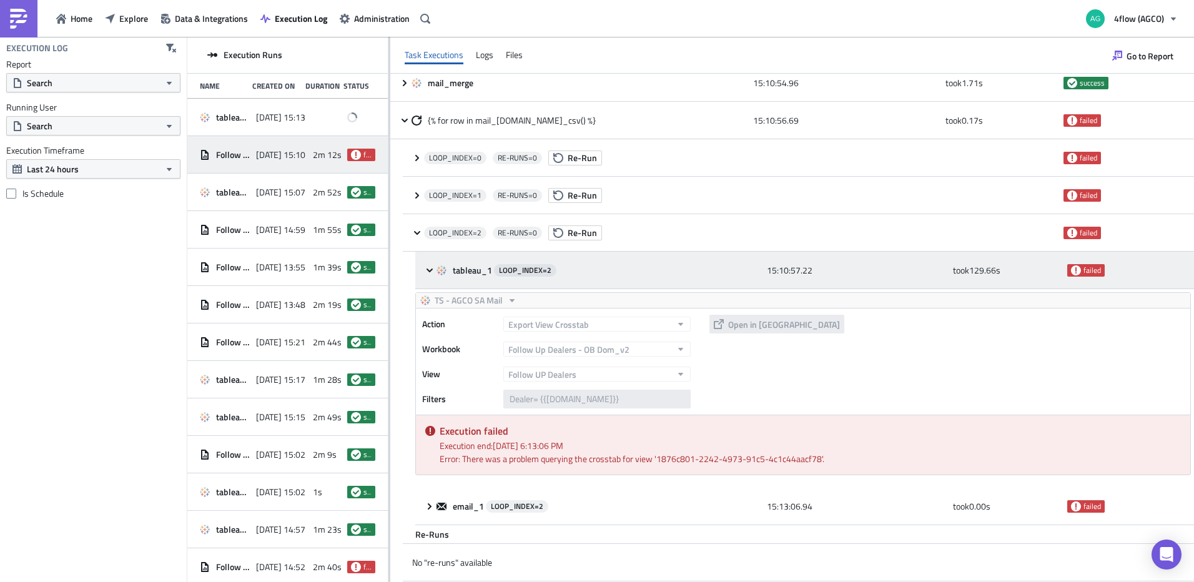
click at [428, 274] on icon at bounding box center [430, 270] width 10 height 10
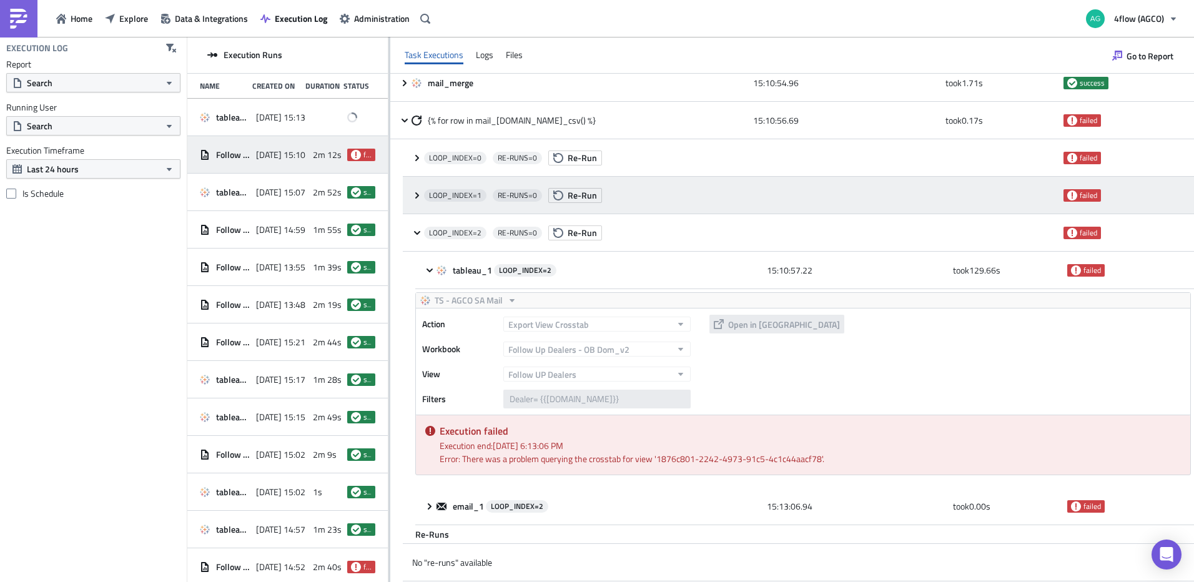
scroll to position [0, 0]
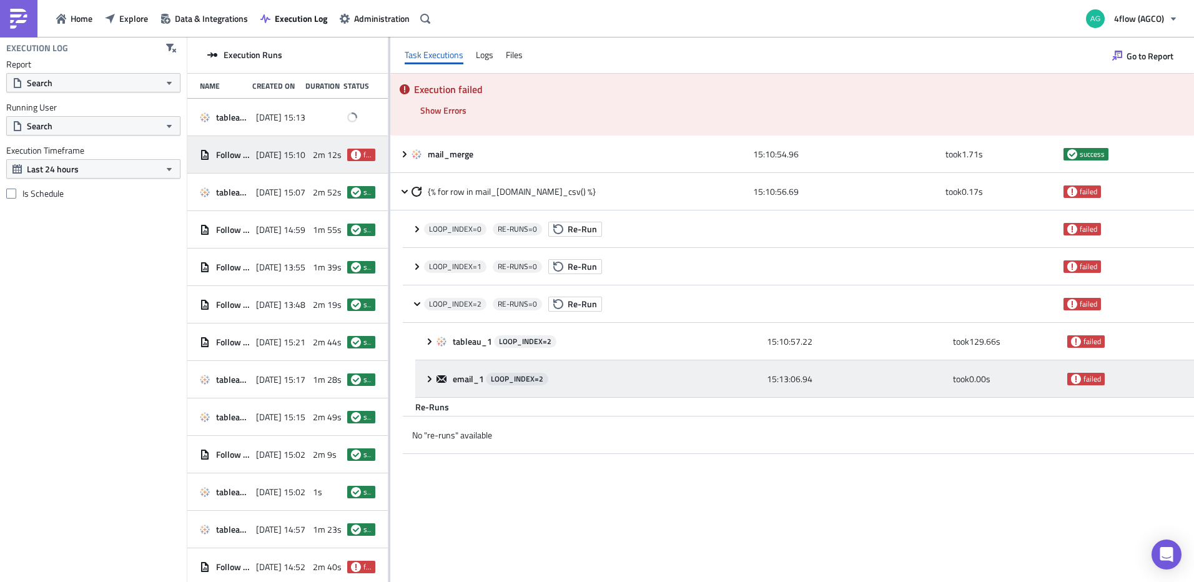
click at [432, 375] on icon at bounding box center [430, 379] width 10 height 10
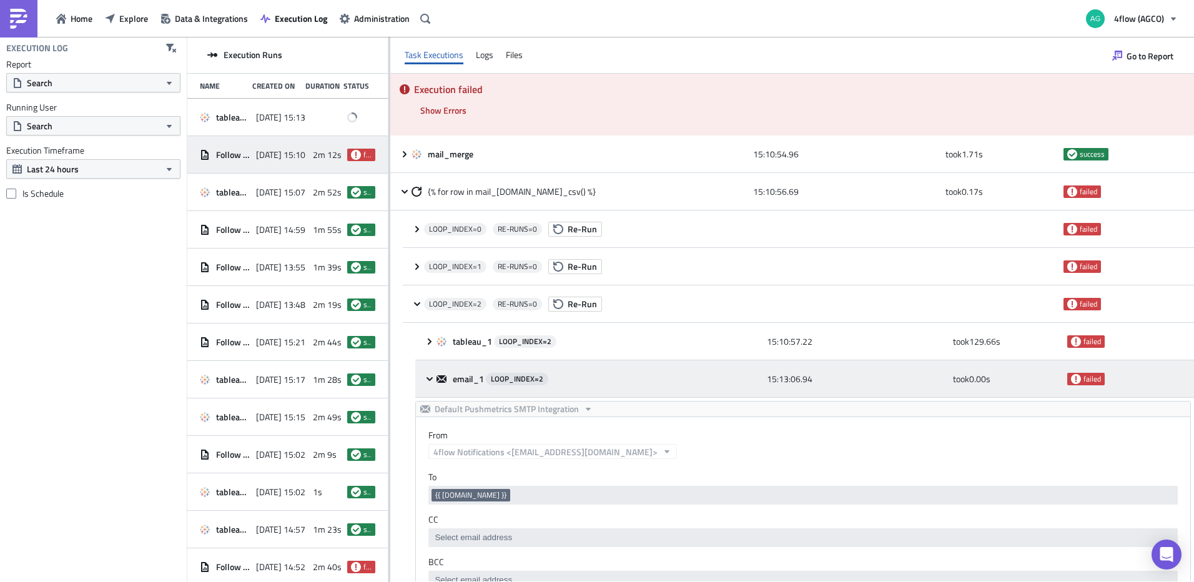
click at [432, 375] on icon at bounding box center [430, 379] width 10 height 10
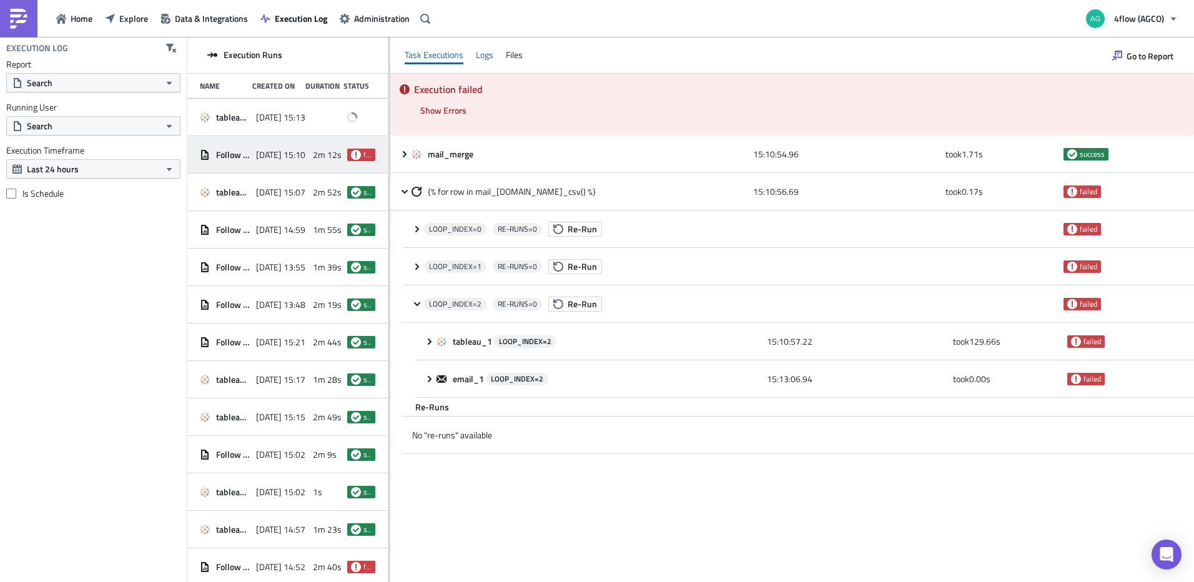
click at [490, 56] on div "Logs" at bounding box center [484, 55] width 17 height 19
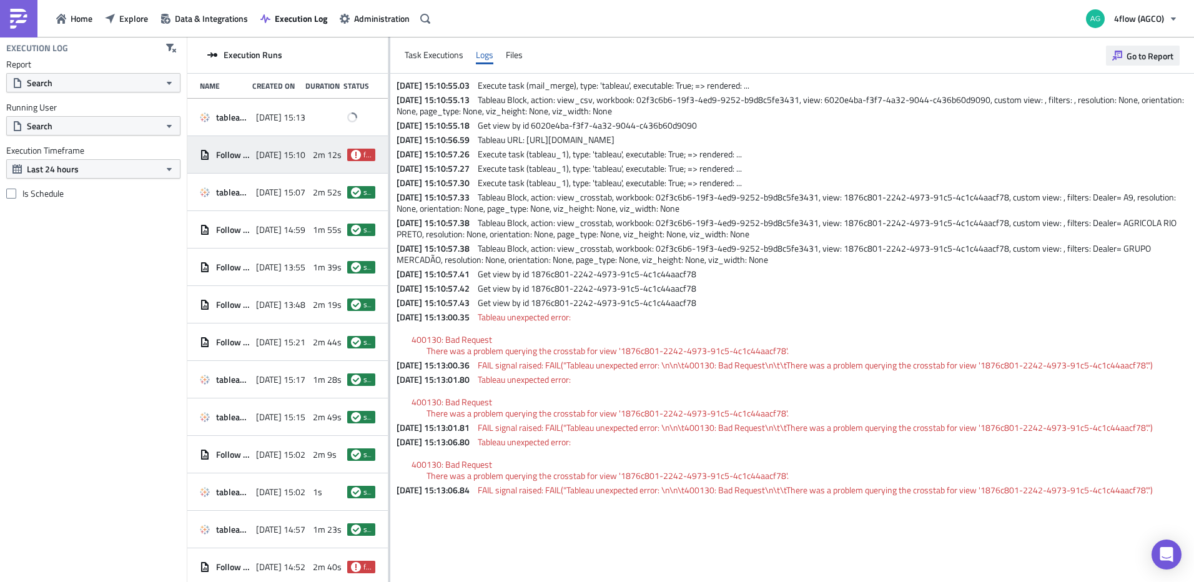
click at [1139, 61] on span "Go to Report" at bounding box center [1150, 55] width 47 height 13
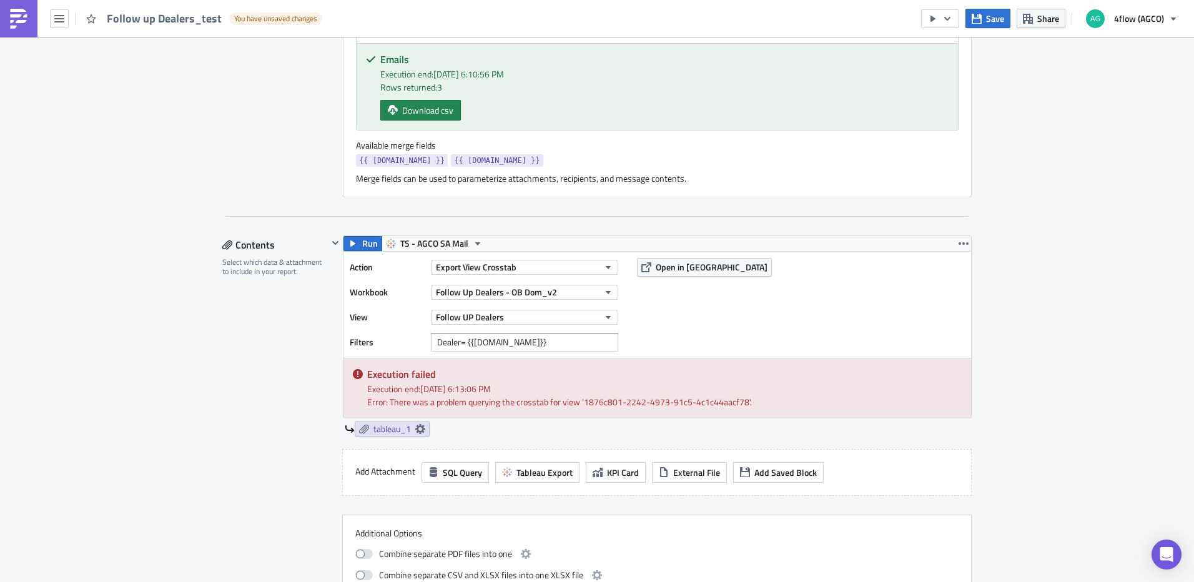
scroll to position [500, 0]
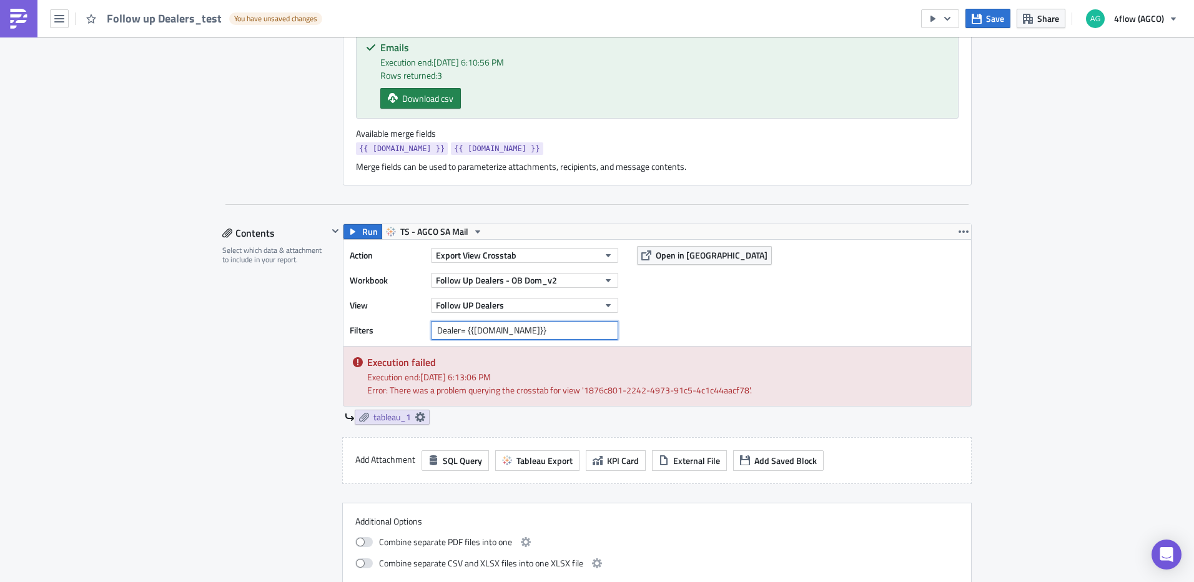
click at [469, 330] on input "Dealer= {{row.Dealer}}" at bounding box center [524, 330] width 187 height 19
click at [512, 331] on input "Dealer= {{ row.Dealer}}" at bounding box center [524, 330] width 187 height 19
click at [561, 331] on input "Dealer= {{ row.Dealer }}" at bounding box center [524, 330] width 187 height 19
click at [678, 329] on div "Action Export View Crosstab Workbook Follow Up Dealers - OB Dom_v2 View Follow …" at bounding box center [658, 293] width 628 height 106
click at [986, 20] on button "Save" at bounding box center [988, 18] width 45 height 19
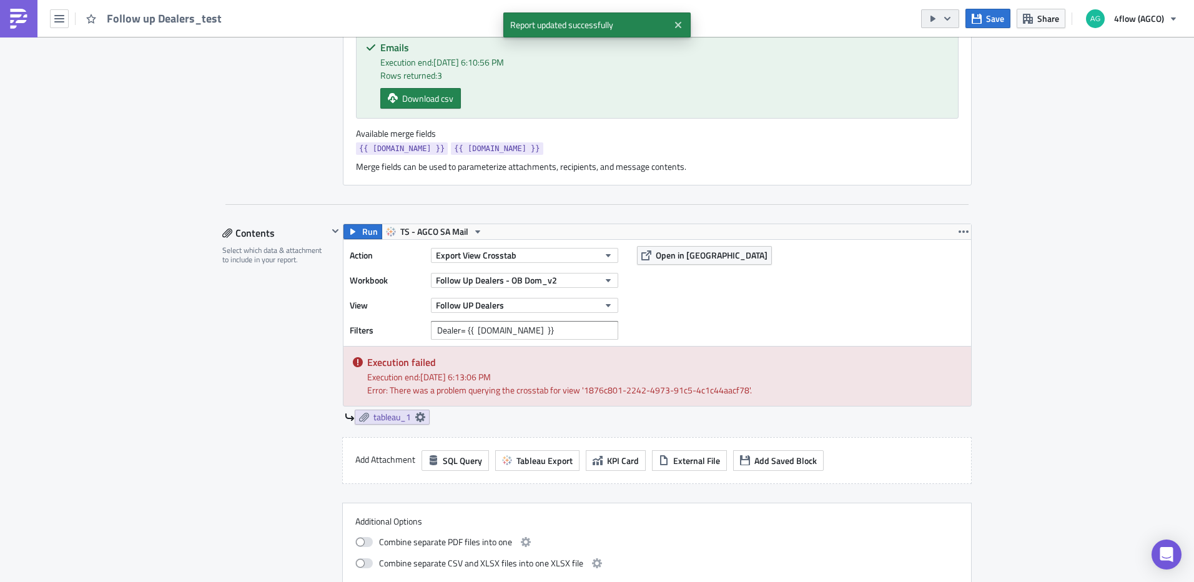
click at [957, 21] on button "button" at bounding box center [940, 18] width 38 height 19
click at [961, 73] on div "Run Report" at bounding box center [978, 68] width 97 height 12
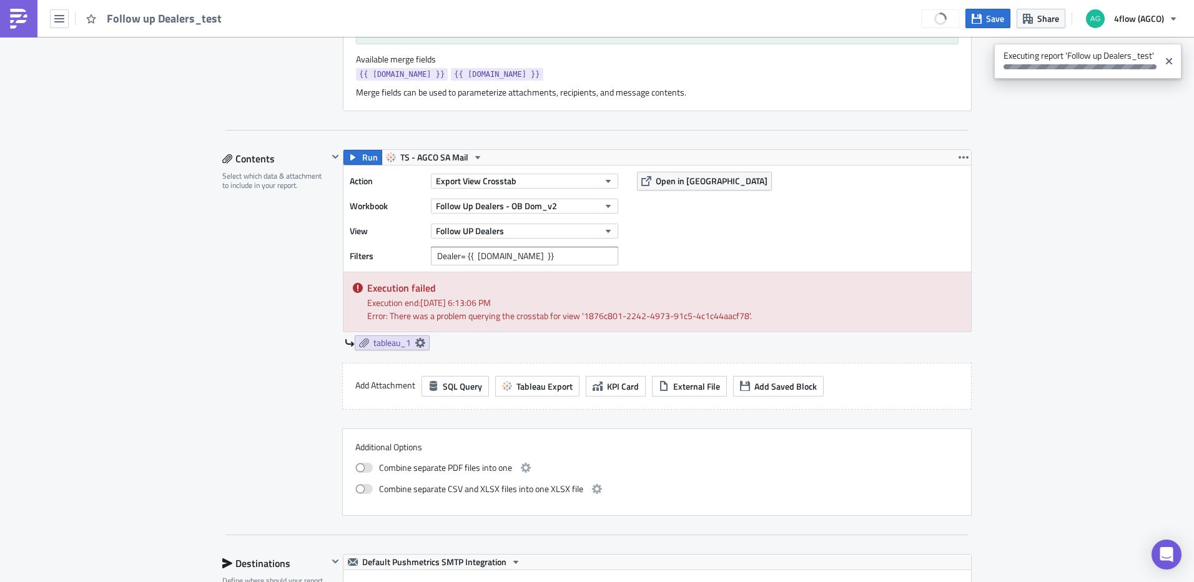
scroll to position [562, 0]
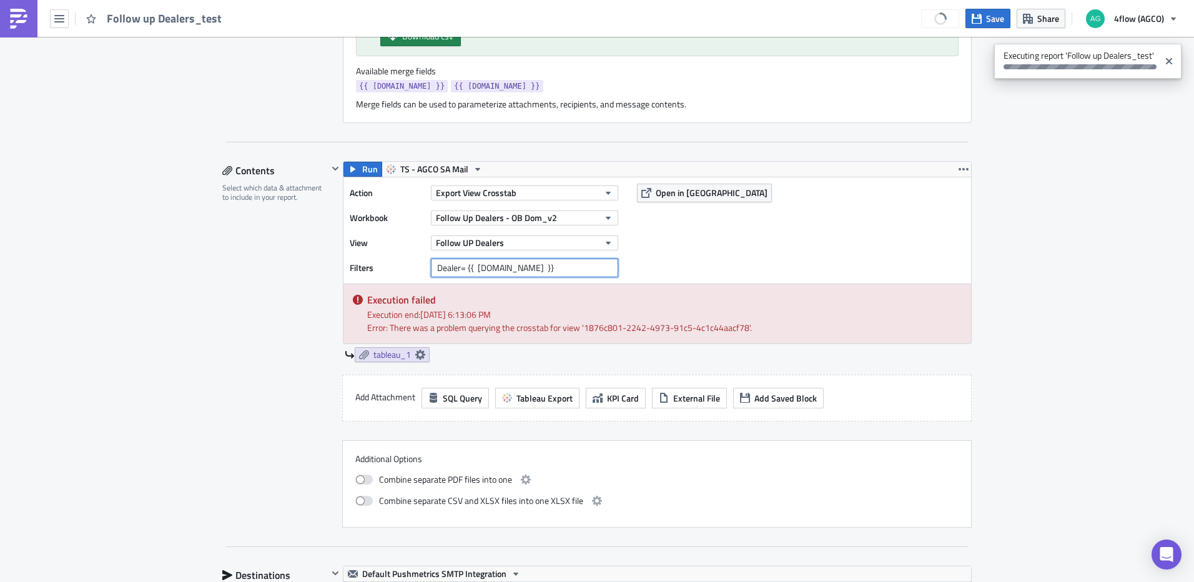
click at [517, 269] on input "Dealer= {{ row.Dealer }}" at bounding box center [524, 268] width 187 height 19
click at [474, 269] on input "Dealer= {{ row.Dealer }}" at bounding box center [524, 268] width 187 height 19
type input "Dealer= {{ row.Dealer }}"
click at [963, 17] on div "Save Share 4flow (AGCO)" at bounding box center [1053, 18] width 264 height 37
click at [978, 22] on icon "button" at bounding box center [977, 19] width 10 height 10
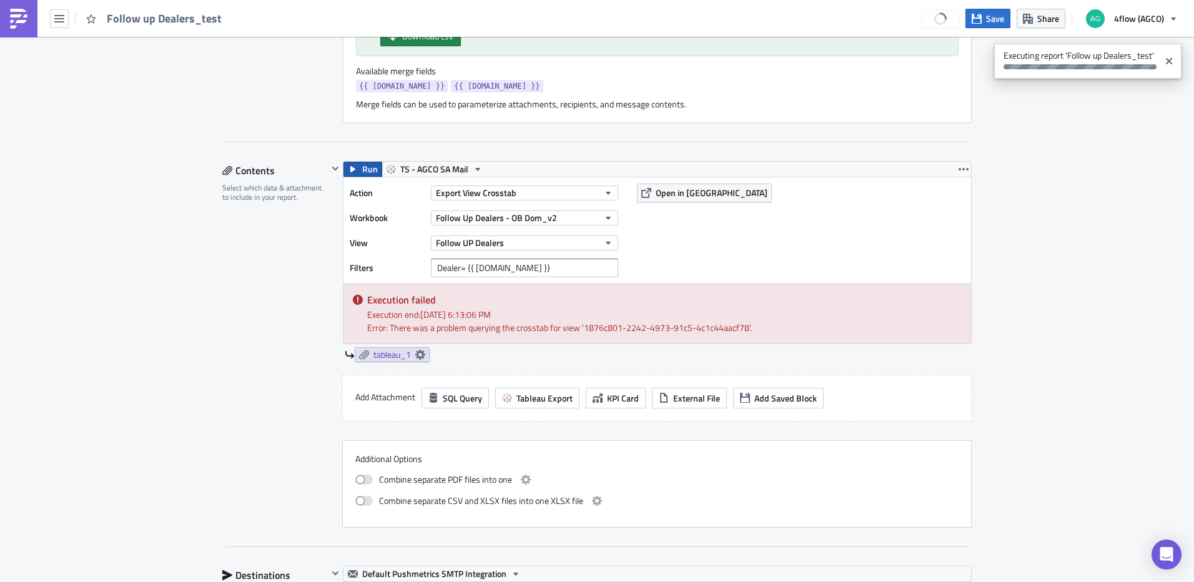
click at [364, 171] on span "Run" at bounding box center [370, 169] width 16 height 15
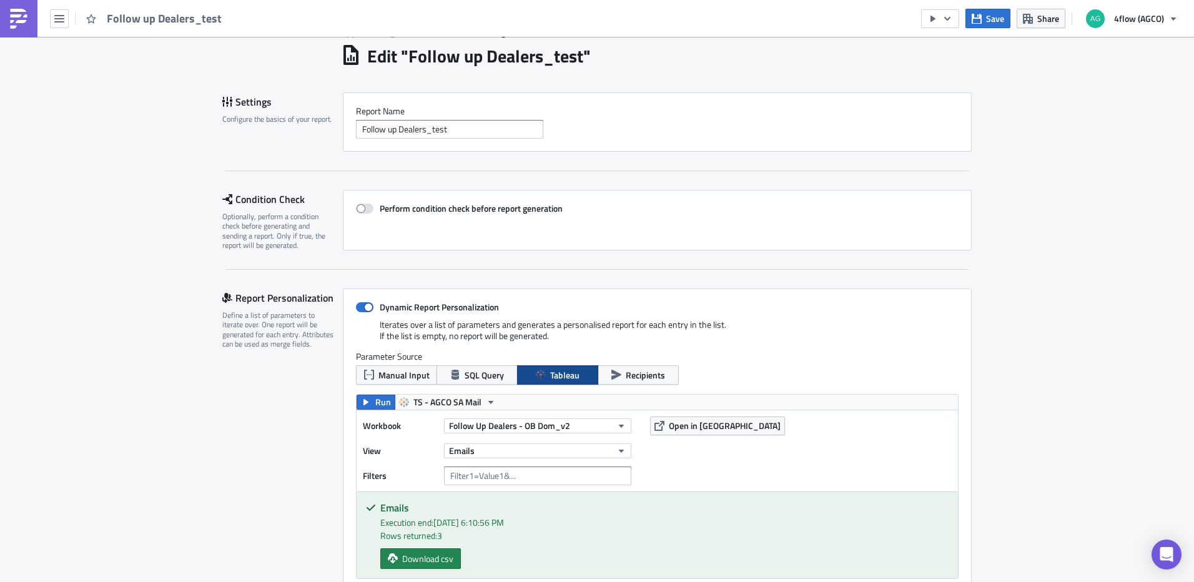
scroll to position [0, 0]
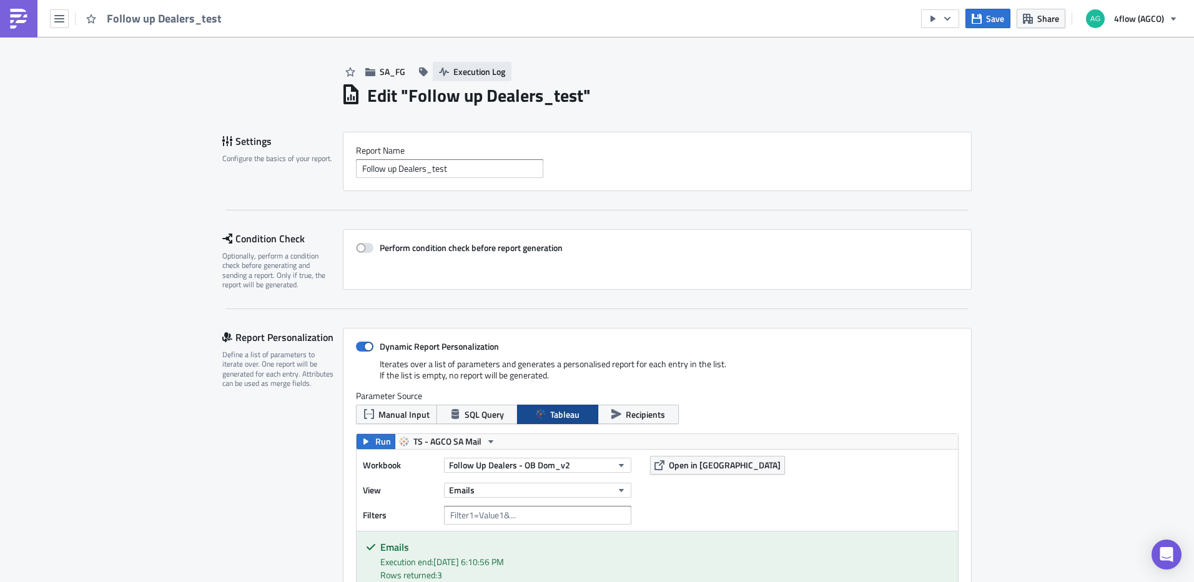
click at [472, 71] on span "Execution Log" at bounding box center [480, 71] width 52 height 13
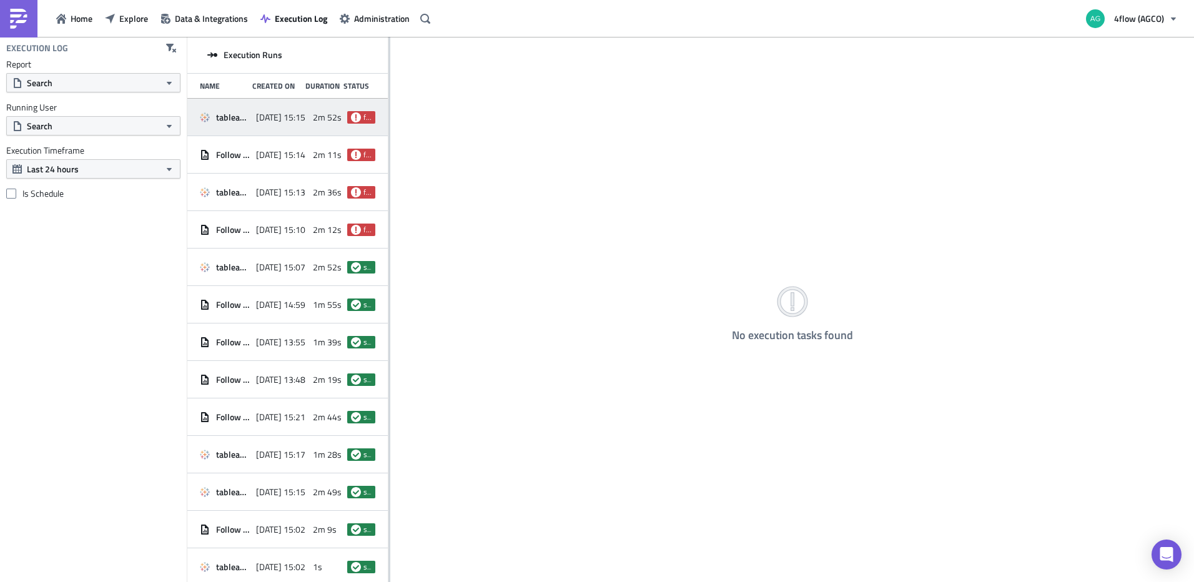
click at [244, 119] on span "tableau_1" at bounding box center [233, 117] width 34 height 11
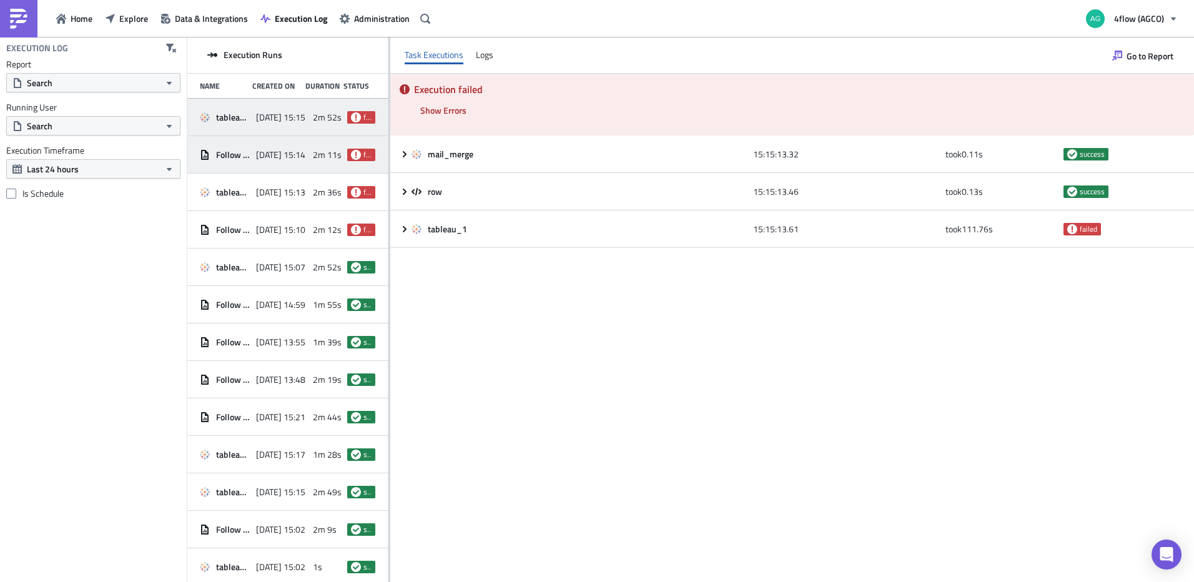
click at [246, 152] on span "Follow up Dealers_test" at bounding box center [233, 154] width 34 height 11
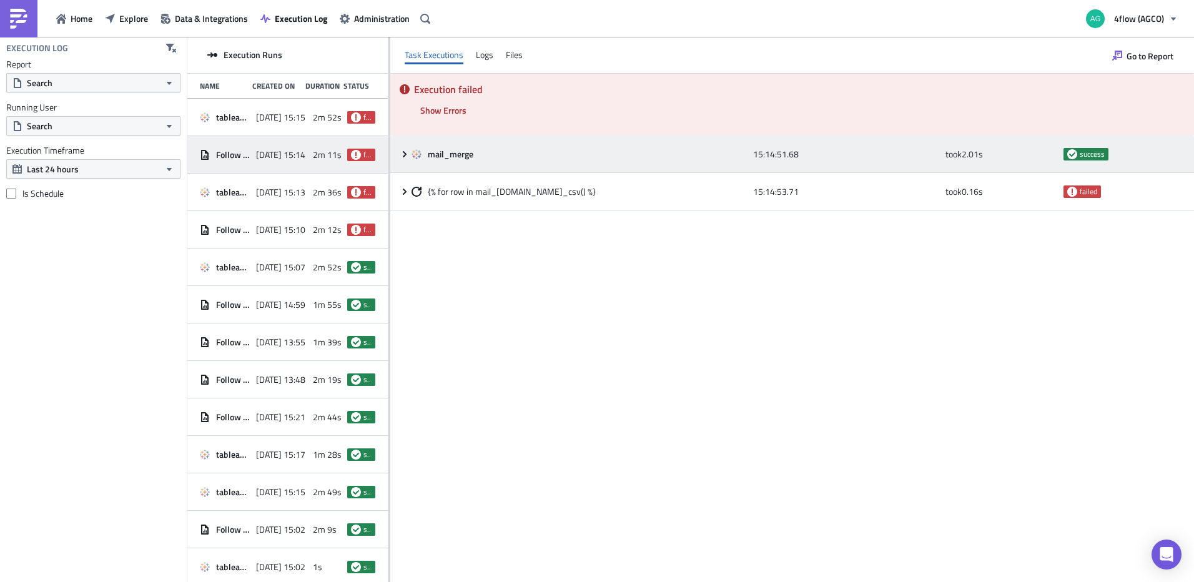
click at [404, 157] on icon at bounding box center [405, 154] width 10 height 10
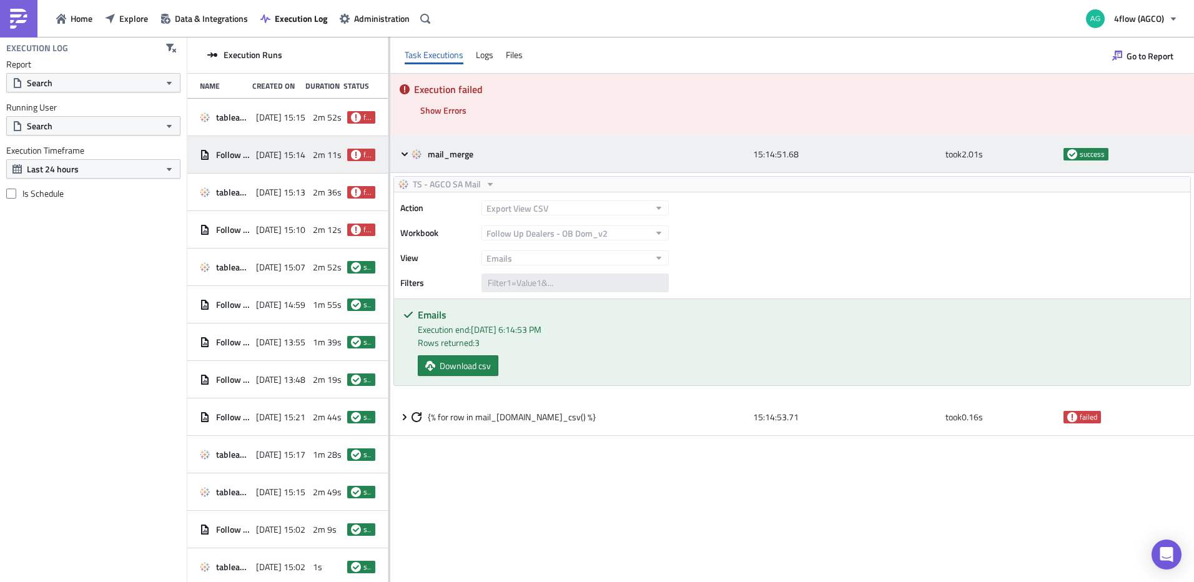
click at [404, 157] on icon at bounding box center [405, 154] width 10 height 10
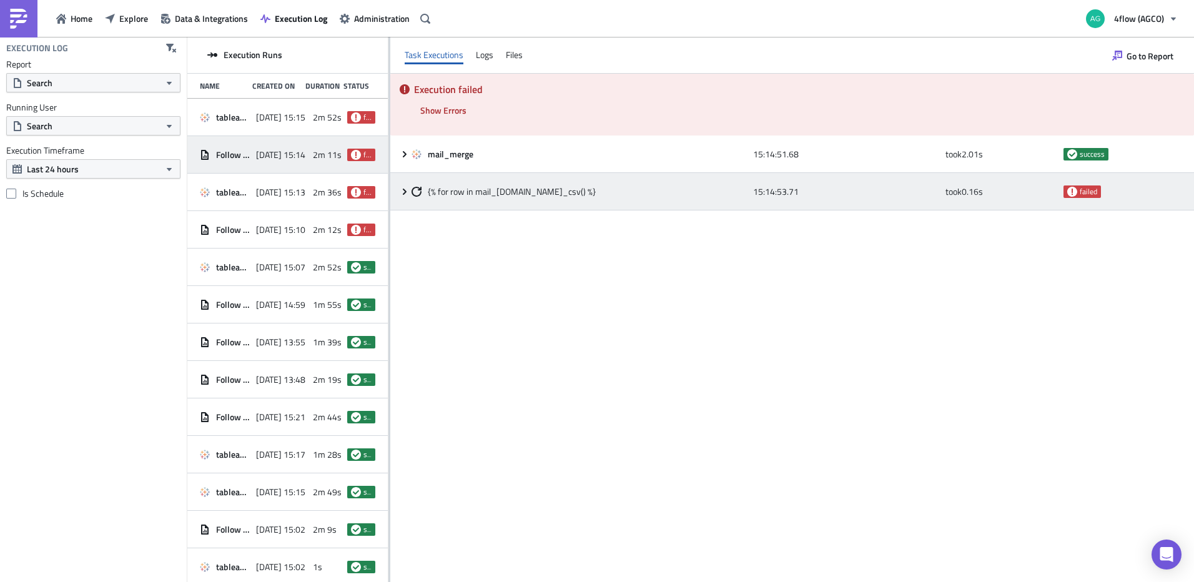
click at [404, 191] on icon at bounding box center [405, 192] width 10 height 10
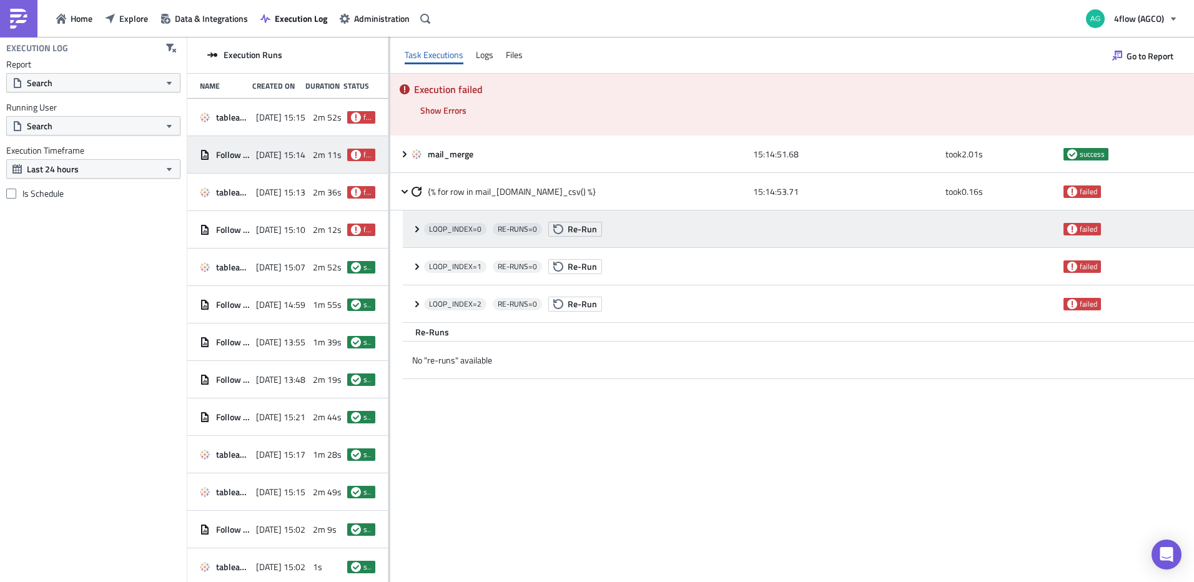
click at [419, 230] on icon at bounding box center [417, 229] width 4 height 6
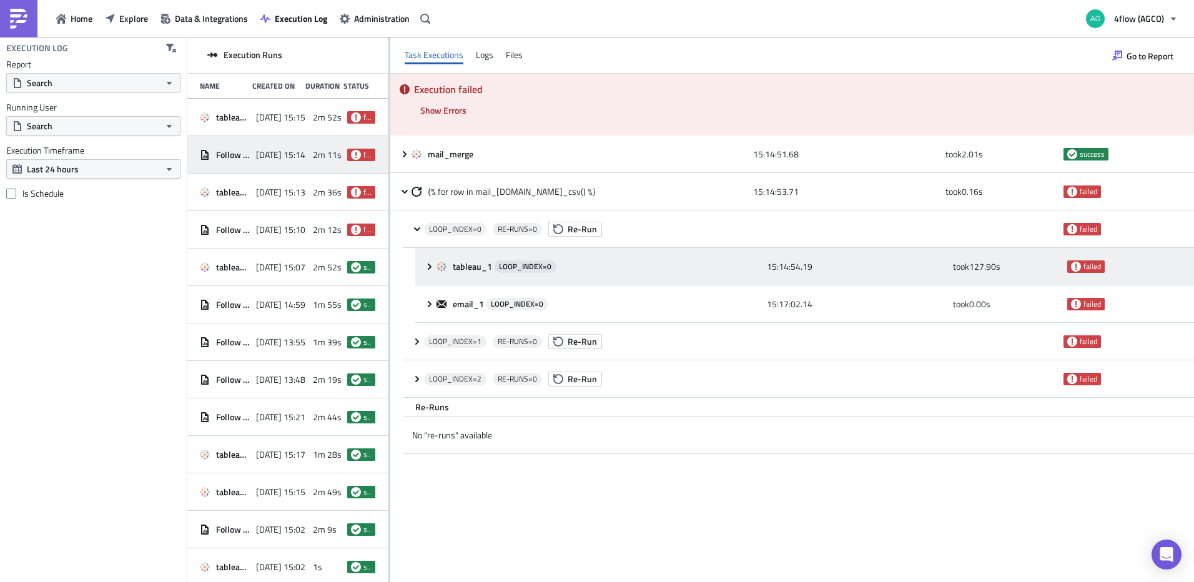
click at [426, 269] on icon at bounding box center [430, 267] width 10 height 10
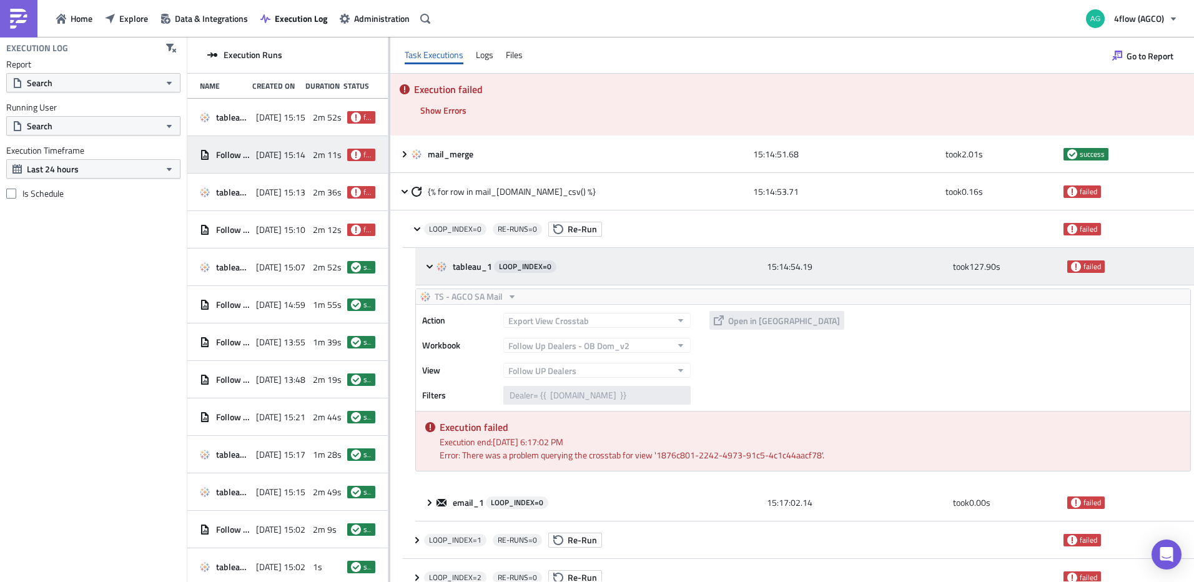
click at [426, 269] on icon at bounding box center [430, 267] width 10 height 10
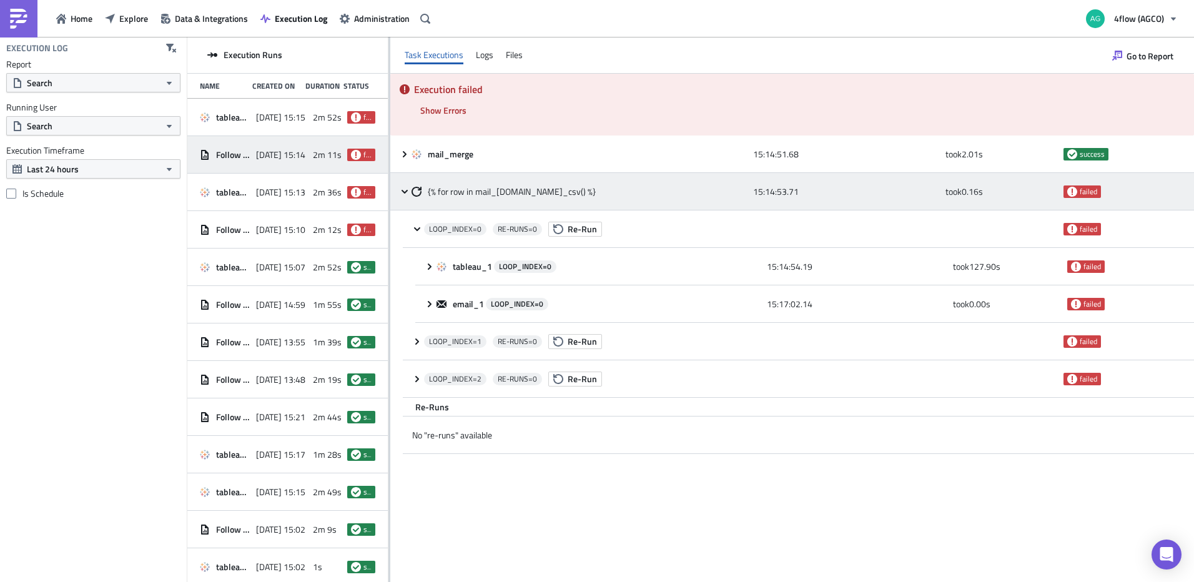
click at [405, 192] on icon at bounding box center [405, 191] width 6 height 4
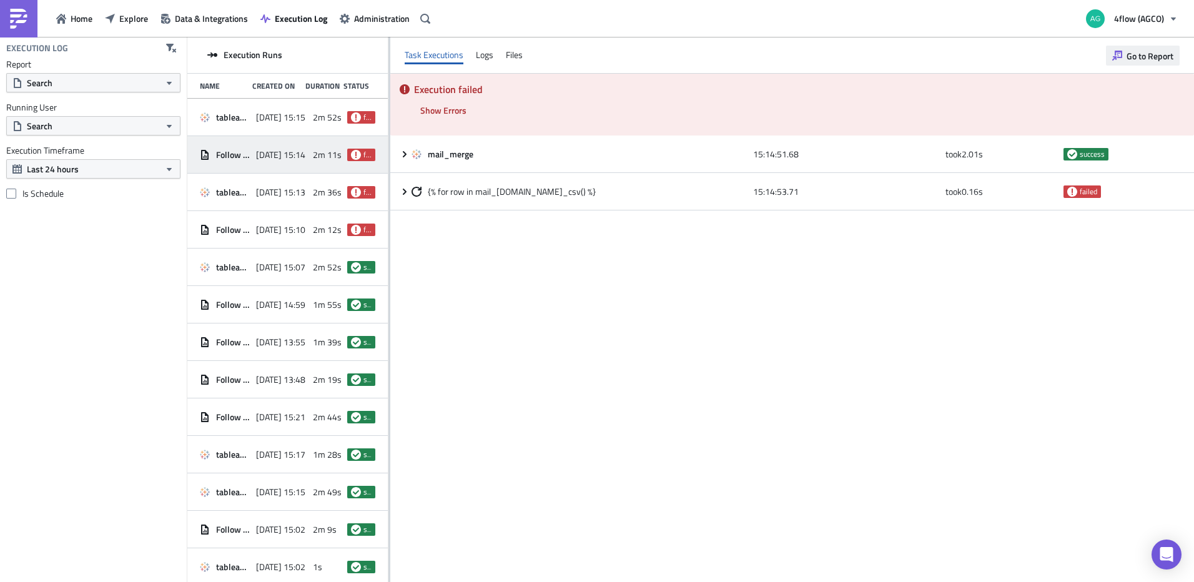
click at [1145, 54] on span "Go to Report" at bounding box center [1150, 55] width 47 height 13
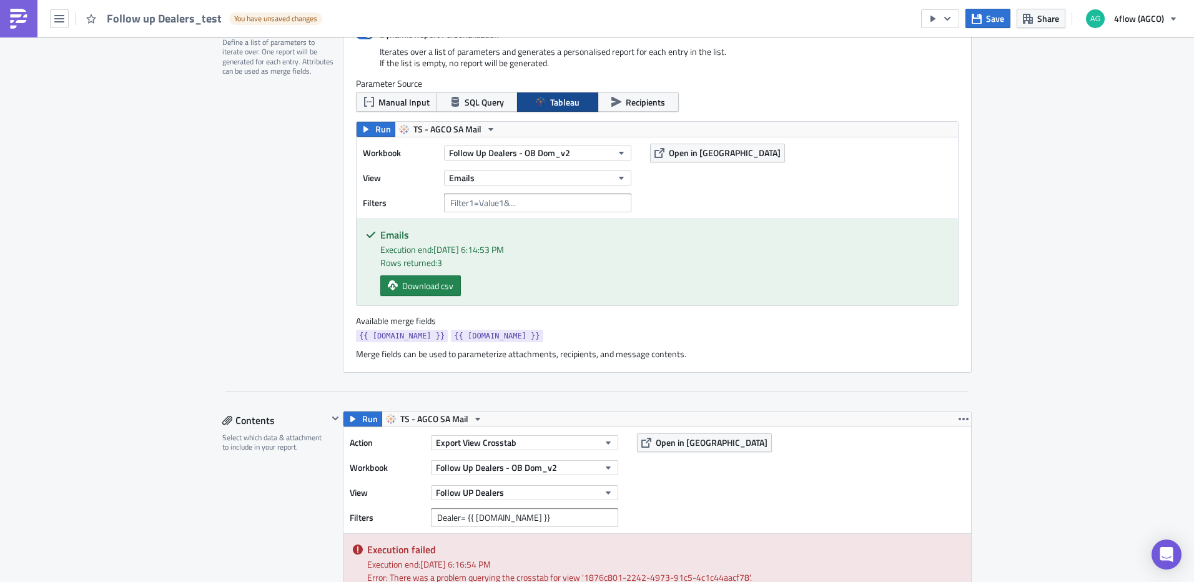
scroll to position [375, 0]
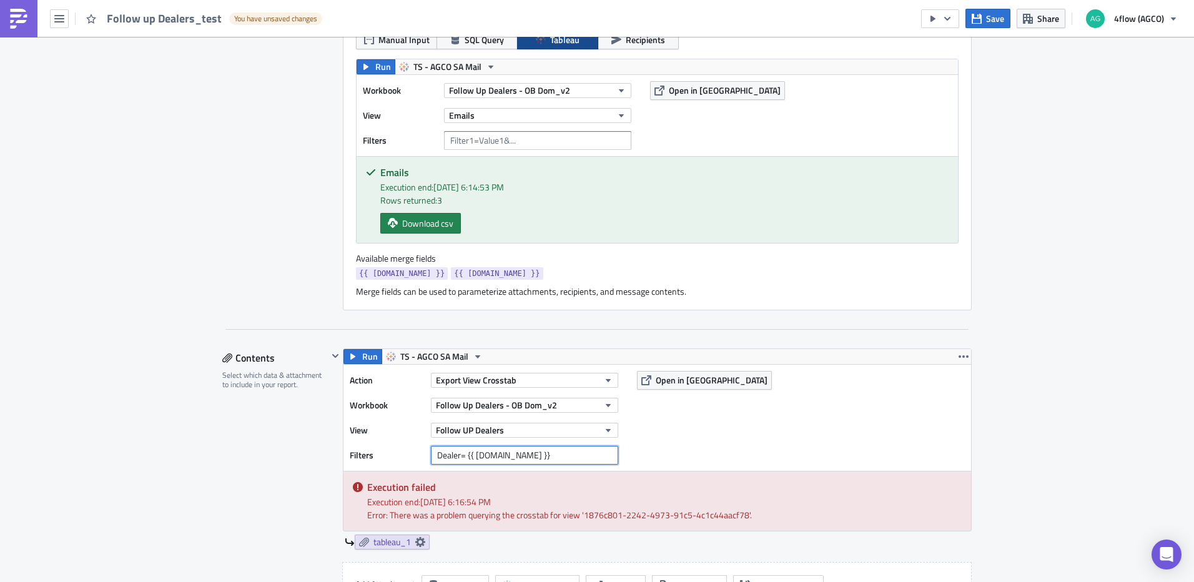
click at [472, 454] on input "Dealer= {{ row.Dealer }}" at bounding box center [524, 455] width 187 height 19
click at [472, 455] on input "Dealer= {{ row.Dealer }}" at bounding box center [524, 455] width 187 height 19
click at [567, 453] on input "Dealer= {{ row.Dealer }}" at bounding box center [524, 455] width 187 height 19
click at [434, 454] on input "Dealer= {{ row.Dealer }}" at bounding box center [524, 455] width 187 height 19
click at [512, 455] on input "Dealer= {{ row.Dealer }}" at bounding box center [524, 455] width 187 height 19
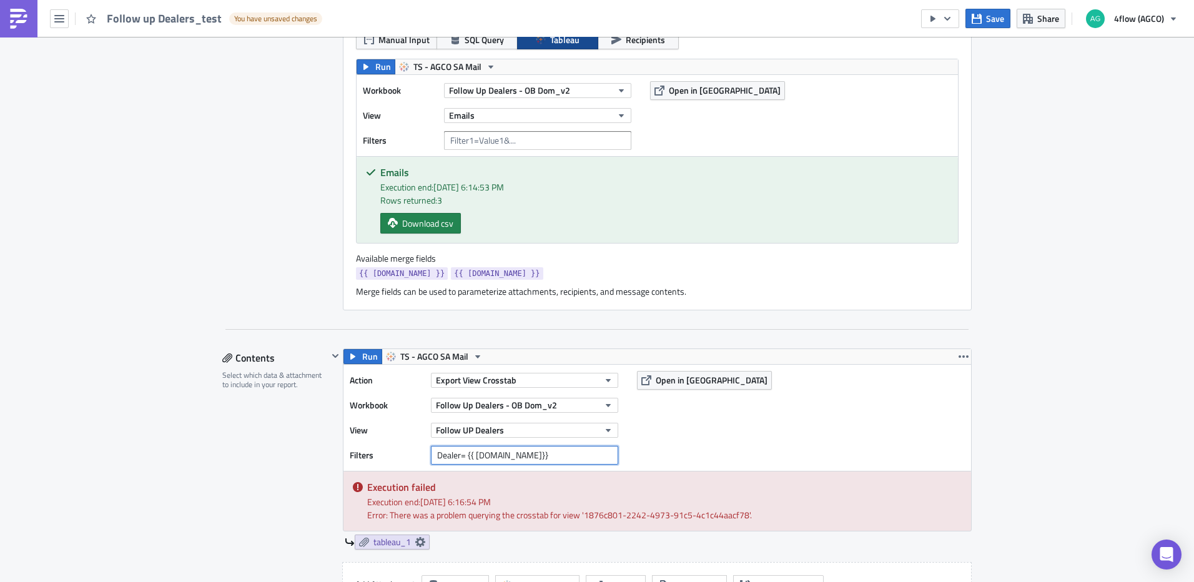
click at [472, 456] on input "Dealer= {{ row.Dealer}}" at bounding box center [524, 455] width 187 height 19
click at [514, 455] on input "Dealer= {{ row.Dealer}}" at bounding box center [524, 455] width 187 height 19
type input "Dealer= {{ row.Dealer }}"
click at [988, 24] on span "Save" at bounding box center [995, 18] width 18 height 13
click at [362, 362] on span "Run" at bounding box center [370, 356] width 16 height 15
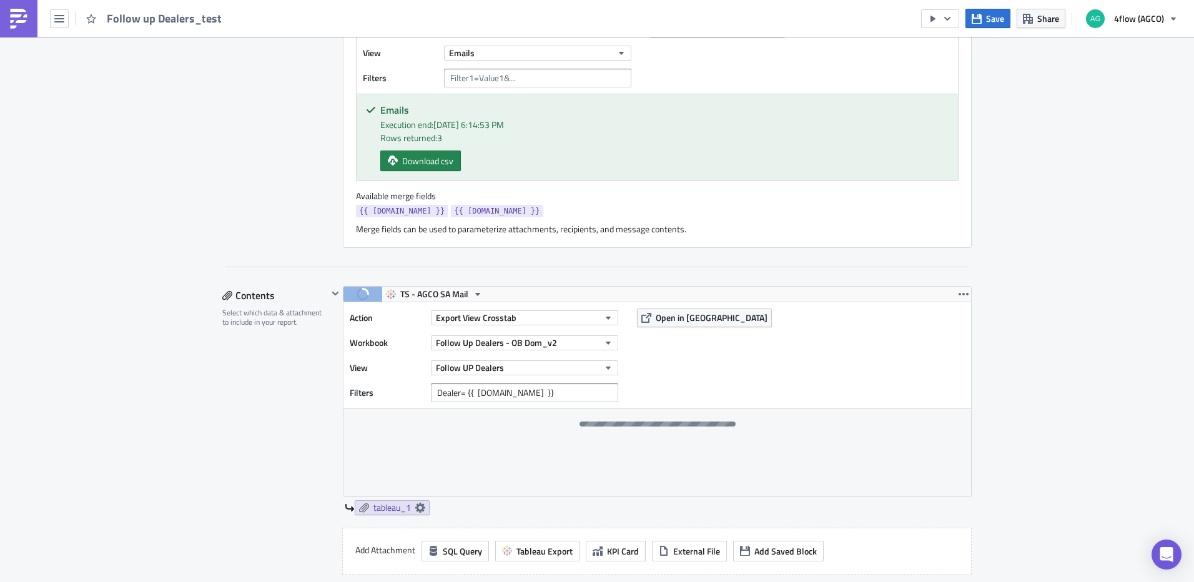
scroll to position [500, 0]
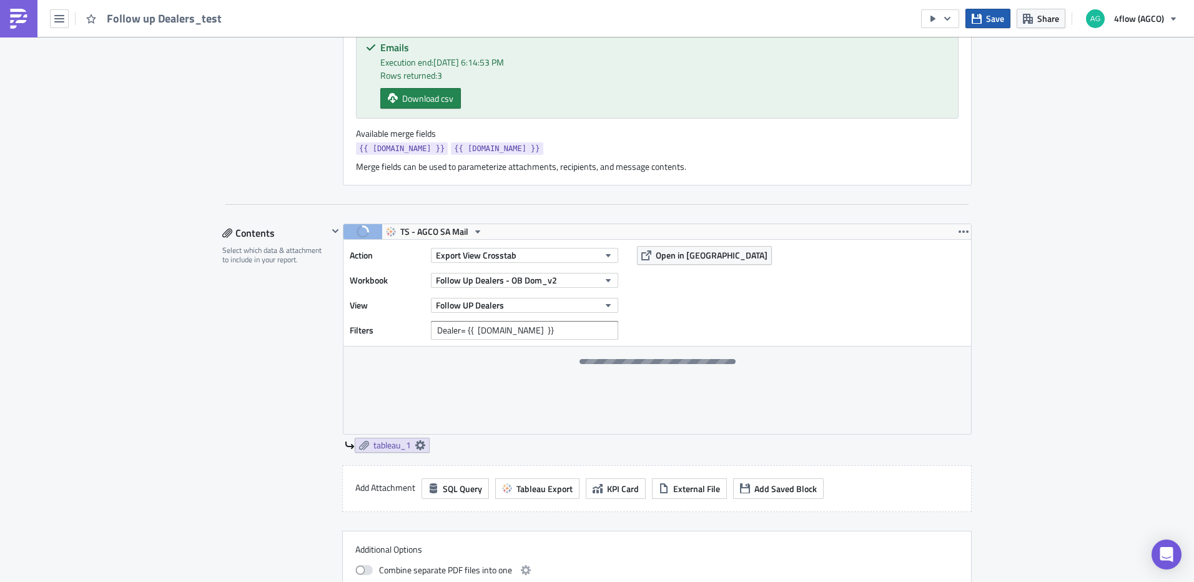
click at [1008, 23] on button "Save" at bounding box center [988, 18] width 45 height 19
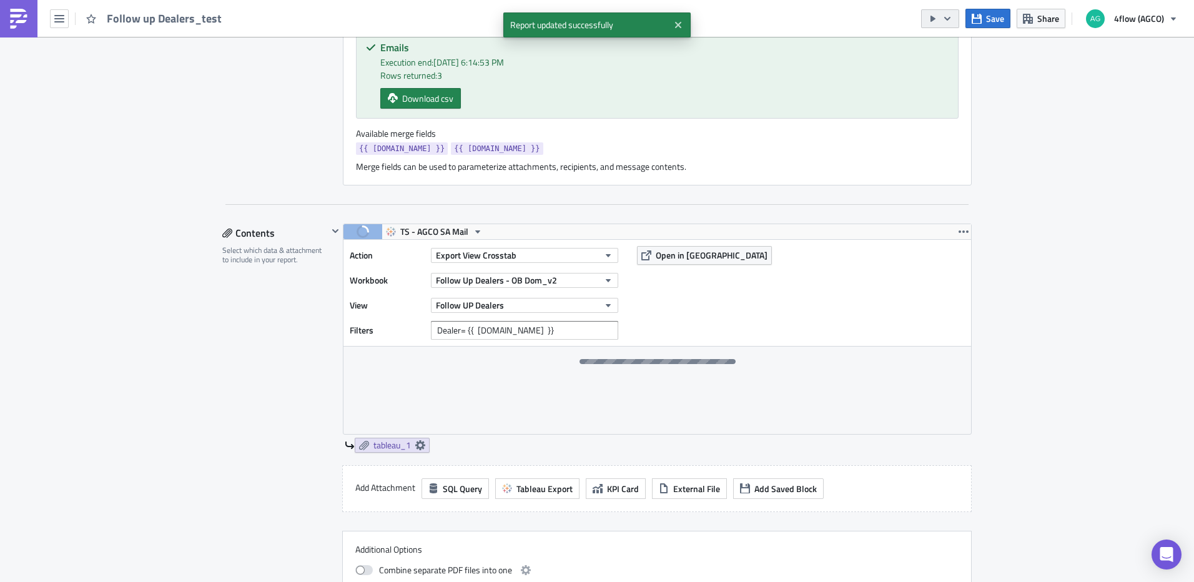
click at [944, 16] on icon "button" at bounding box center [948, 19] width 10 height 10
click at [965, 68] on div "Run Report" at bounding box center [978, 68] width 97 height 12
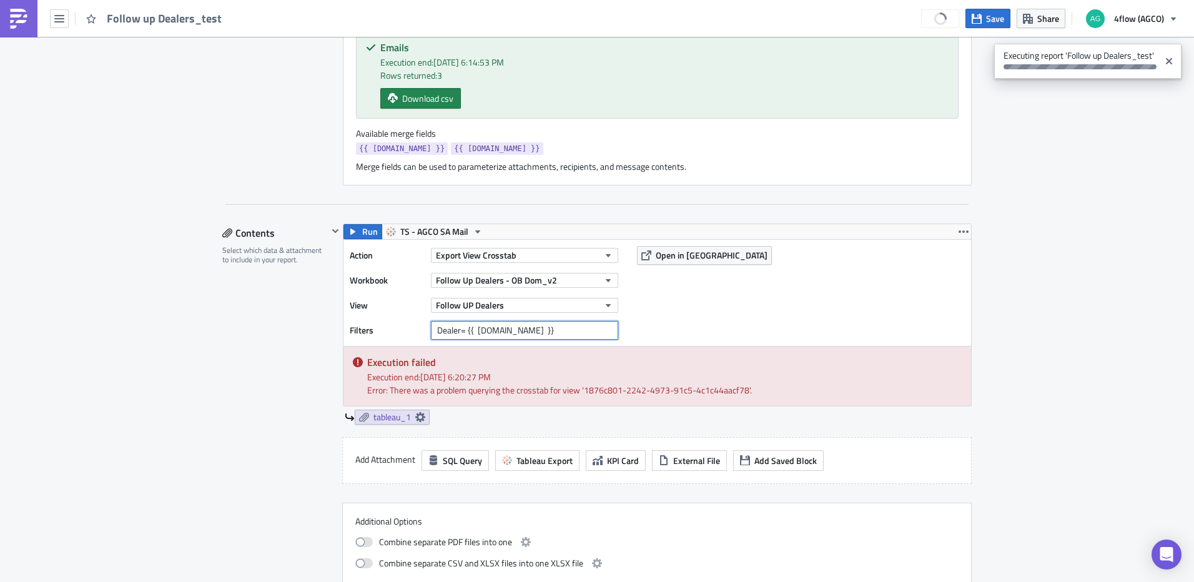
click at [431, 333] on input "Dealer= {{ row.Dealer }}" at bounding box center [524, 330] width 187 height 19
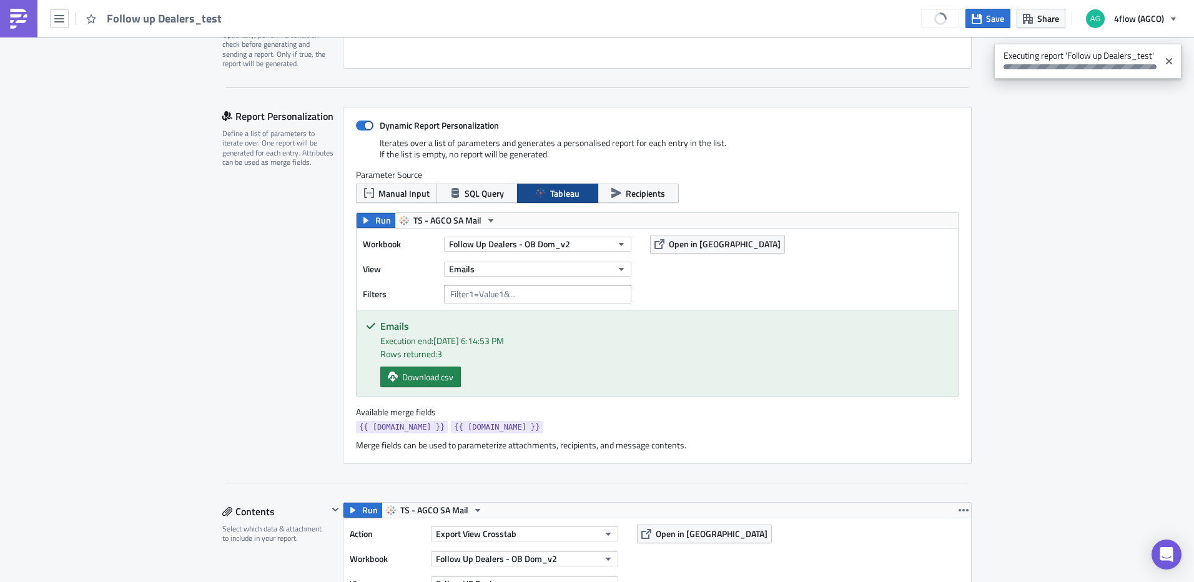
scroll to position [187, 0]
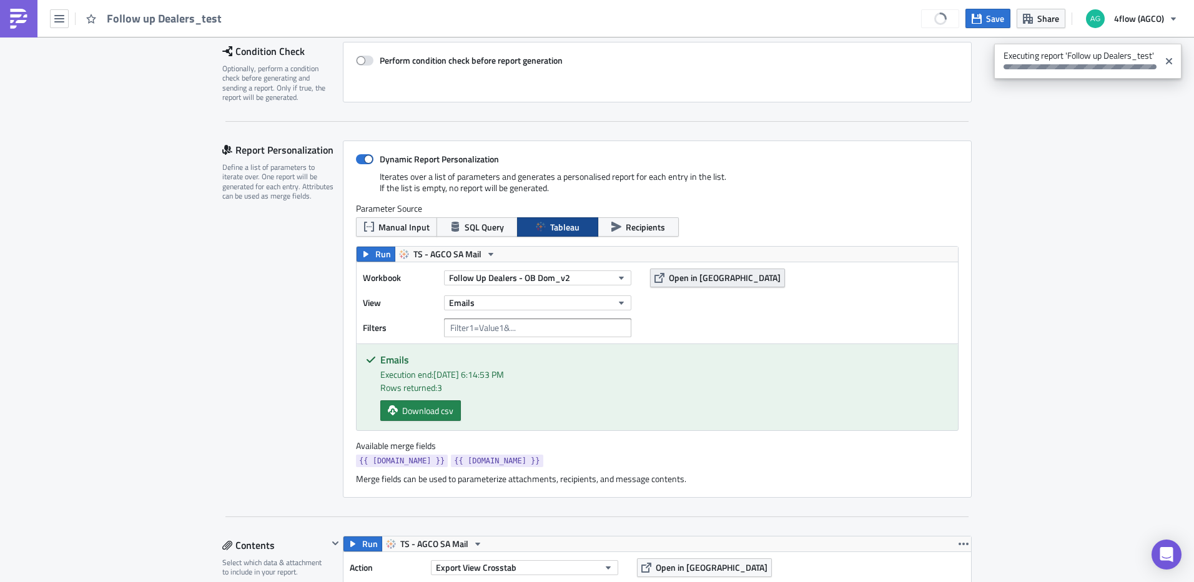
click at [688, 285] on button "Open in [GEOGRAPHIC_DATA]" at bounding box center [717, 278] width 135 height 19
click at [1120, 59] on strong "See Execution." at bounding box center [1130, 55] width 54 height 13
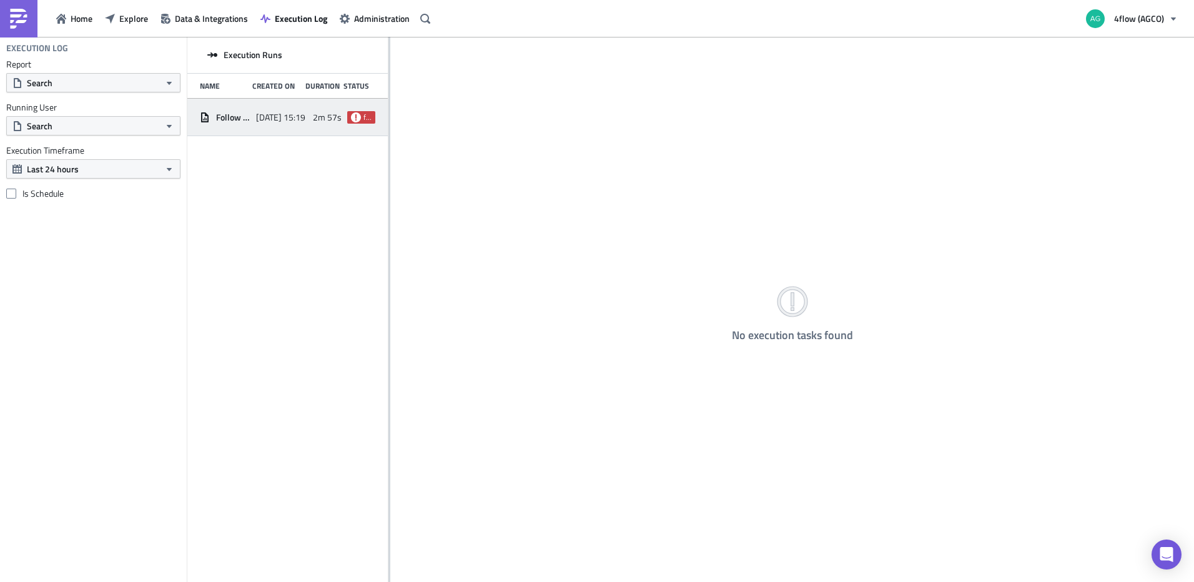
click at [262, 106] on div "[DATE] 15:19" at bounding box center [281, 117] width 50 height 22
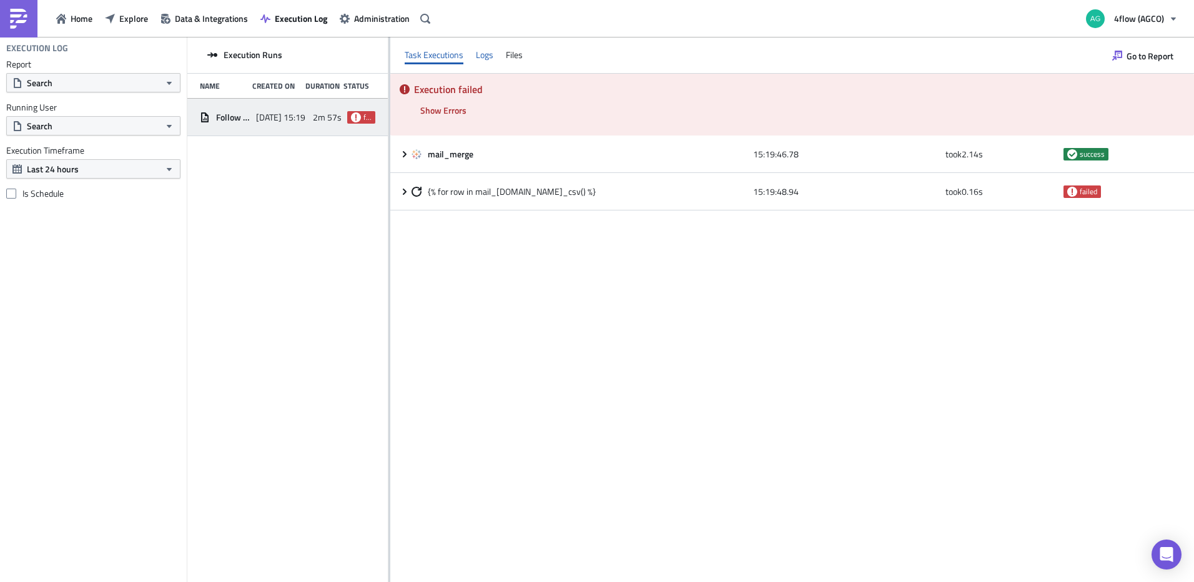
click at [487, 57] on div "Logs" at bounding box center [484, 55] width 17 height 19
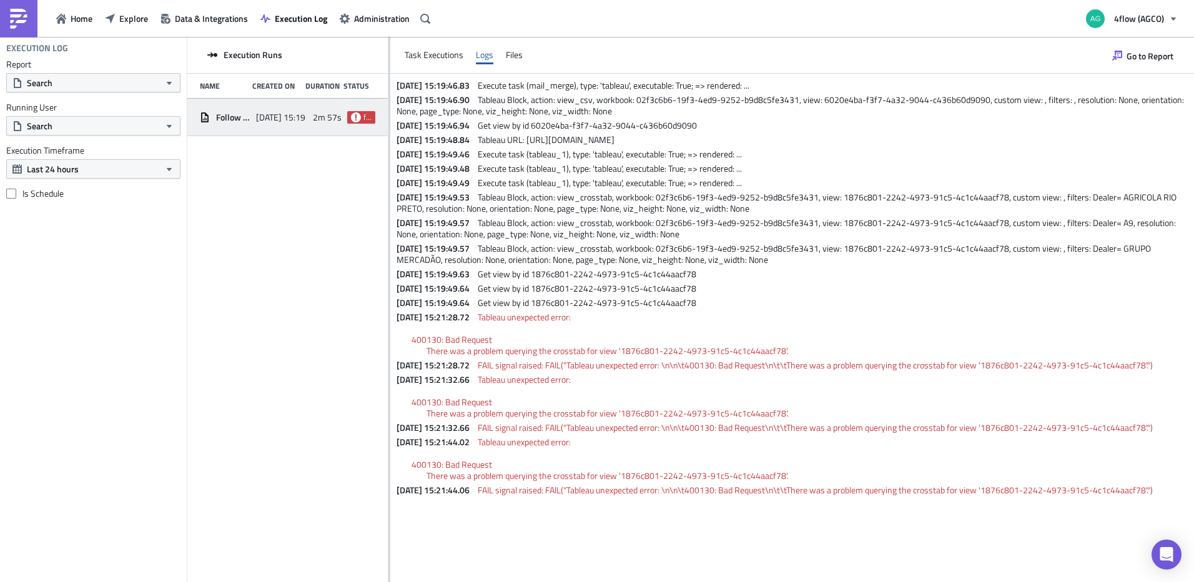
click at [712, 322] on p "2025-09-30 15:21:28.72 Tableau unexpected error: 400130: Bad Request There was …" at bounding box center [794, 334] width 795 height 45
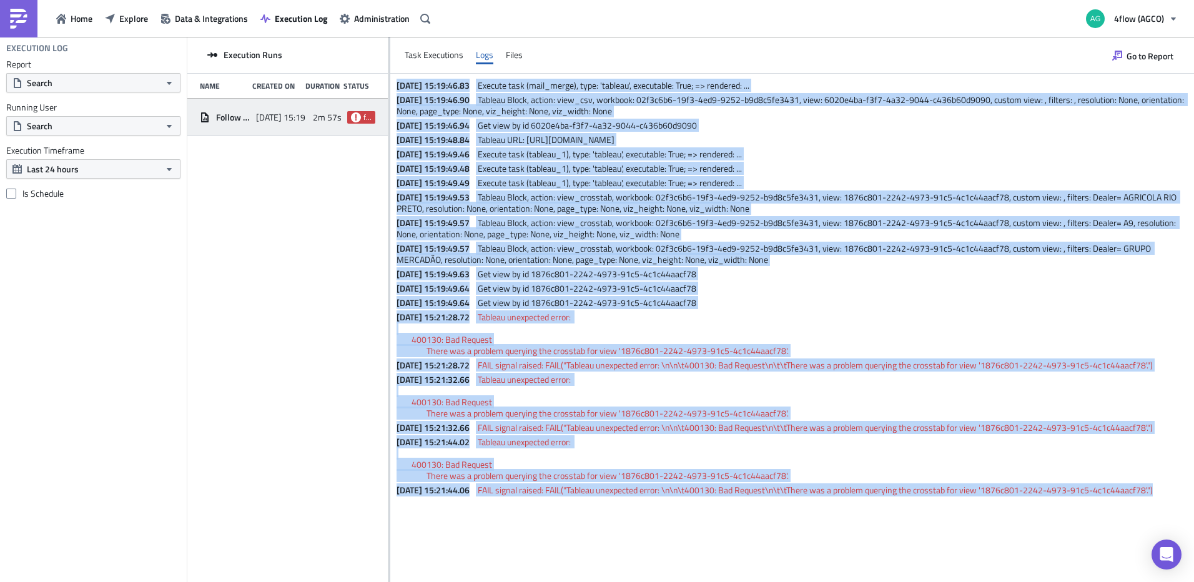
drag, startPoint x: 399, startPoint y: 85, endPoint x: 1191, endPoint y: 502, distance: 895.0
click at [1191, 502] on div "2025-09-30 15:19:46.83 Execute task (mail_merge), type: 'tableau', executable: …" at bounding box center [792, 328] width 804 height 508
copy div "2025-09-30 15:19:46.83 Execute task (mail_merge), type: 'tableau', executable: …"
click at [1153, 57] on span "Go to Report" at bounding box center [1150, 55] width 47 height 13
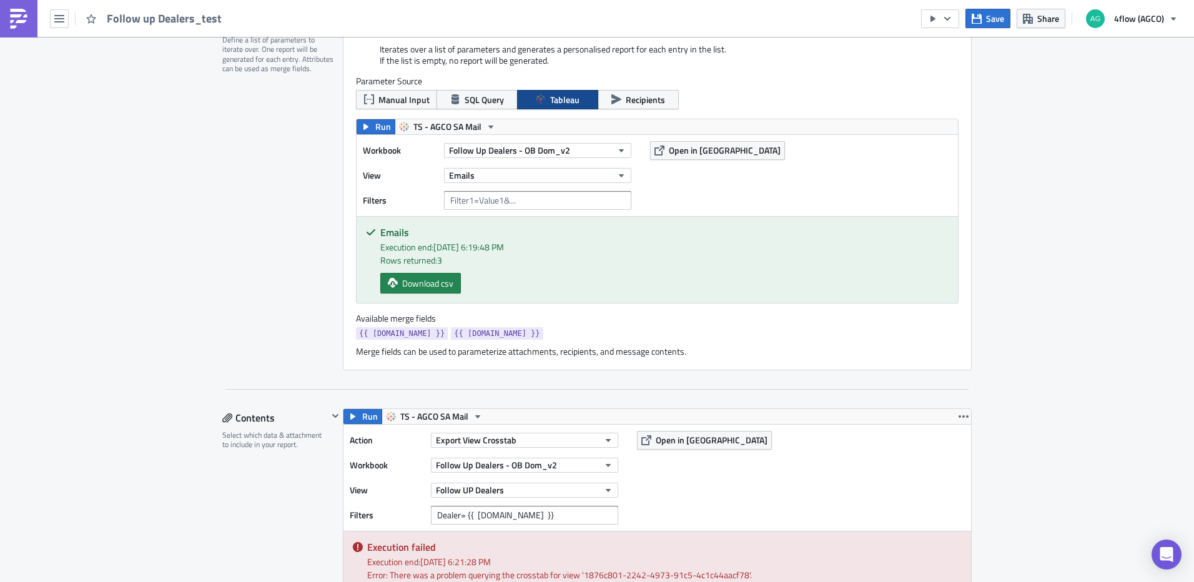
scroll to position [375, 0]
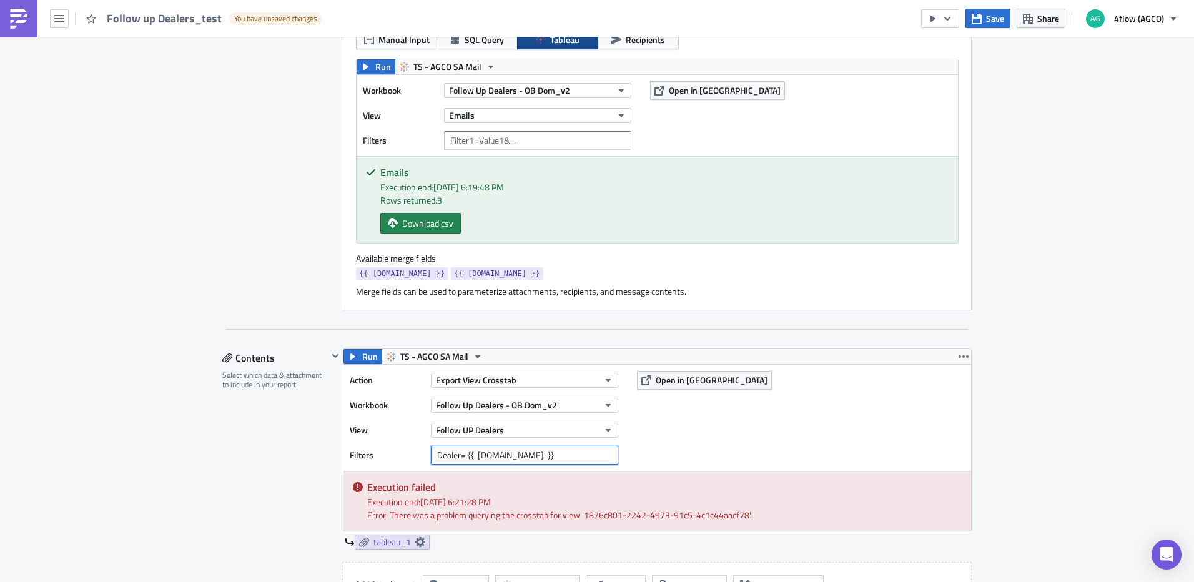
drag, startPoint x: 463, startPoint y: 457, endPoint x: 492, endPoint y: 459, distance: 28.8
click at [464, 457] on input "Dealer= {{ row.Dealer }}" at bounding box center [524, 455] width 187 height 19
type input "Dealer={{ [DOMAIN_NAME] }}"
click at [995, 21] on span "Save" at bounding box center [995, 18] width 18 height 13
click at [950, 22] on icon "button" at bounding box center [948, 19] width 10 height 10
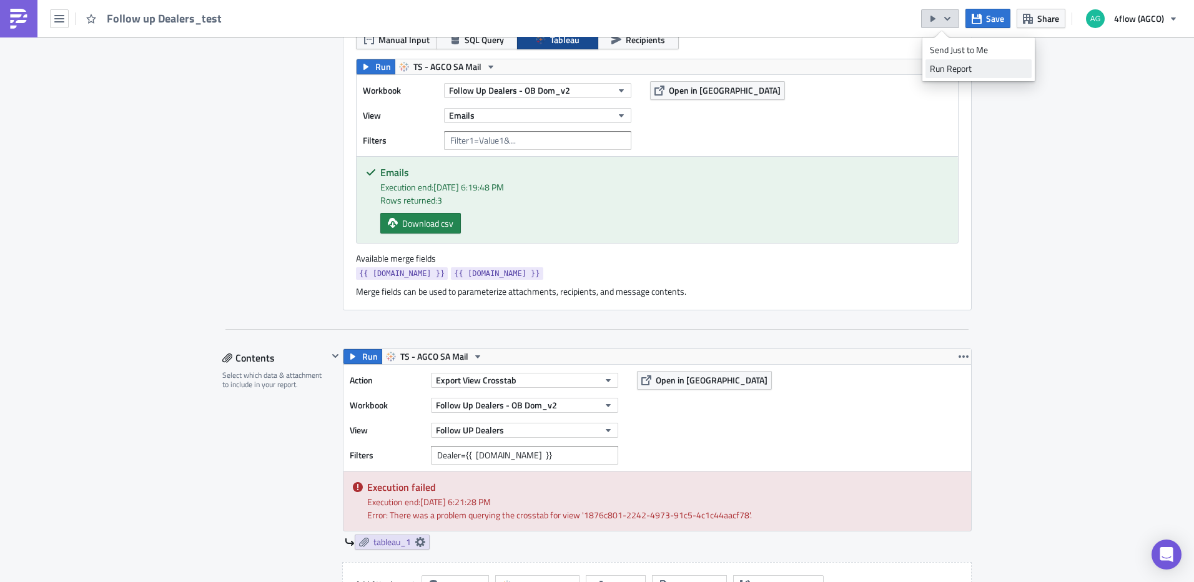
click at [961, 69] on div "Run Report" at bounding box center [978, 68] width 97 height 12
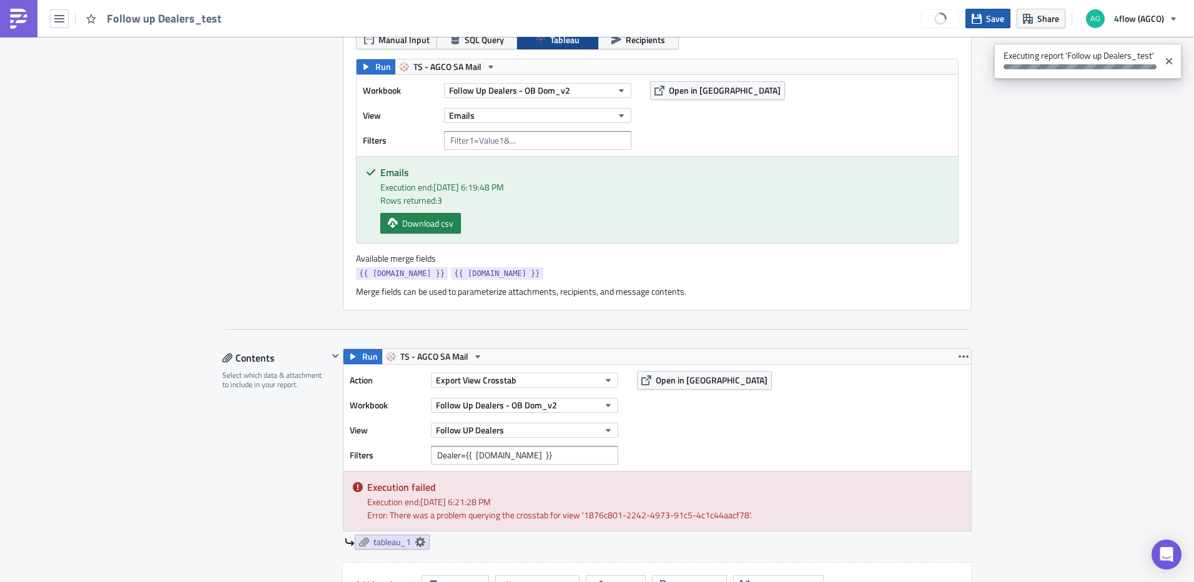
click at [1001, 21] on span "Save" at bounding box center [995, 18] width 18 height 13
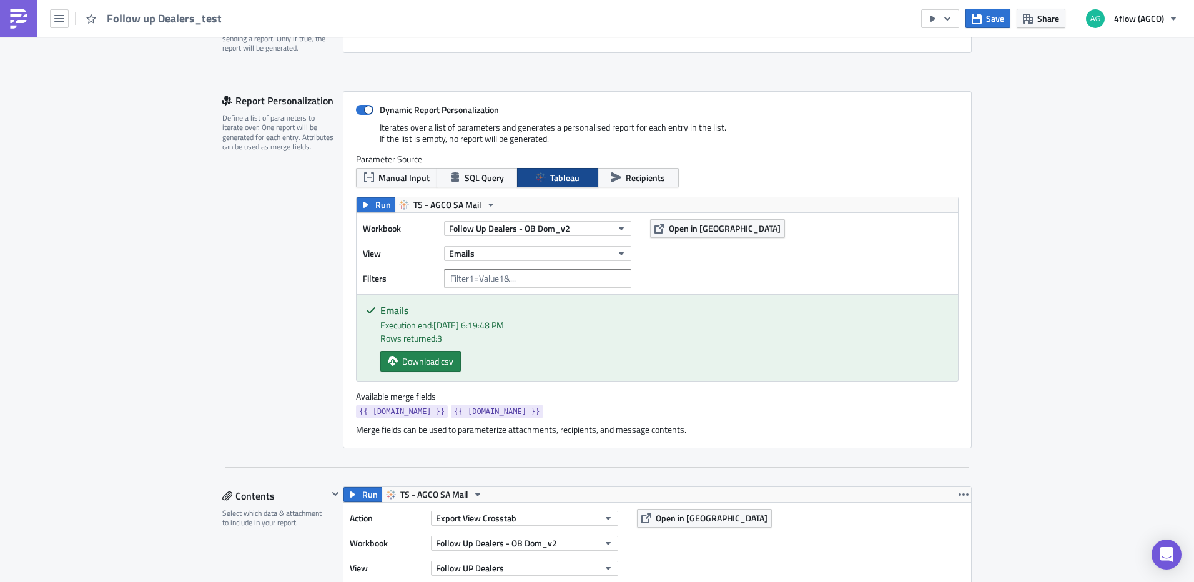
scroll to position [0, 0]
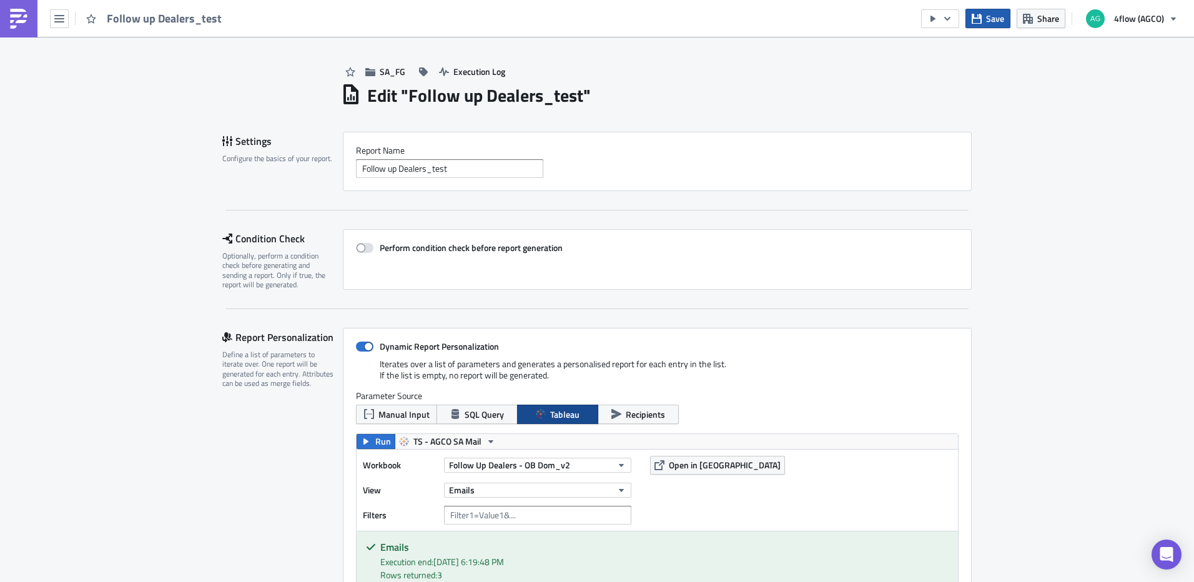
click at [997, 25] on button "Save" at bounding box center [988, 18] width 45 height 19
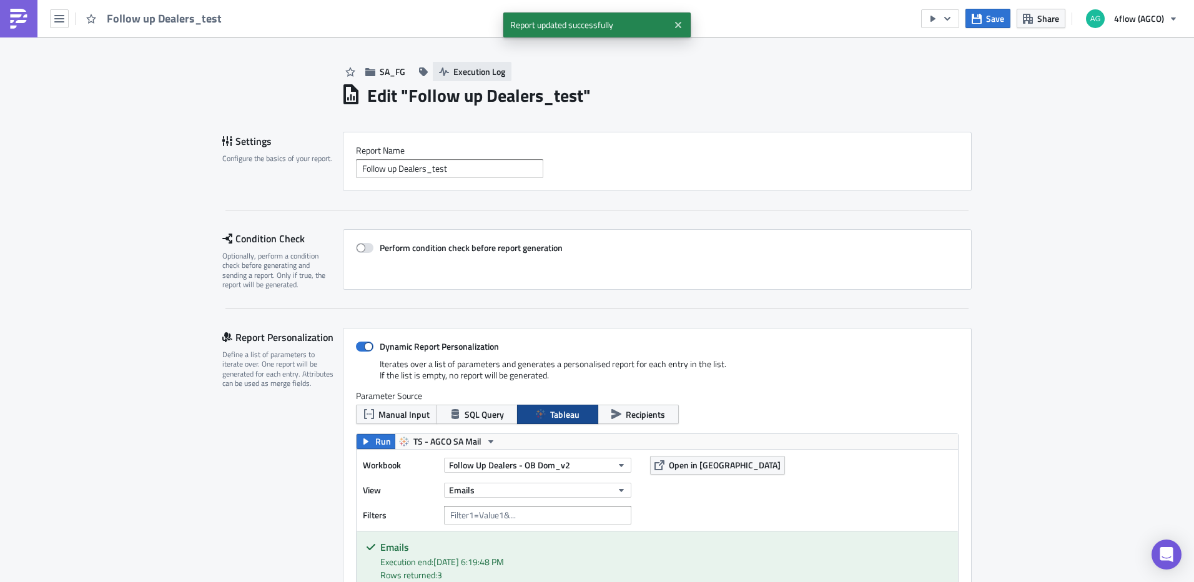
click at [489, 76] on span "Execution Log" at bounding box center [480, 71] width 52 height 13
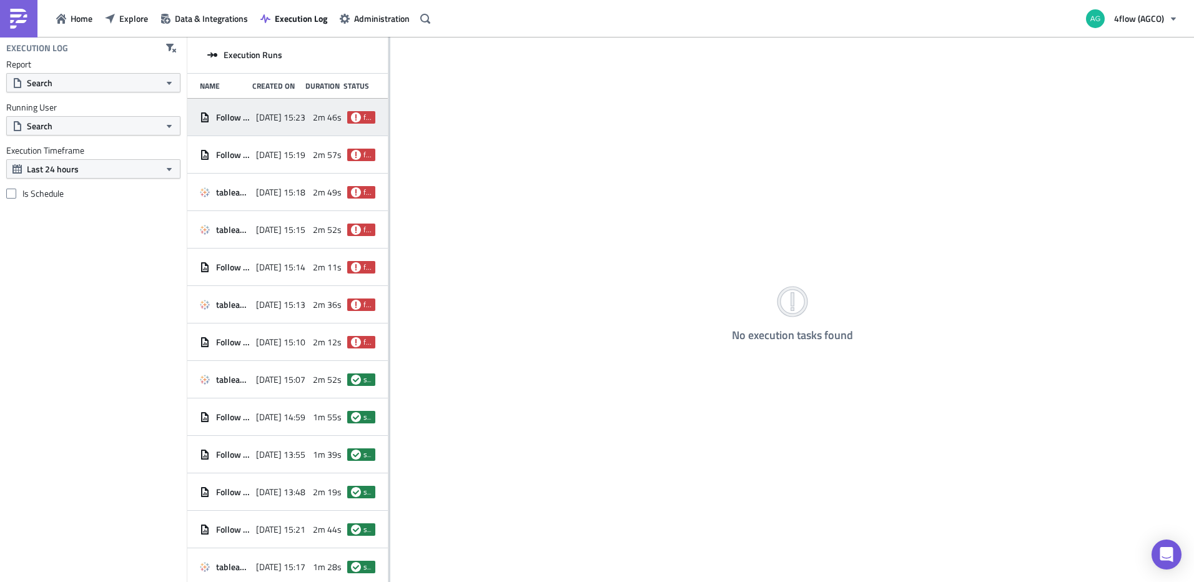
click at [274, 116] on span "[DATE] 15:23" at bounding box center [280, 117] width 49 height 11
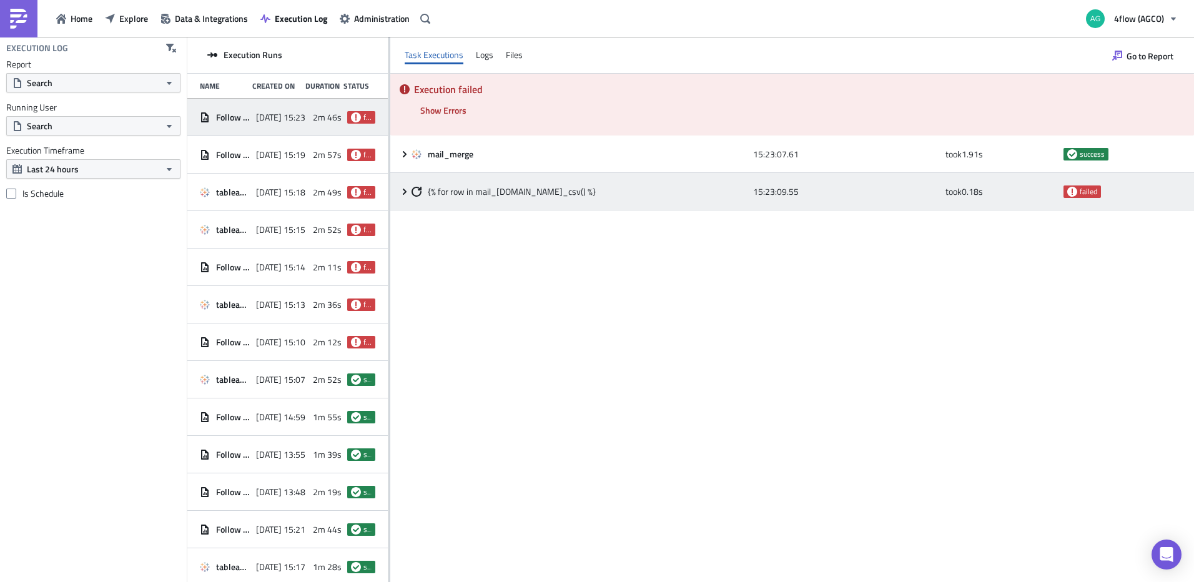
click at [400, 192] on icon at bounding box center [405, 192] width 10 height 10
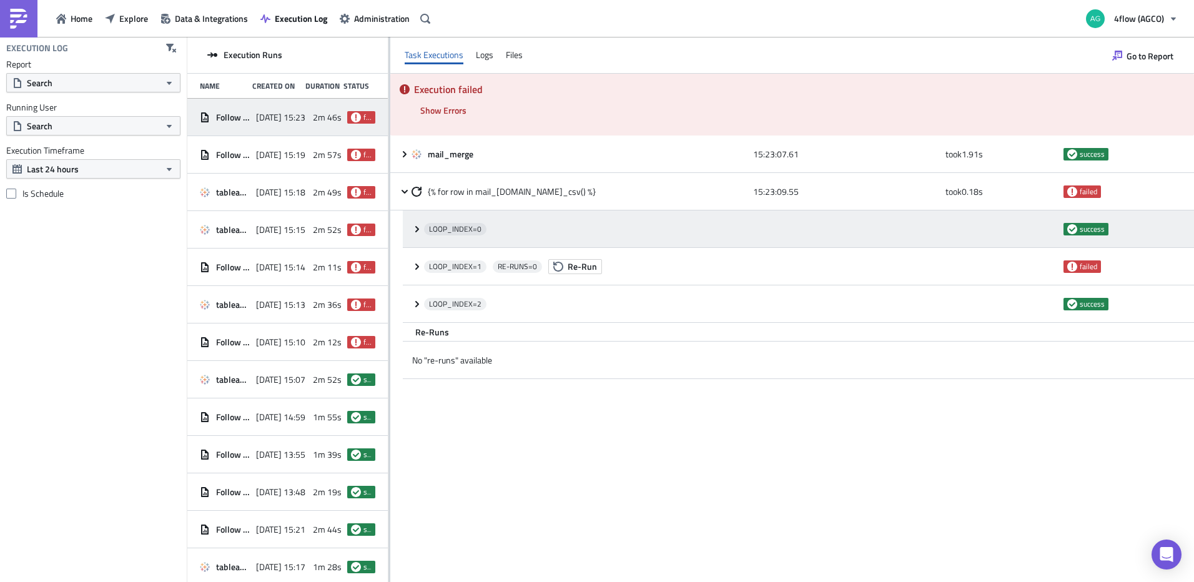
click at [415, 228] on icon at bounding box center [417, 229] width 10 height 10
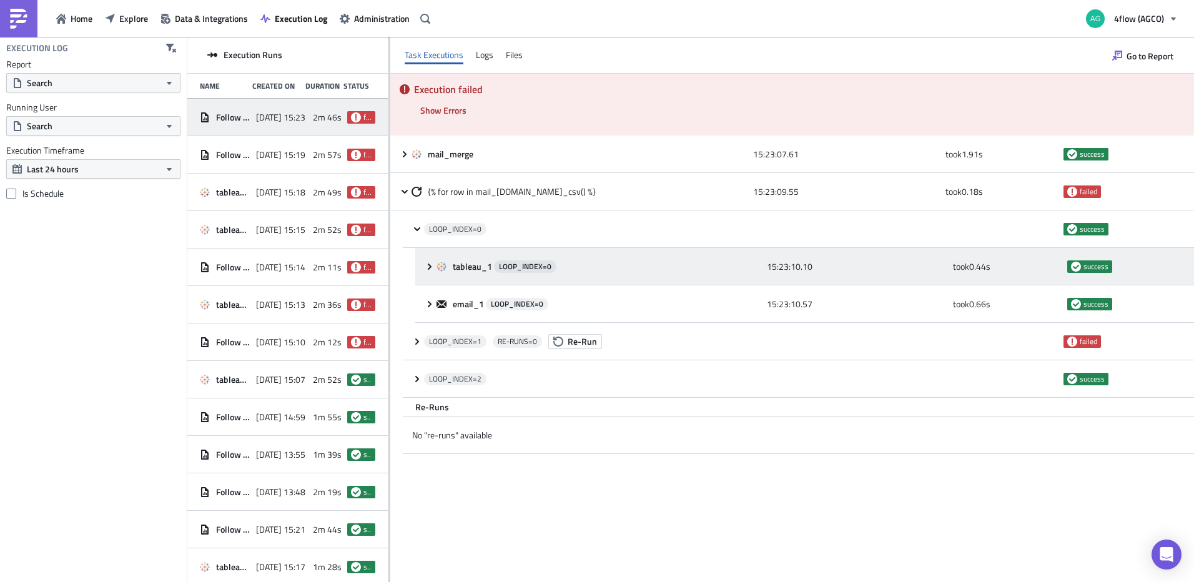
click at [427, 269] on icon at bounding box center [430, 267] width 10 height 10
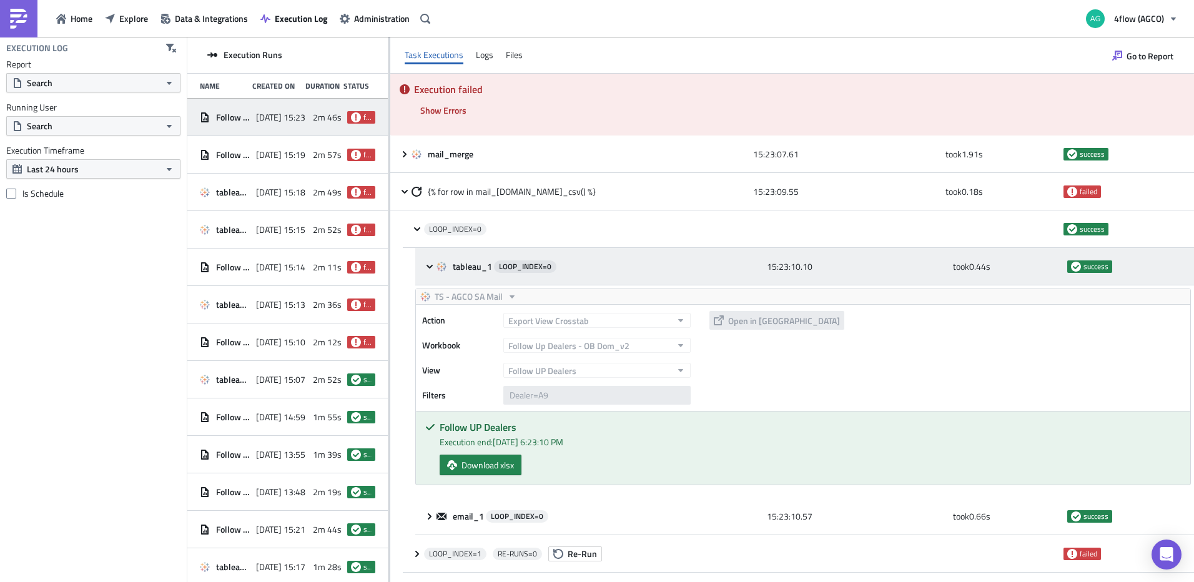
click at [427, 269] on icon at bounding box center [430, 267] width 10 height 10
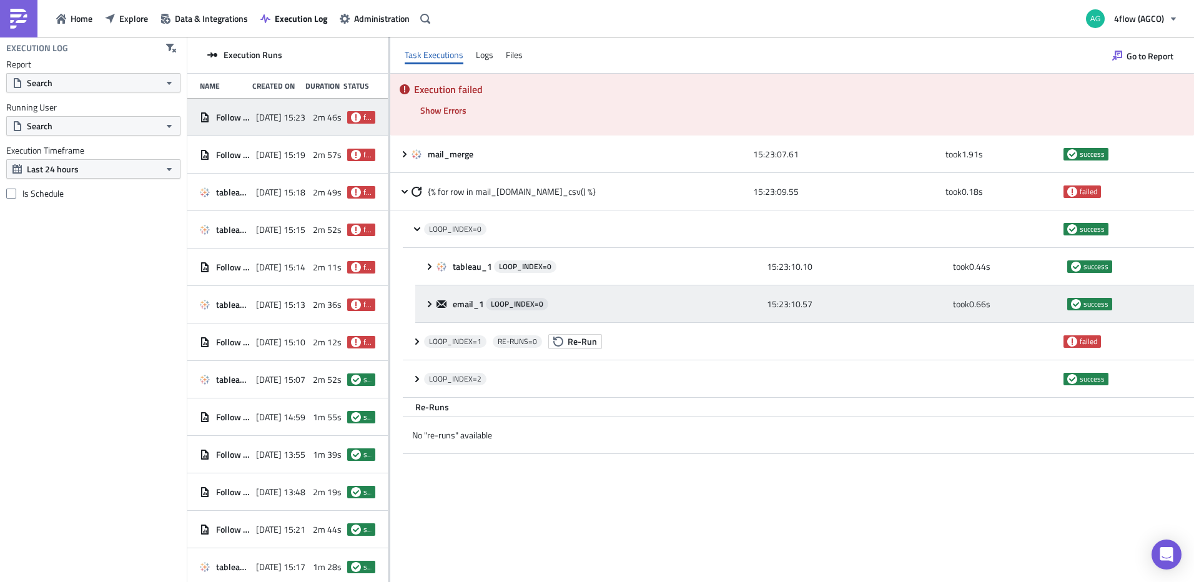
click at [429, 304] on icon at bounding box center [430, 304] width 10 height 10
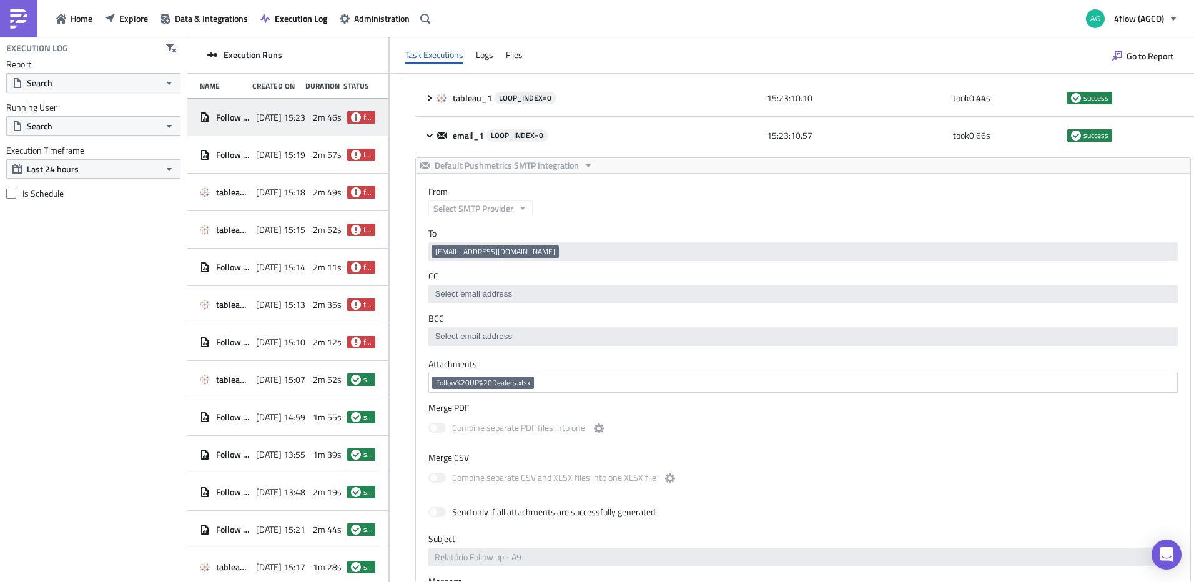
scroll to position [187, 0]
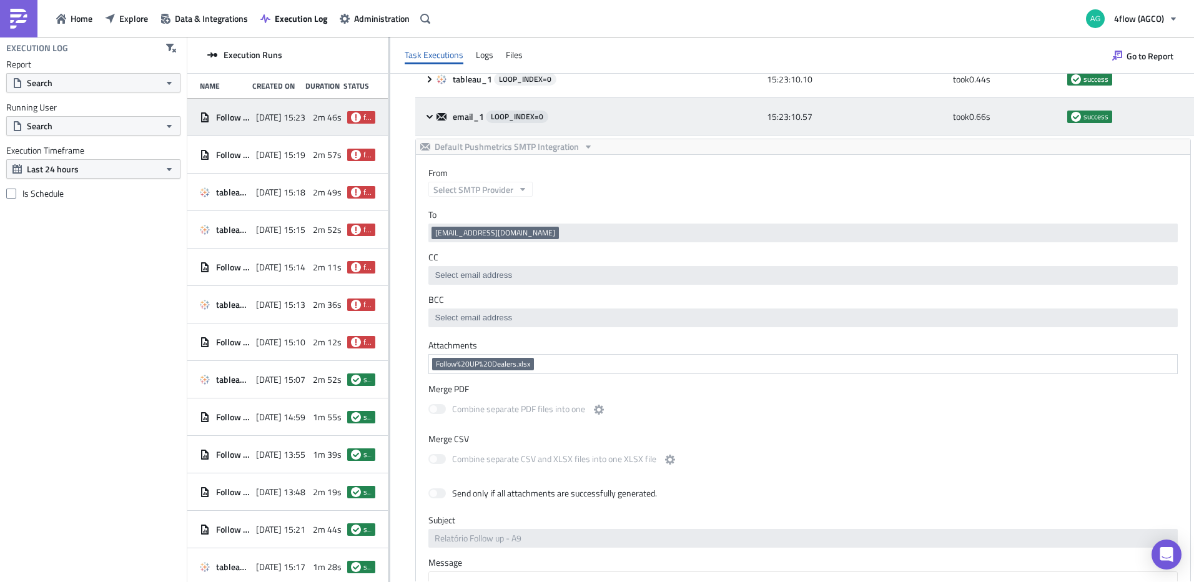
click at [429, 114] on icon at bounding box center [430, 117] width 10 height 10
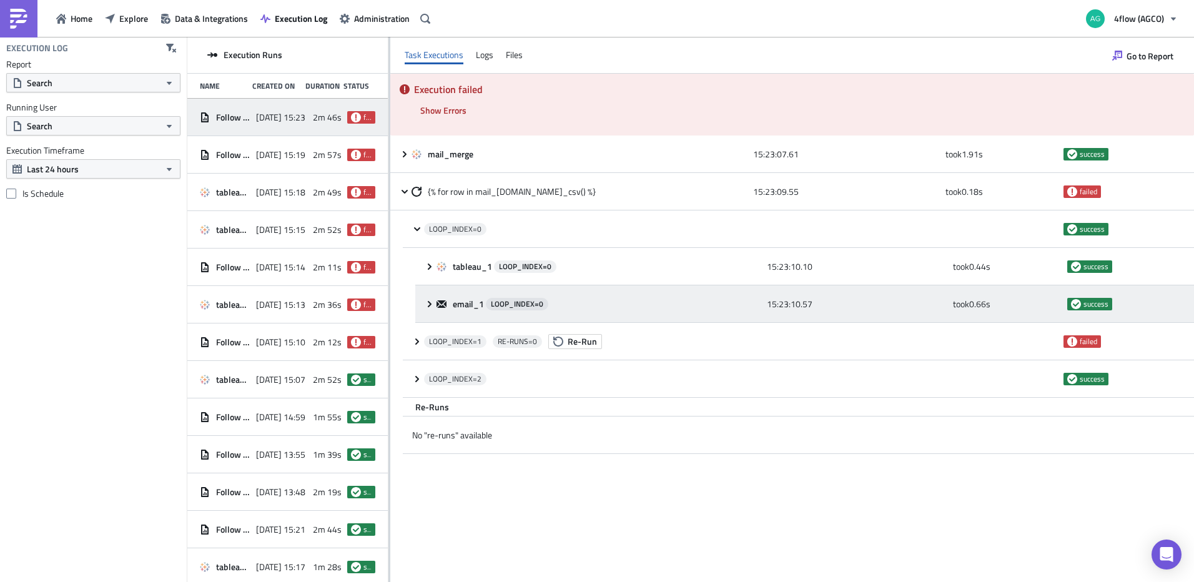
scroll to position [0, 0]
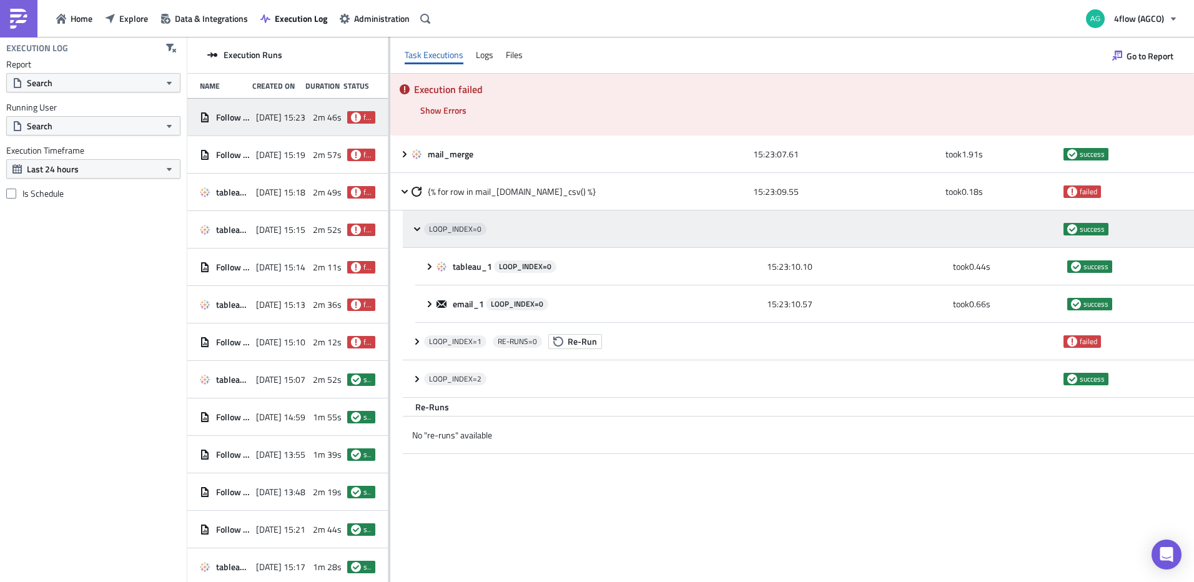
click at [414, 229] on icon at bounding box center [417, 229] width 10 height 10
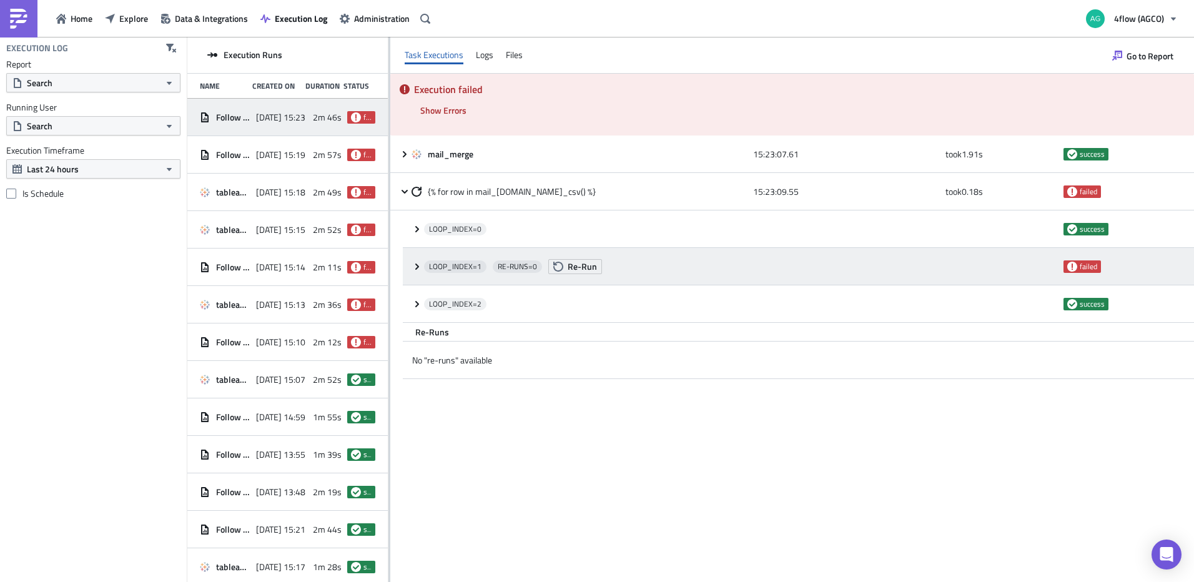
click at [418, 266] on icon at bounding box center [417, 266] width 4 height 6
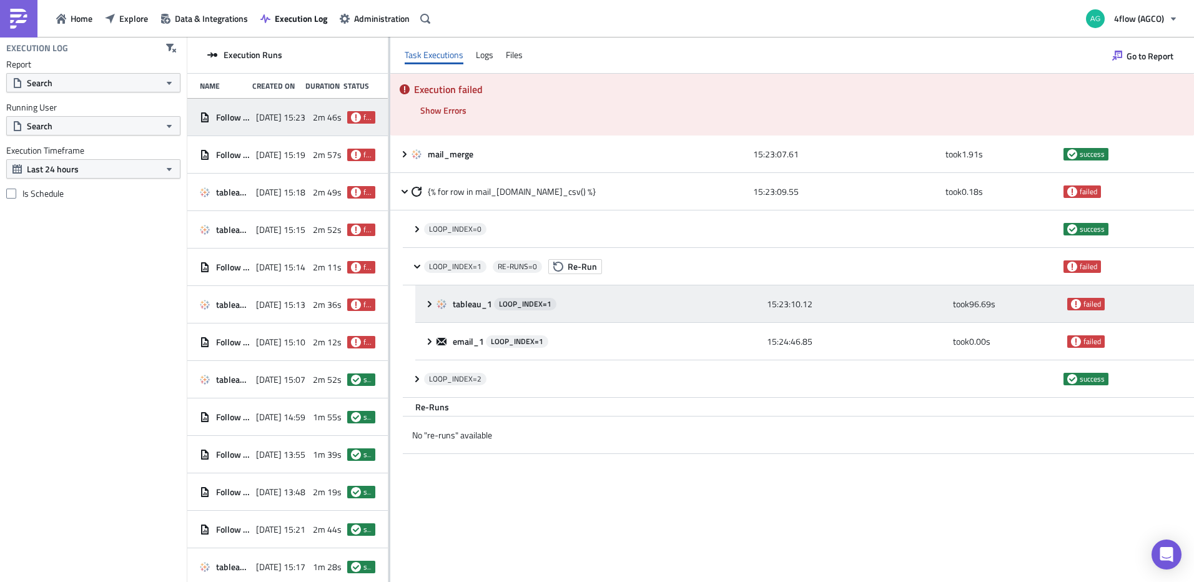
click at [429, 302] on icon at bounding box center [430, 304] width 10 height 10
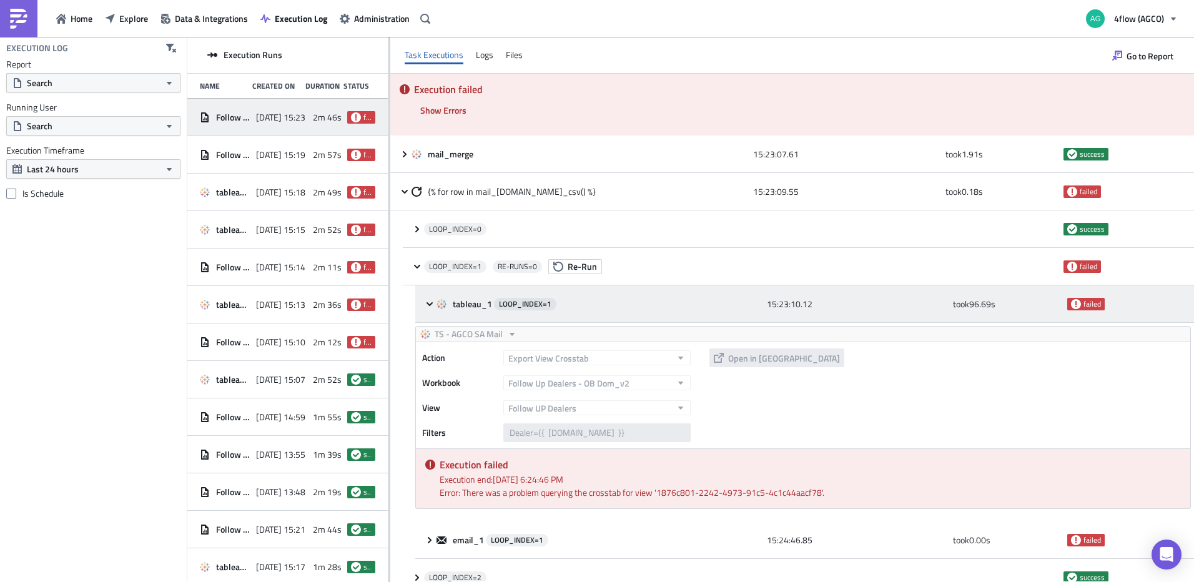
click at [426, 305] on icon at bounding box center [430, 304] width 10 height 10
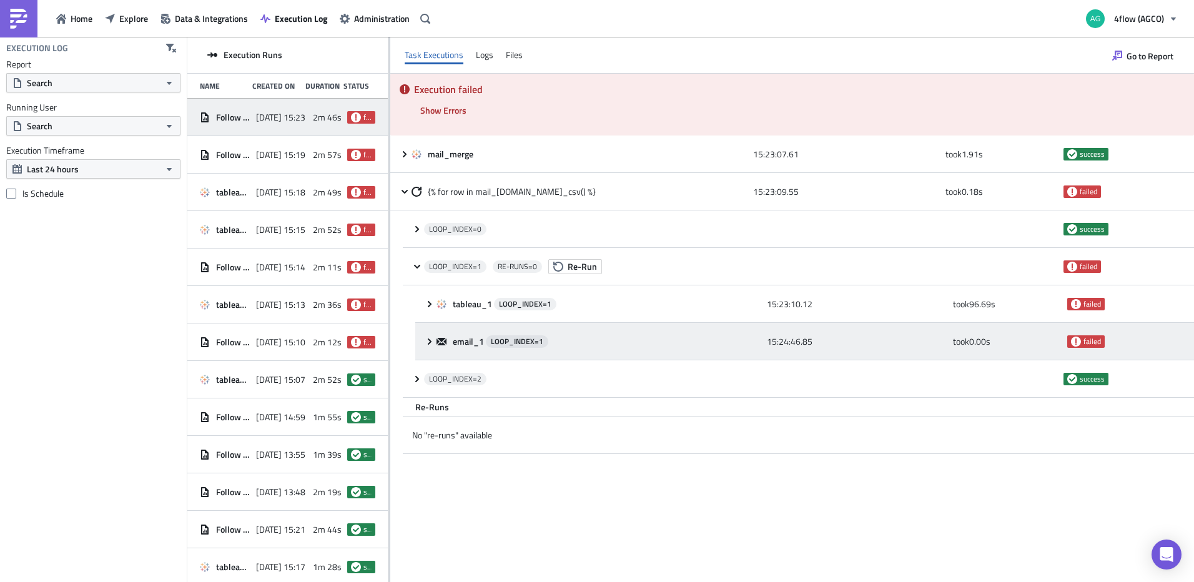
click at [427, 341] on icon at bounding box center [430, 342] width 10 height 10
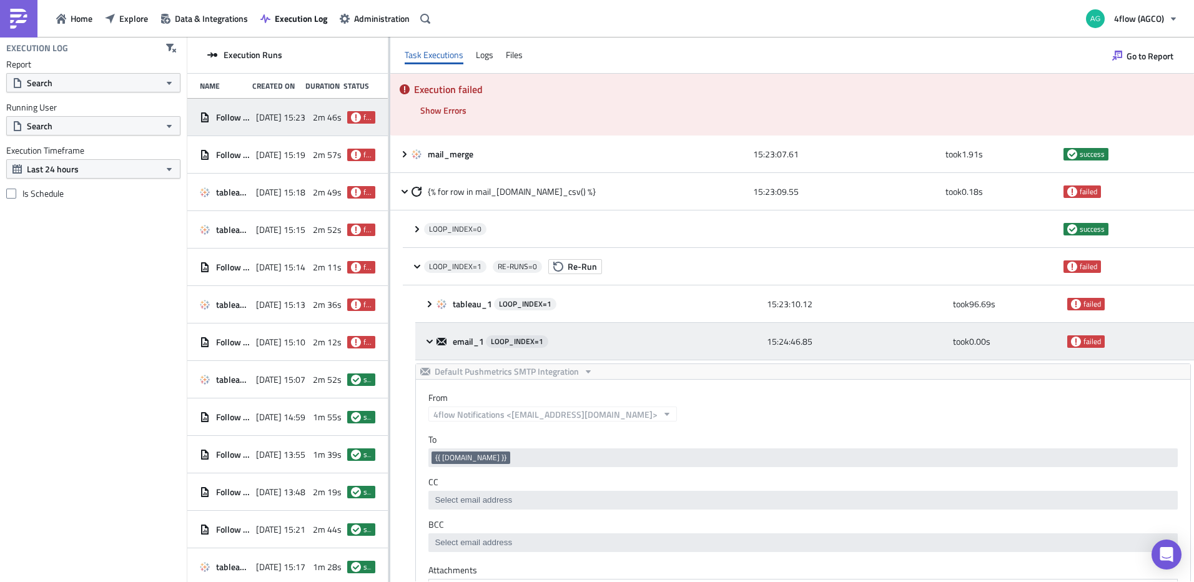
click at [429, 344] on icon at bounding box center [430, 342] width 10 height 10
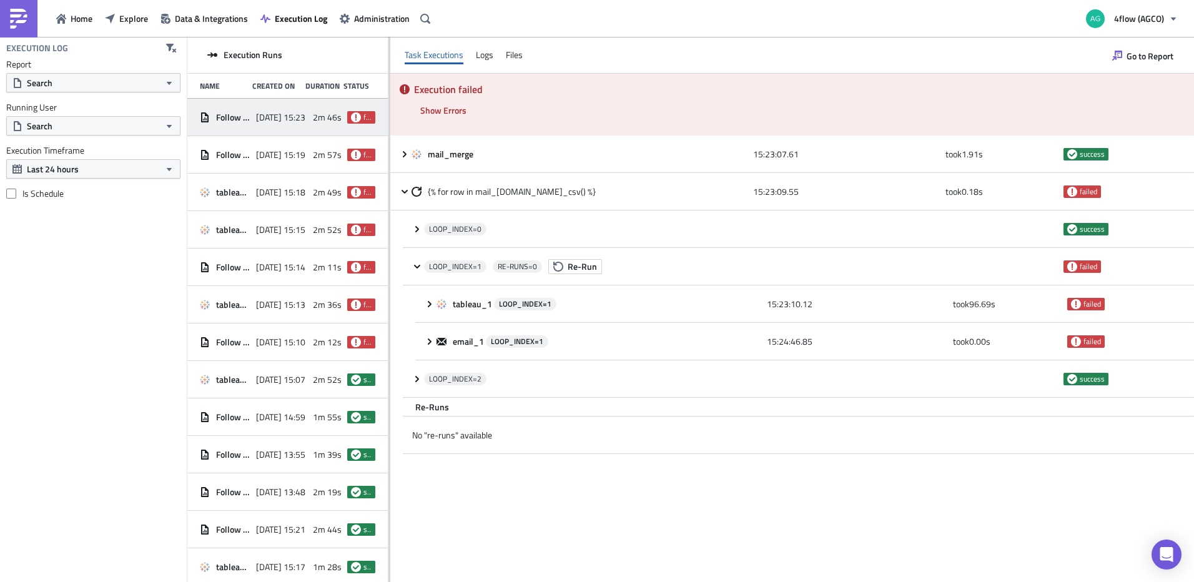
click at [494, 54] on div "Task Executions Logs Files" at bounding box center [792, 55] width 804 height 37
click at [491, 56] on div "Logs" at bounding box center [484, 55] width 17 height 19
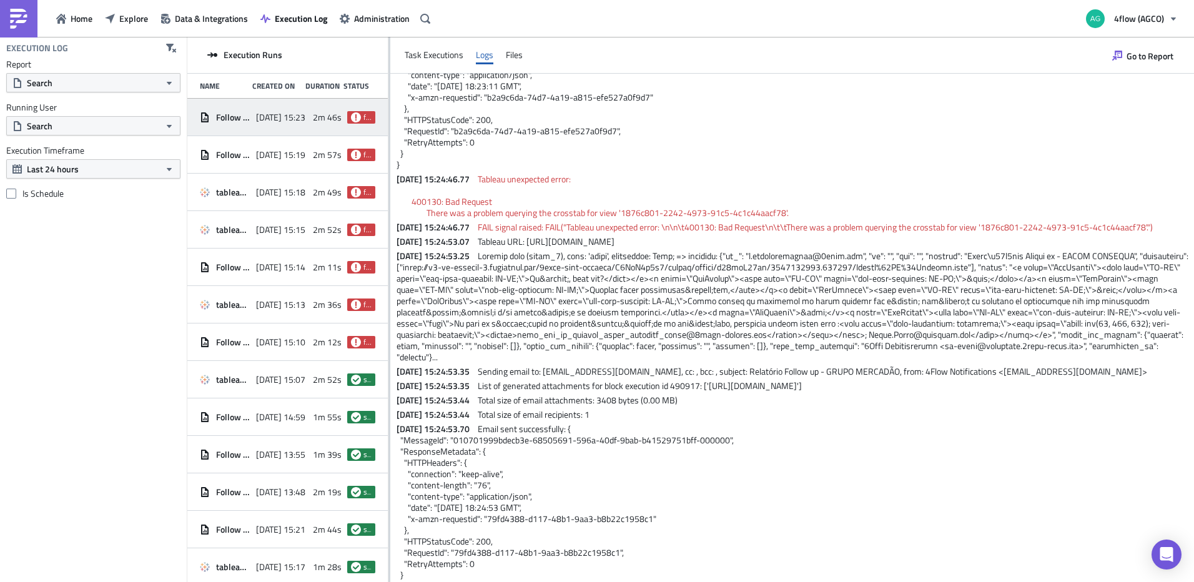
scroll to position [533, 0]
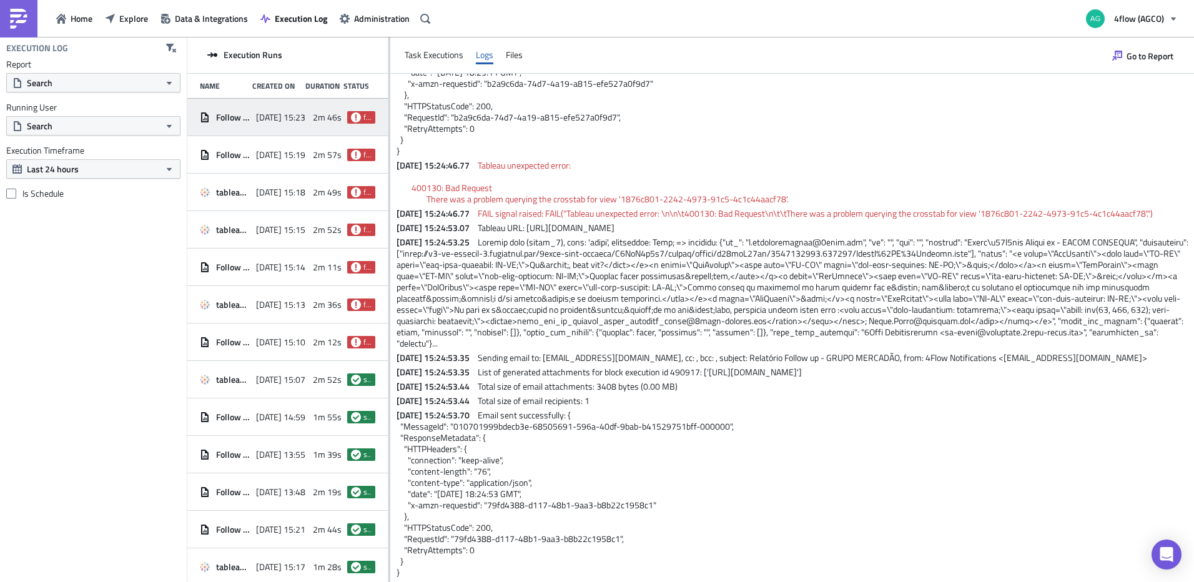
drag, startPoint x: 397, startPoint y: 83, endPoint x: 820, endPoint y: 609, distance: 675.3
click at [820, 582] on html "Home Explore Data & Integrations Execution Log Administration 4flow (AGCO) Exec…" at bounding box center [597, 292] width 1194 height 584
copy div "2025-09-30 15:23:07.65 Execute task (mail_merge), type: 'tableau', executable: …"
click at [1144, 54] on span "Go to Report" at bounding box center [1150, 55] width 47 height 13
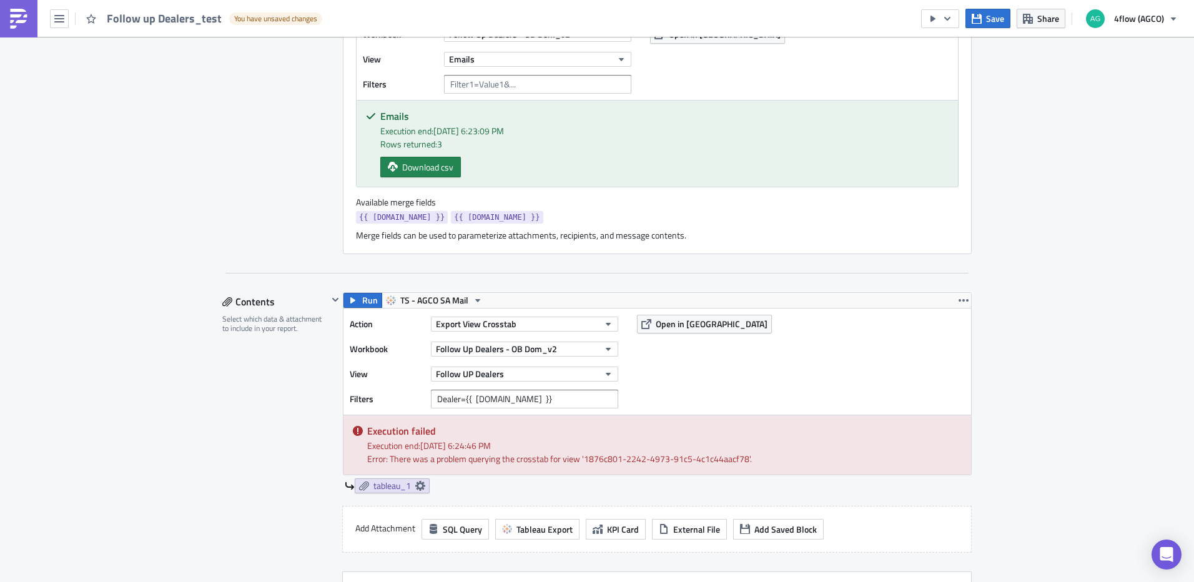
scroll to position [437, 0]
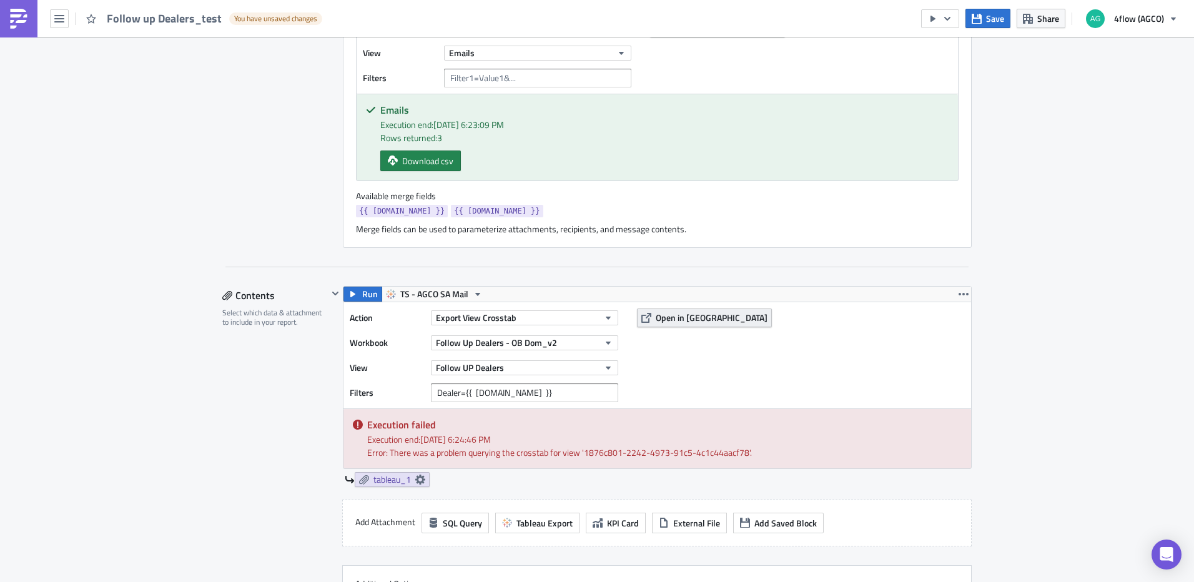
click at [695, 323] on span "Open in [GEOGRAPHIC_DATA]" at bounding box center [712, 317] width 112 height 13
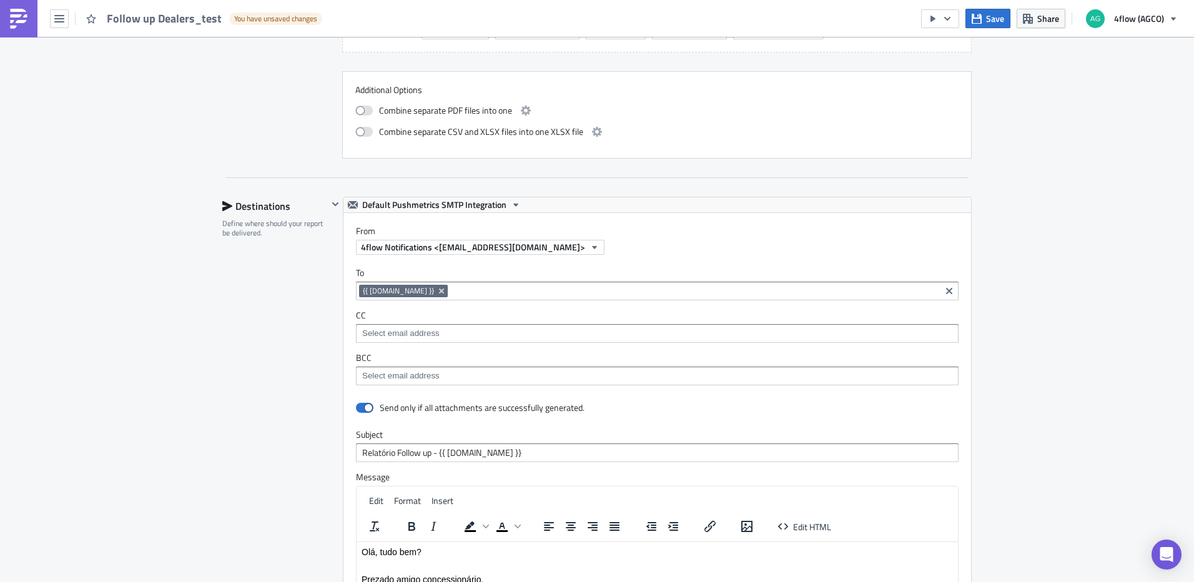
scroll to position [937, 0]
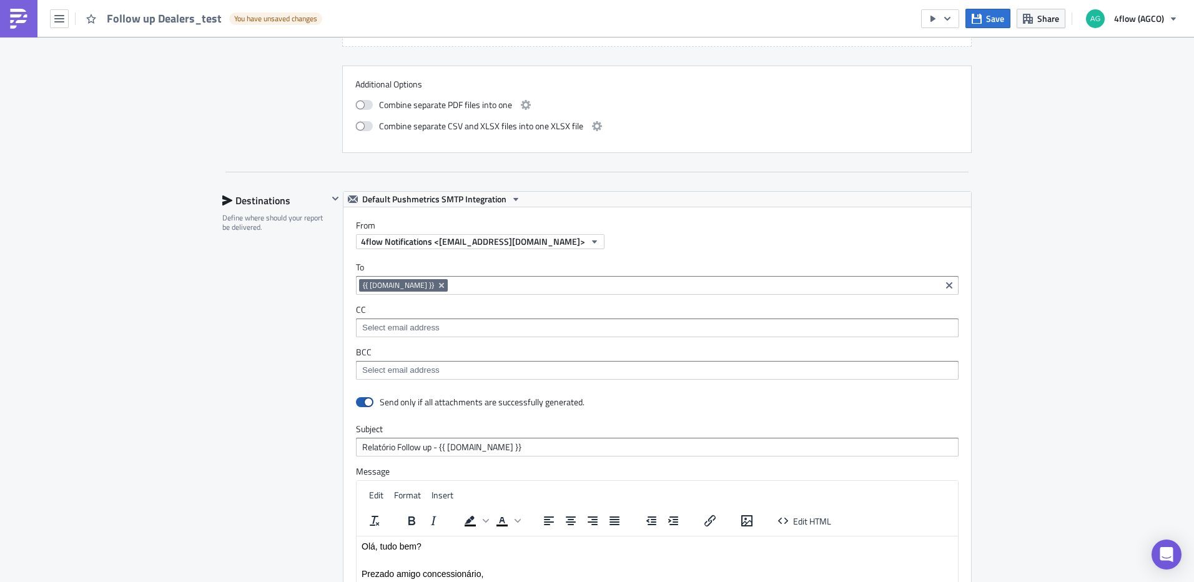
click at [365, 405] on span at bounding box center [364, 402] width 17 height 10
click at [365, 405] on input "checkbox" at bounding box center [363, 403] width 8 height 8
checkbox input "false"
click at [990, 19] on span "Save" at bounding box center [995, 18] width 18 height 13
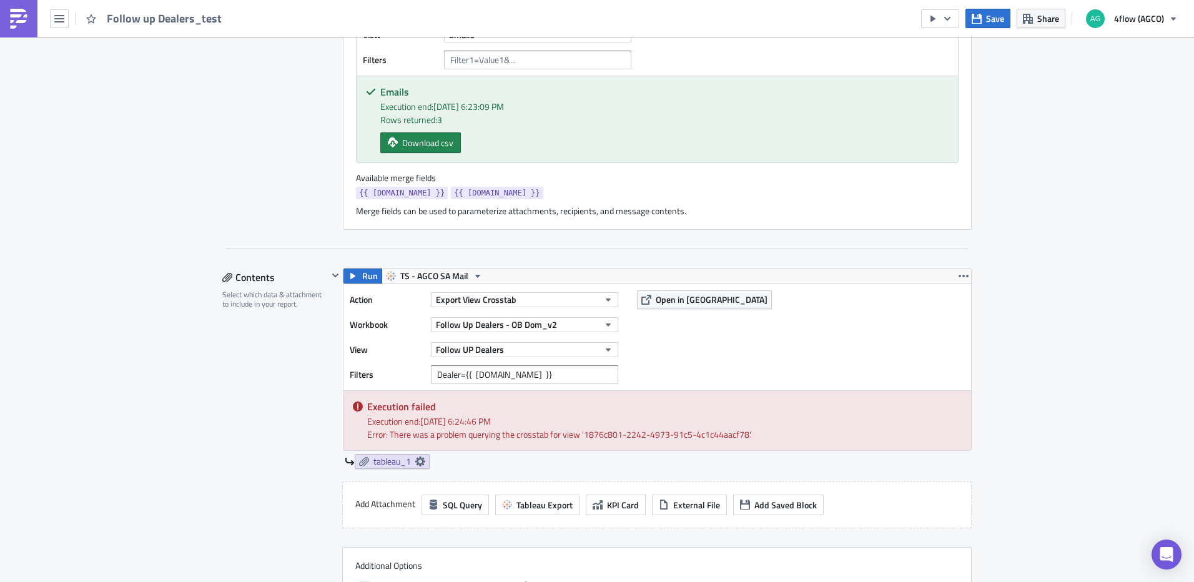
scroll to position [500, 0]
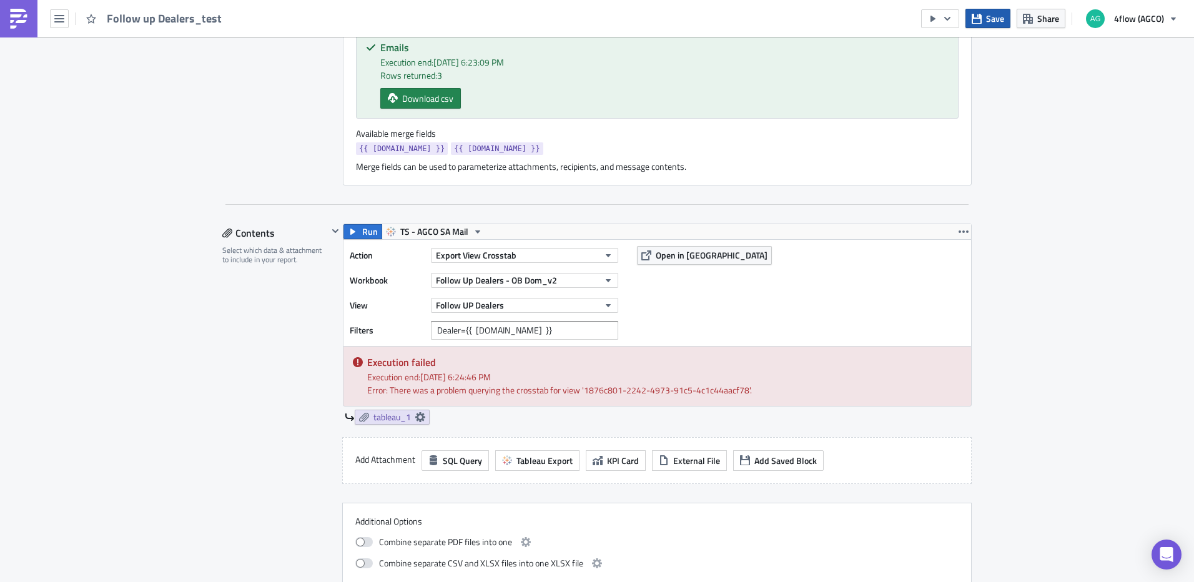
click at [986, 23] on button "Save" at bounding box center [988, 18] width 45 height 19
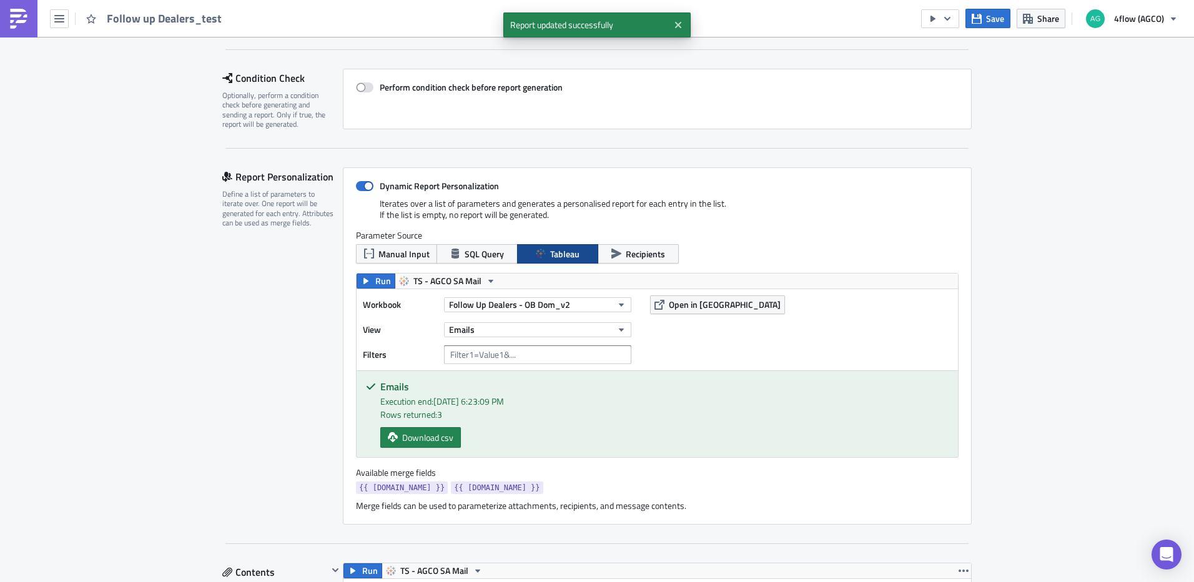
scroll to position [187, 0]
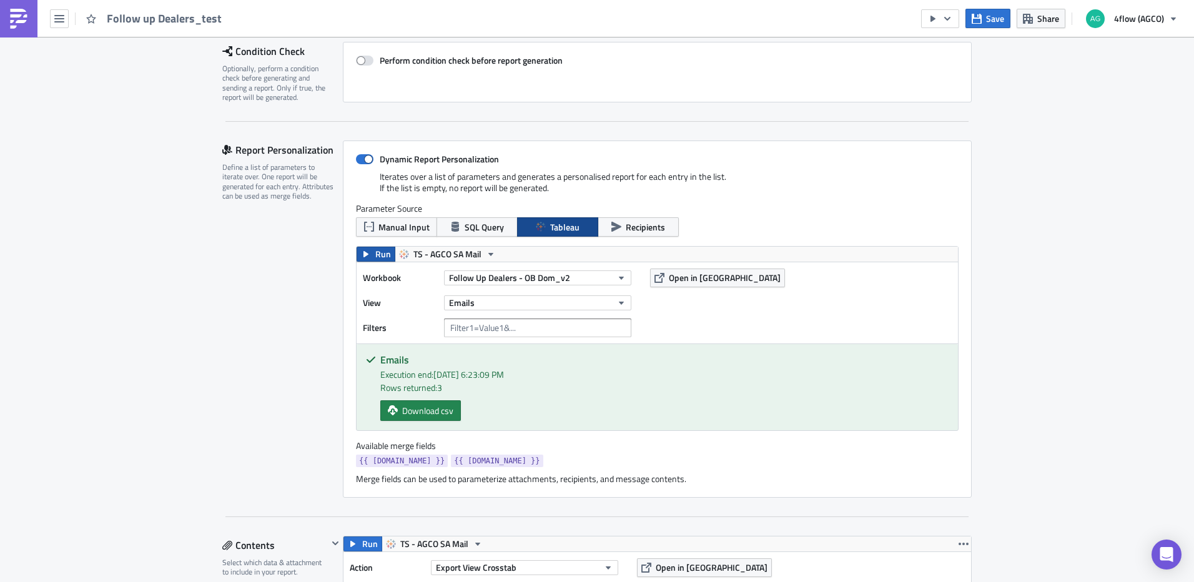
click at [381, 258] on span "Run" at bounding box center [383, 254] width 16 height 15
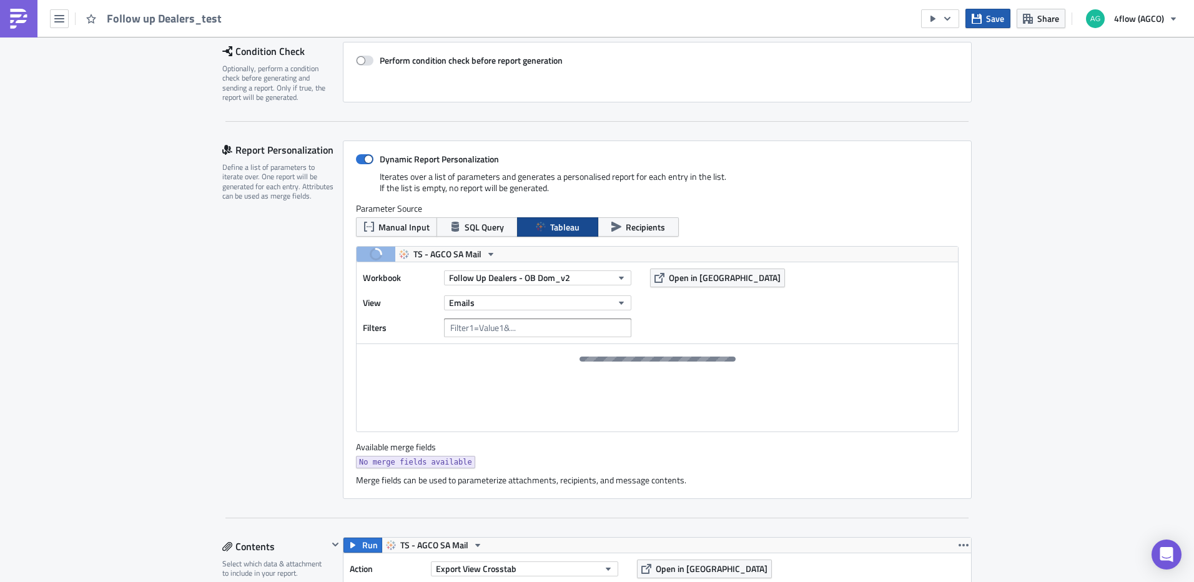
click at [980, 19] on icon "button" at bounding box center [977, 19] width 10 height 10
click at [606, 302] on button "Emails" at bounding box center [537, 302] width 187 height 15
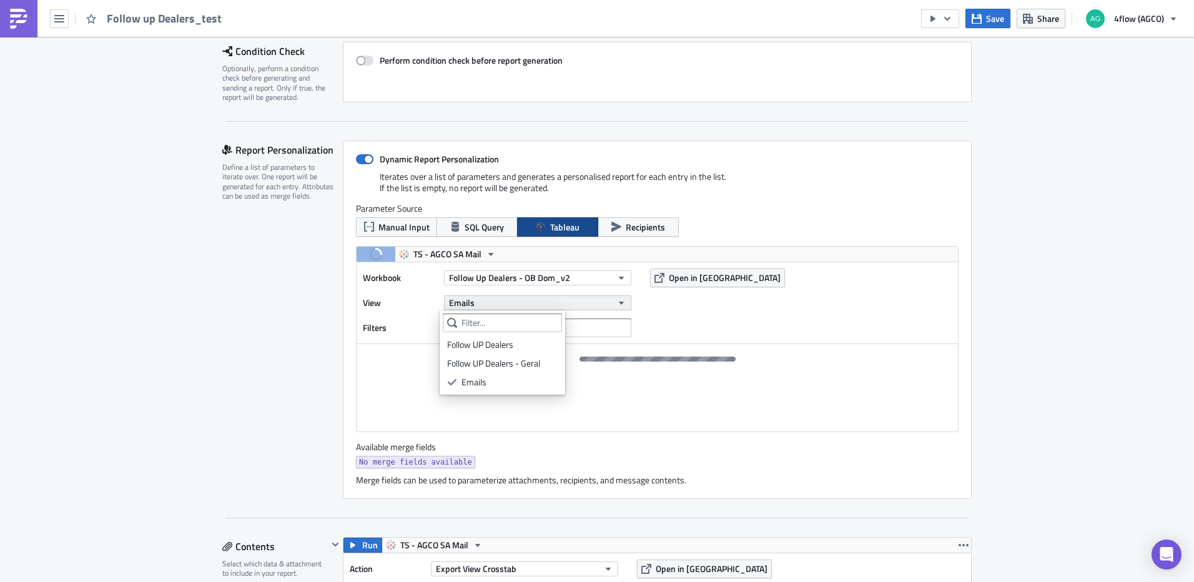
click at [606, 302] on button "Emails" at bounding box center [537, 302] width 187 height 15
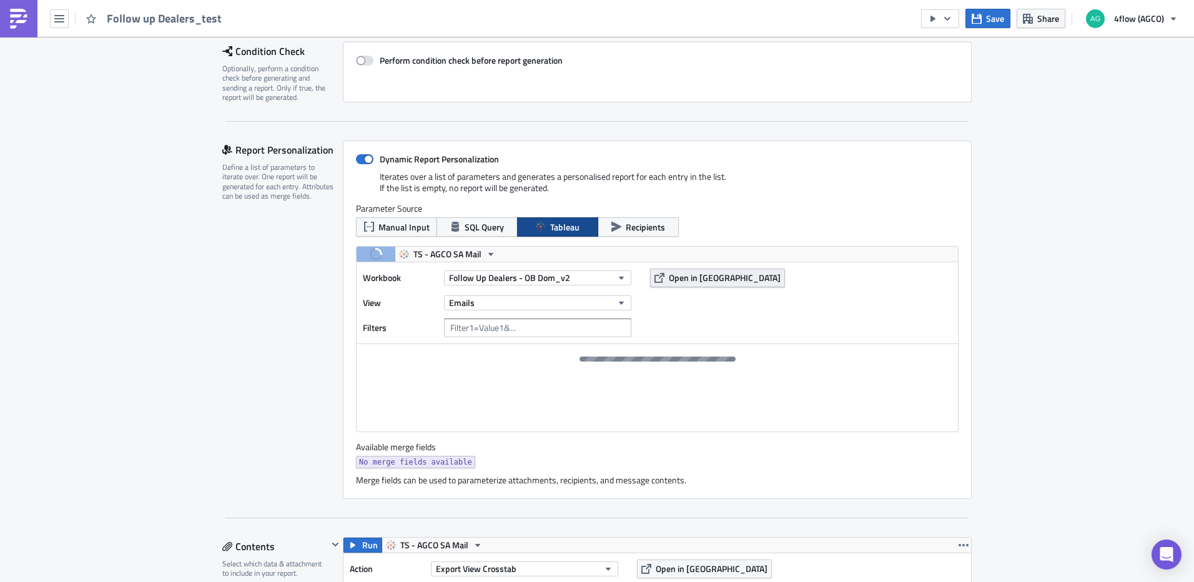
click at [702, 285] on button "Open in [GEOGRAPHIC_DATA]" at bounding box center [717, 278] width 135 height 19
click at [976, 17] on icon "button" at bounding box center [977, 19] width 10 height 10
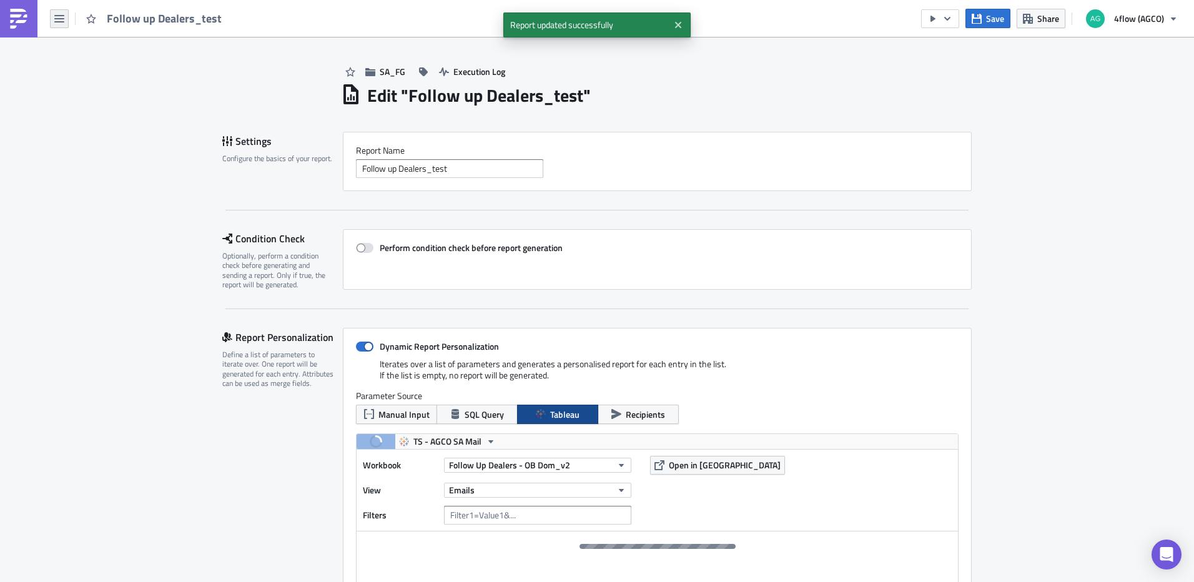
click at [62, 21] on icon "button" at bounding box center [59, 19] width 10 height 10
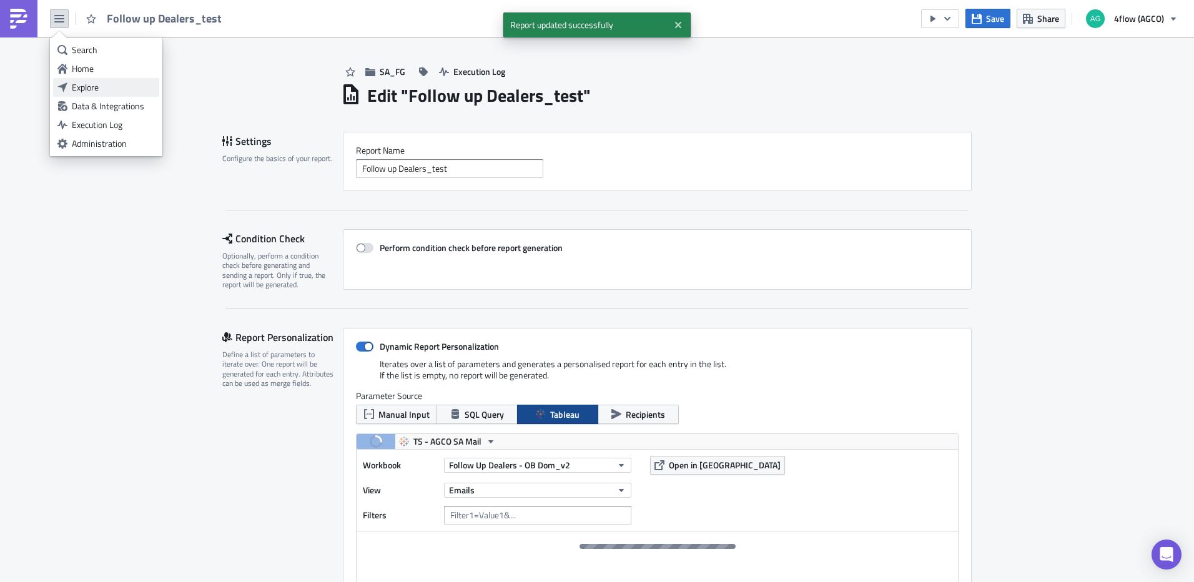
click at [81, 86] on div "Explore" at bounding box center [113, 87] width 83 height 12
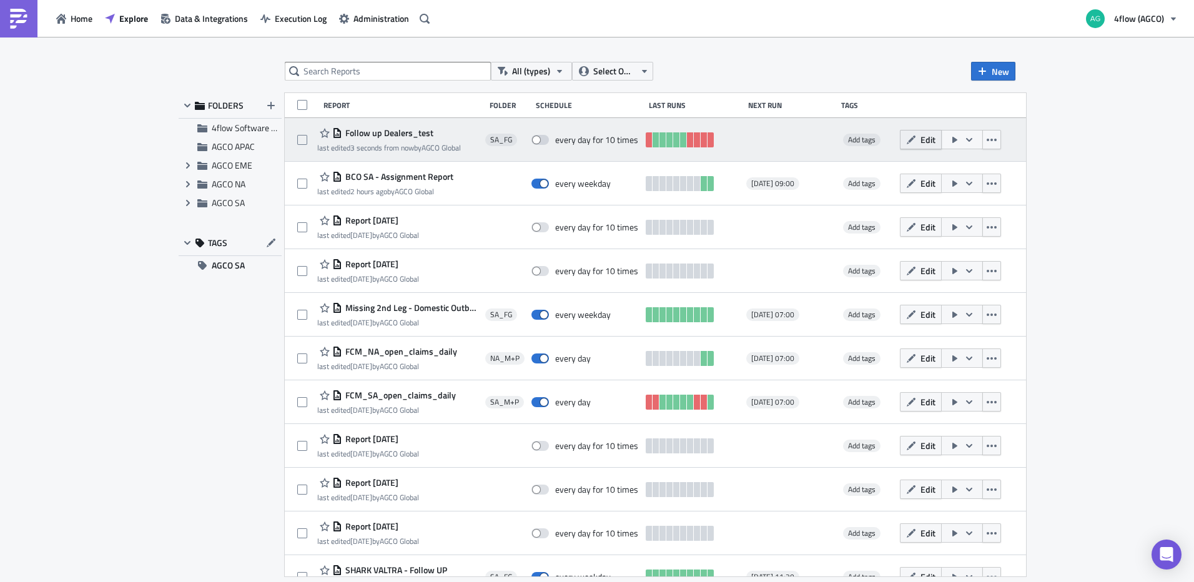
click at [933, 146] on span "Edit" at bounding box center [928, 139] width 15 height 13
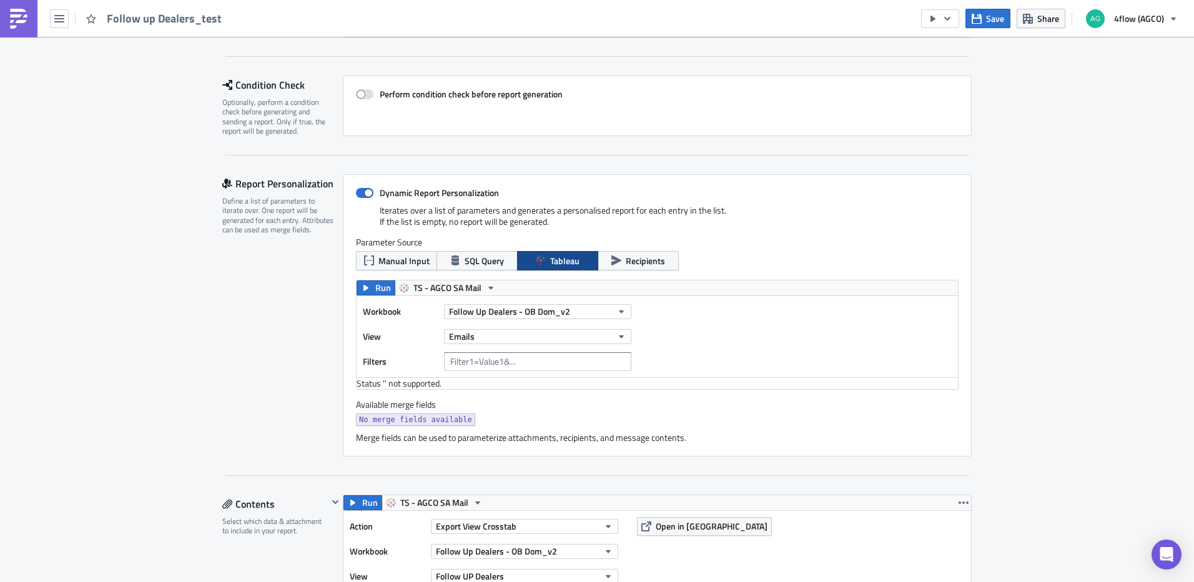
scroll to position [187, 0]
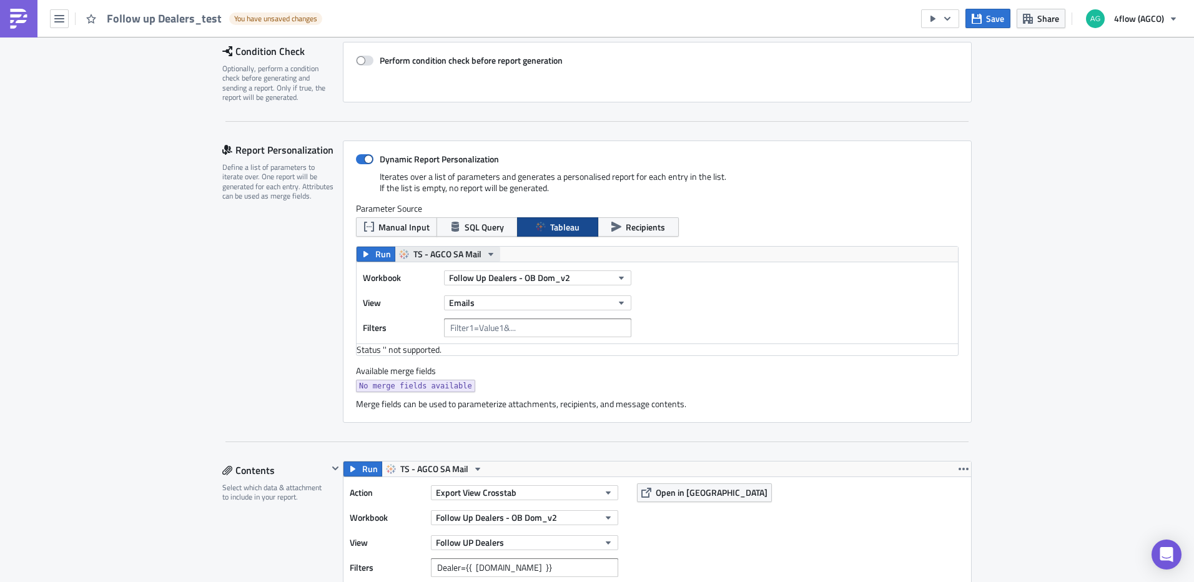
click at [470, 255] on span "TS - AGCO SA Mail" at bounding box center [448, 254] width 68 height 15
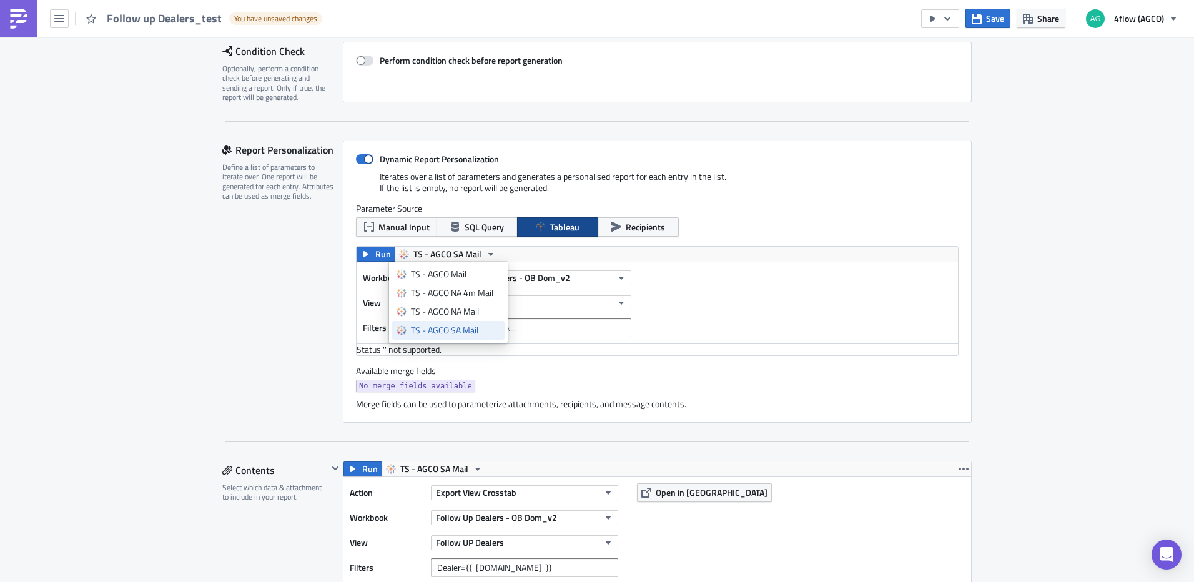
click at [461, 332] on div "TS - AGCO SA Mail" at bounding box center [455, 330] width 89 height 12
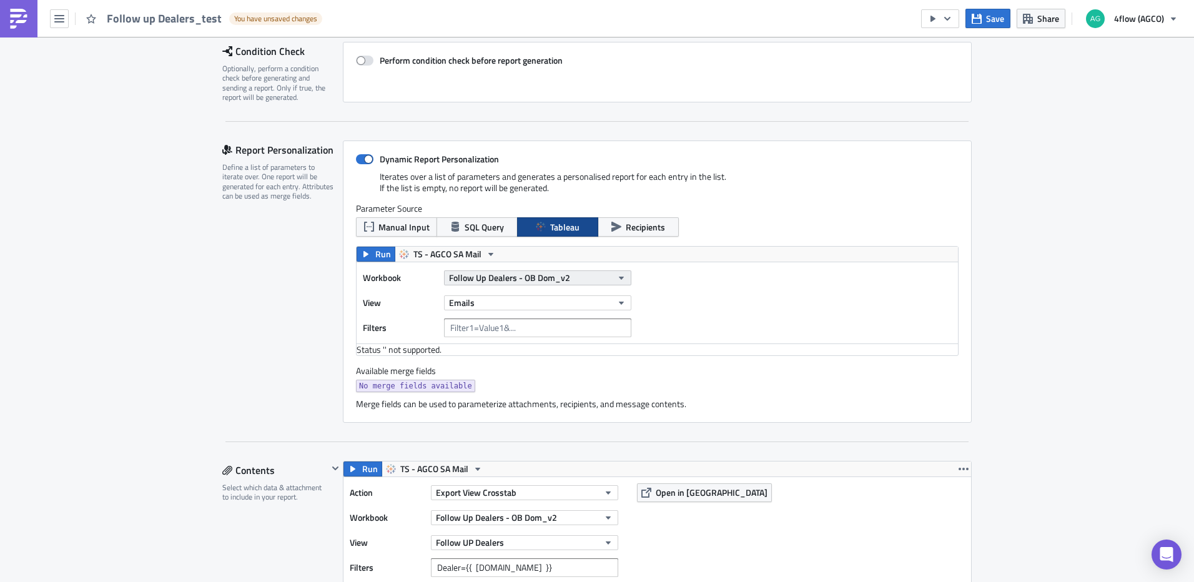
click at [560, 276] on span "Follow Up Dealers - OB Dom_v2" at bounding box center [509, 277] width 121 height 13
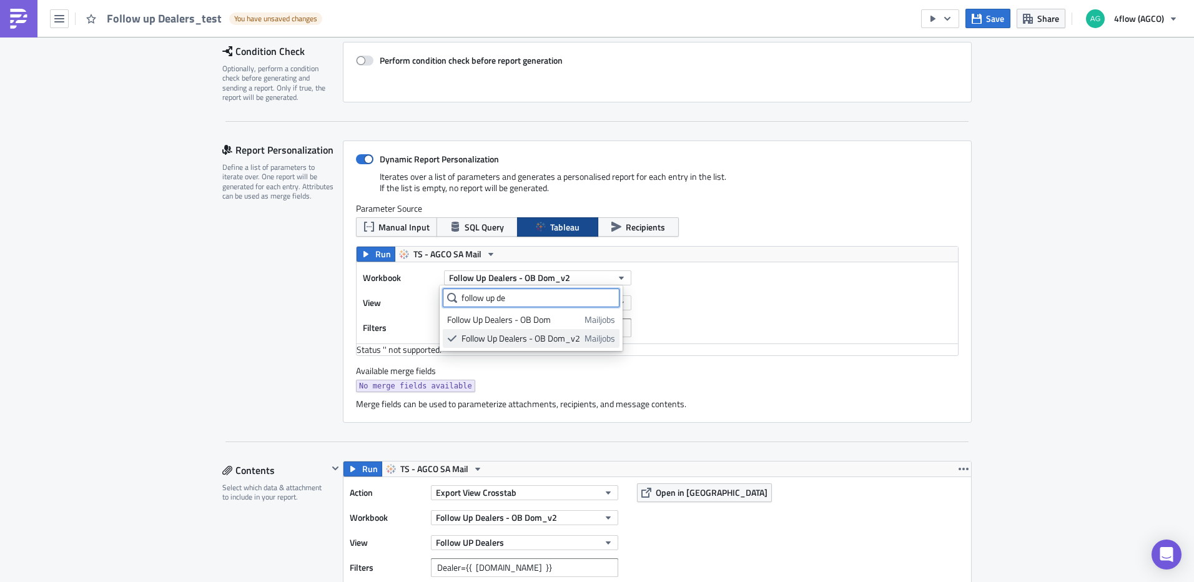
type input "follow up de"
click at [529, 338] on div "Follow Up Dealers - OB Dom_v2" at bounding box center [521, 338] width 119 height 12
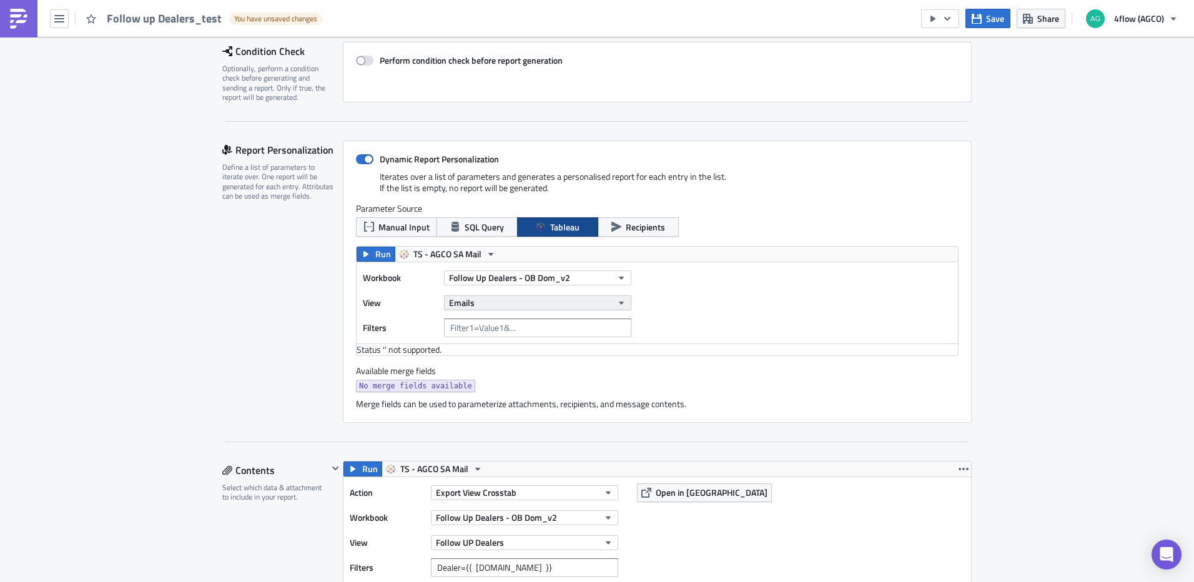
click at [532, 307] on button "Emails" at bounding box center [537, 302] width 187 height 15
click at [515, 345] on div "Follow UP Dealers" at bounding box center [502, 345] width 111 height 12
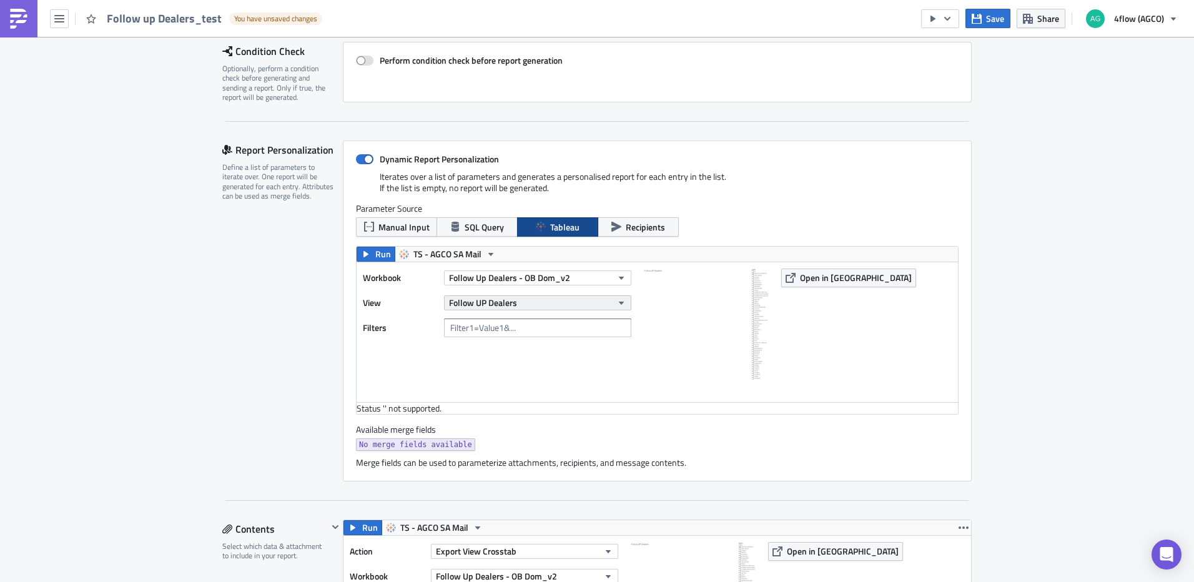
click at [560, 306] on button "Follow UP Dealers" at bounding box center [537, 302] width 187 height 15
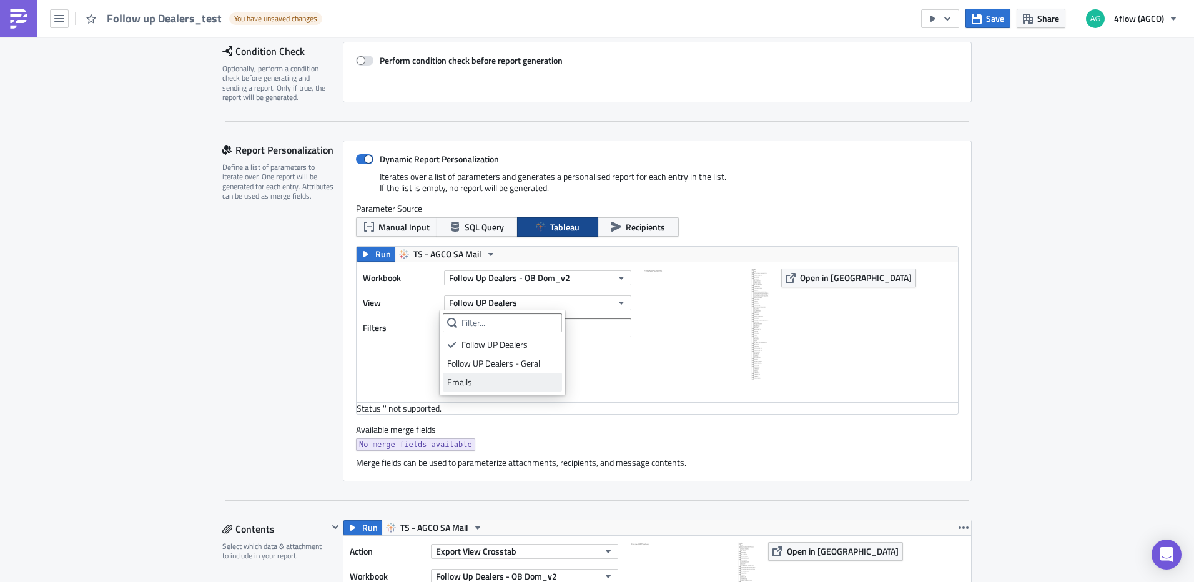
click at [495, 382] on div "Emails" at bounding box center [502, 382] width 111 height 12
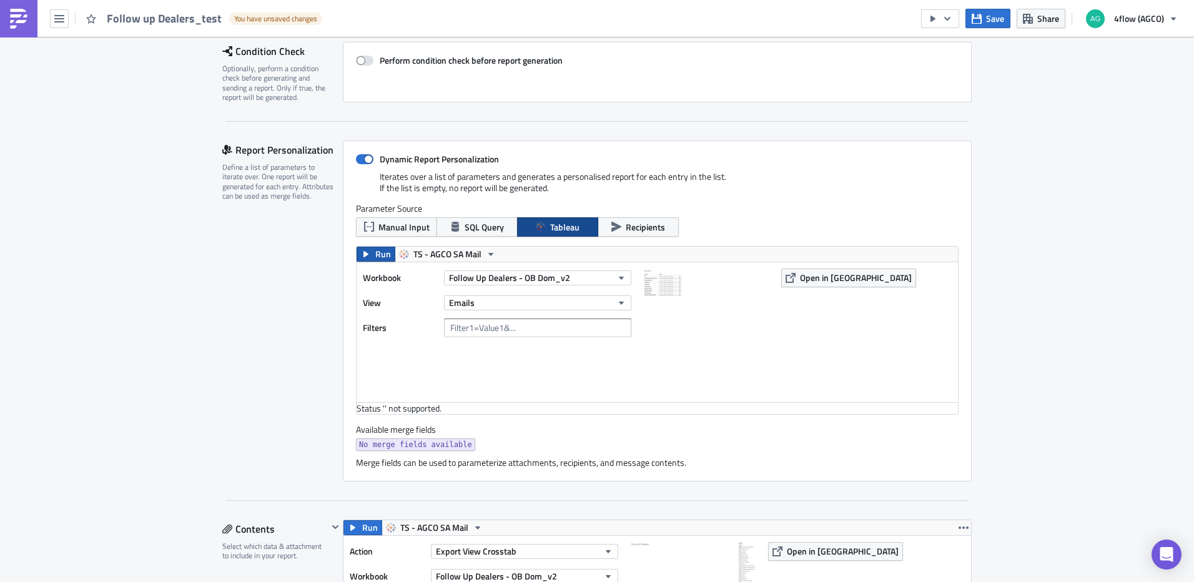
click at [379, 257] on span "Run" at bounding box center [383, 254] width 16 height 15
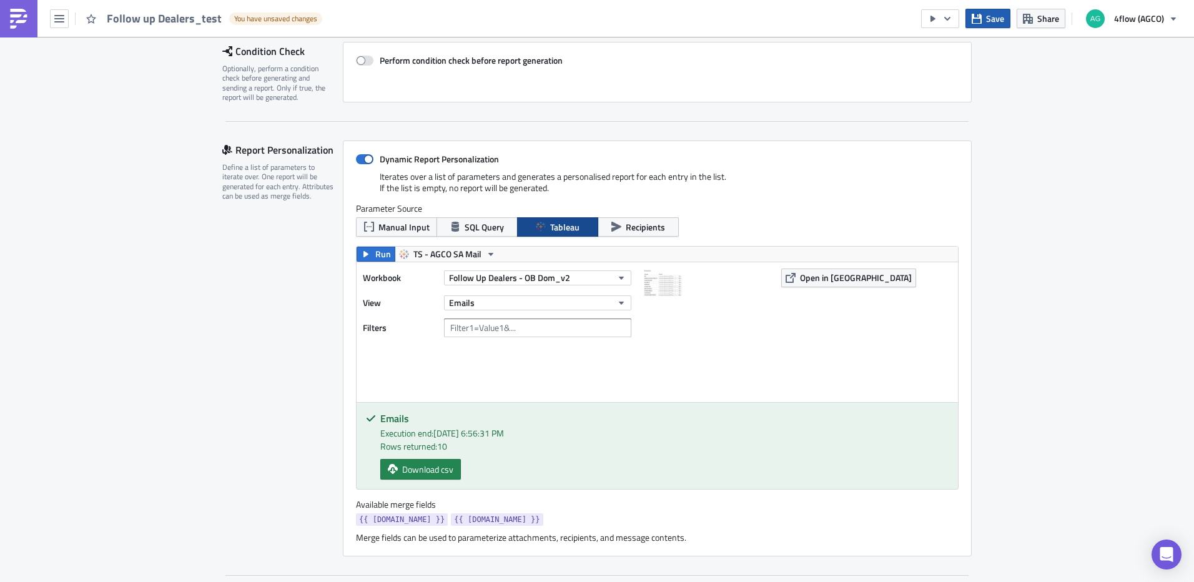
click at [990, 17] on span "Save" at bounding box center [995, 18] width 18 height 13
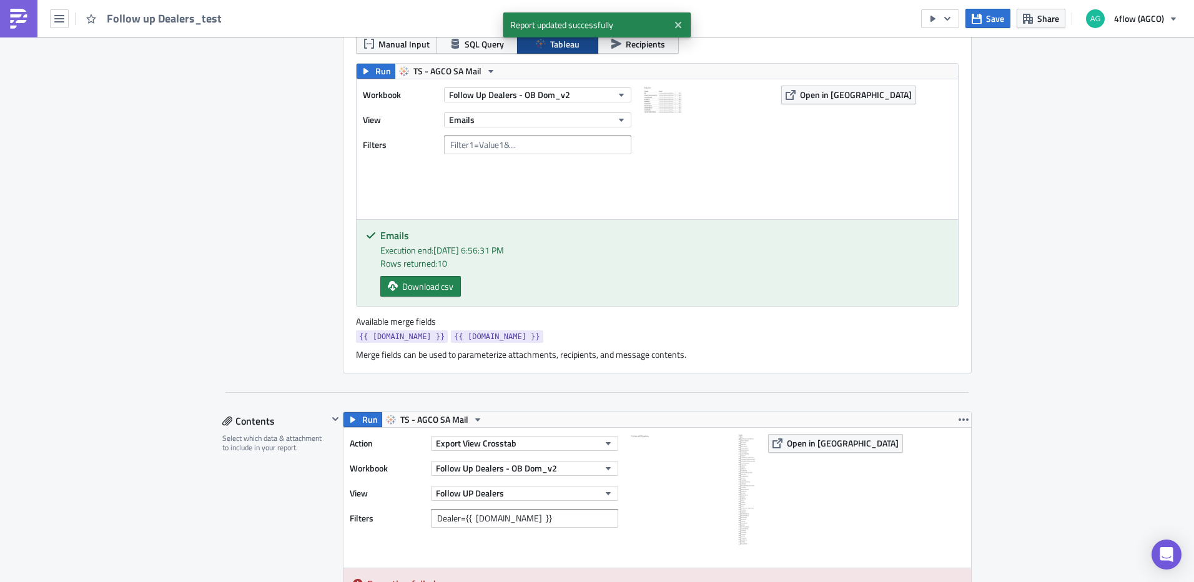
scroll to position [500, 0]
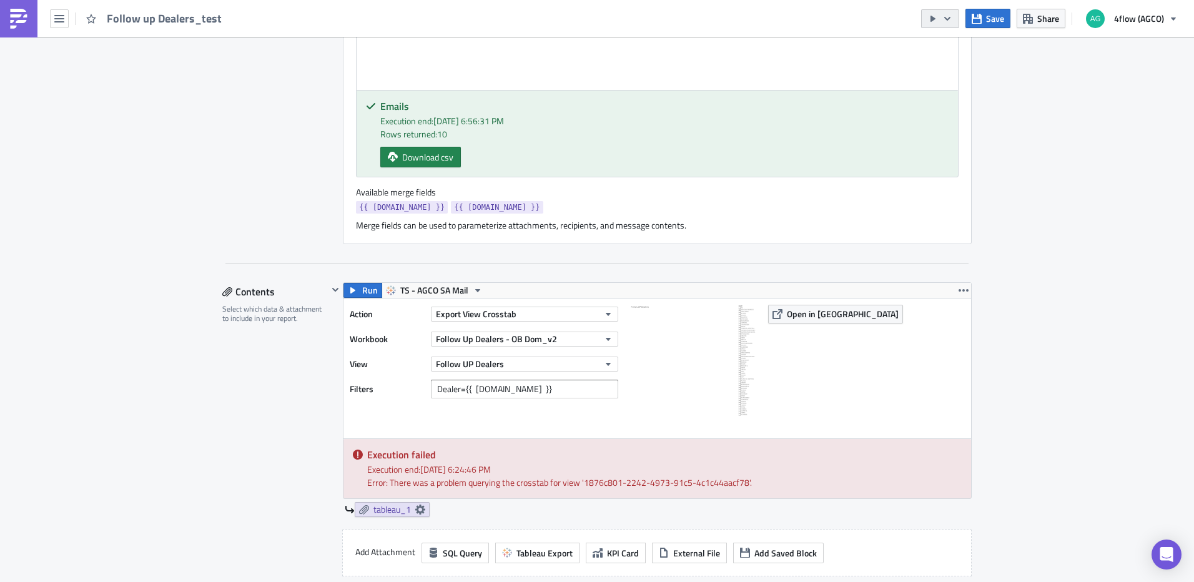
click at [950, 17] on icon "button" at bounding box center [948, 19] width 10 height 10
click at [953, 67] on div "Run Report" at bounding box center [978, 68] width 97 height 12
click at [437, 157] on span "Download csv" at bounding box center [427, 157] width 51 height 13
click at [1148, 111] on div "SA_FG Execution Log Edit " Follow up Dealers_test " Settings Configure the basi…" at bounding box center [597, 519] width 1194 height 1965
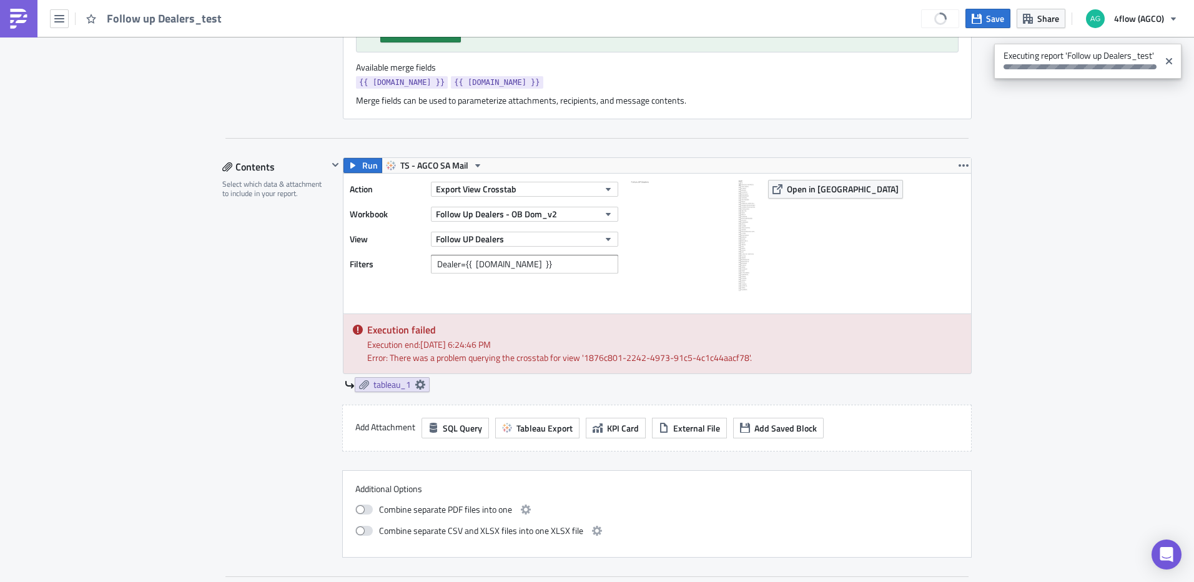
scroll to position [562, 0]
